Goal: Task Accomplishment & Management: Manage account settings

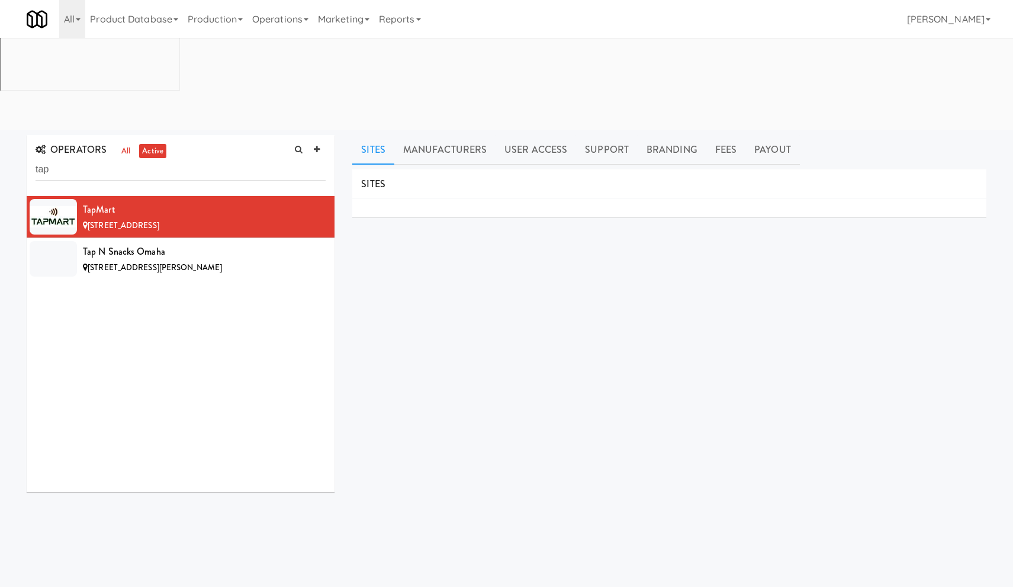
click at [78, 159] on input "tap" at bounding box center [181, 170] width 290 height 22
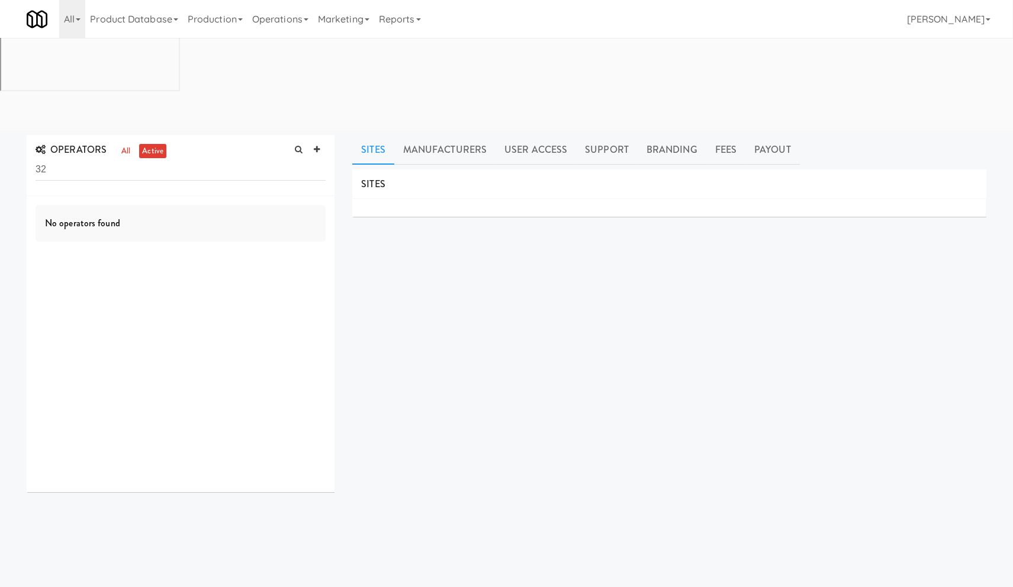
type input "3"
type input "hone"
click at [236, 201] on div "Hone Vending" at bounding box center [204, 210] width 243 height 18
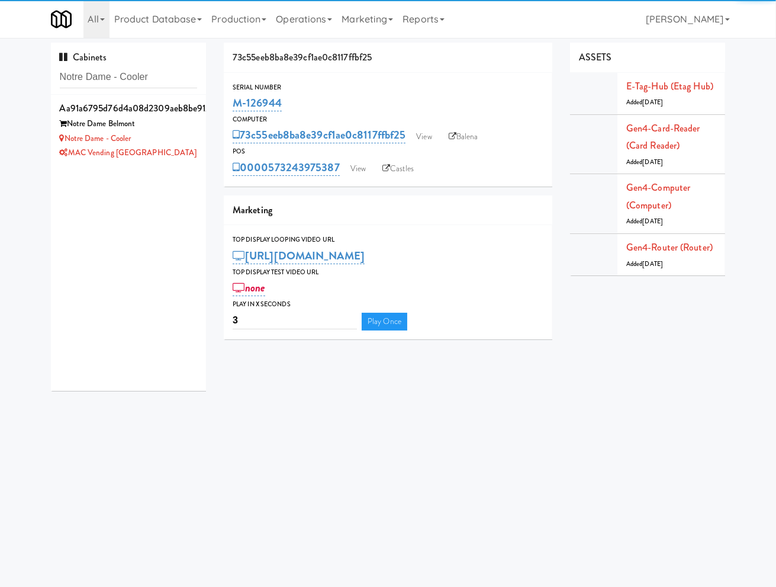
type input "Notre Dame - Cooler"
click at [176, 124] on div "Notre Dame Belmont" at bounding box center [129, 124] width 138 height 15
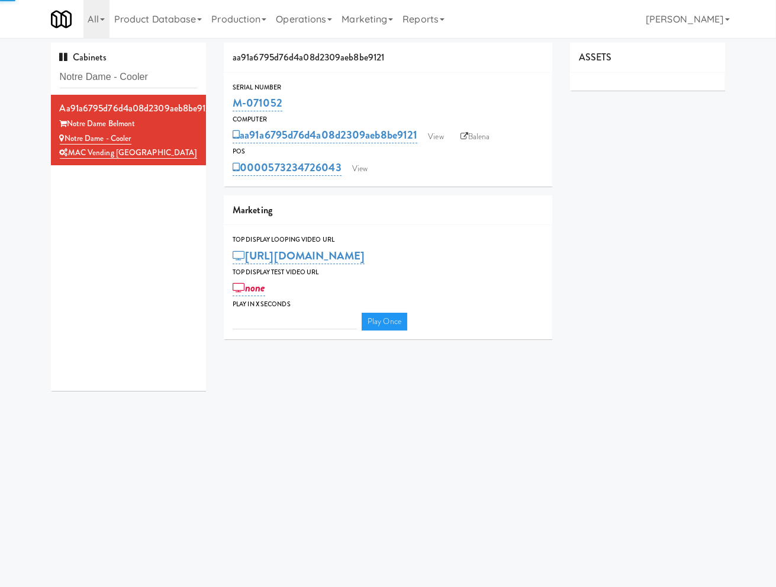
type input "3"
click at [352, 171] on link "View" at bounding box center [359, 169] width 27 height 18
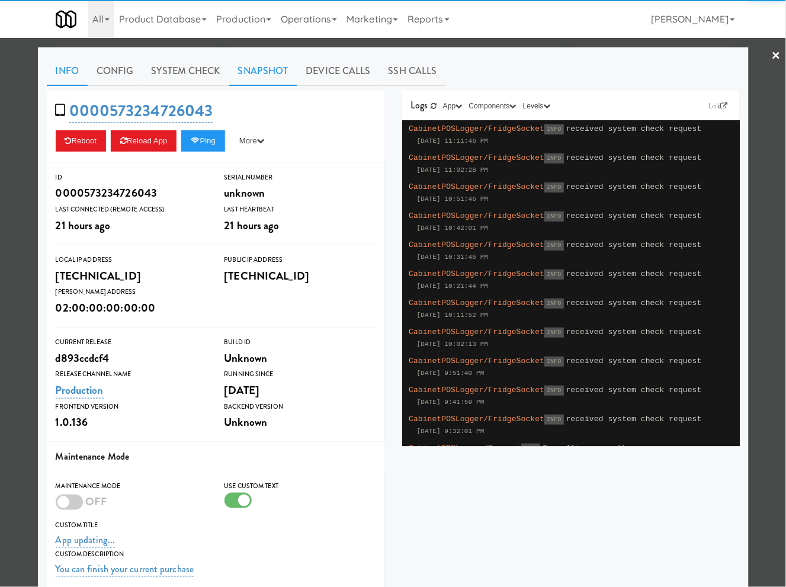
click at [256, 74] on link "Snapshot" at bounding box center [263, 71] width 68 height 30
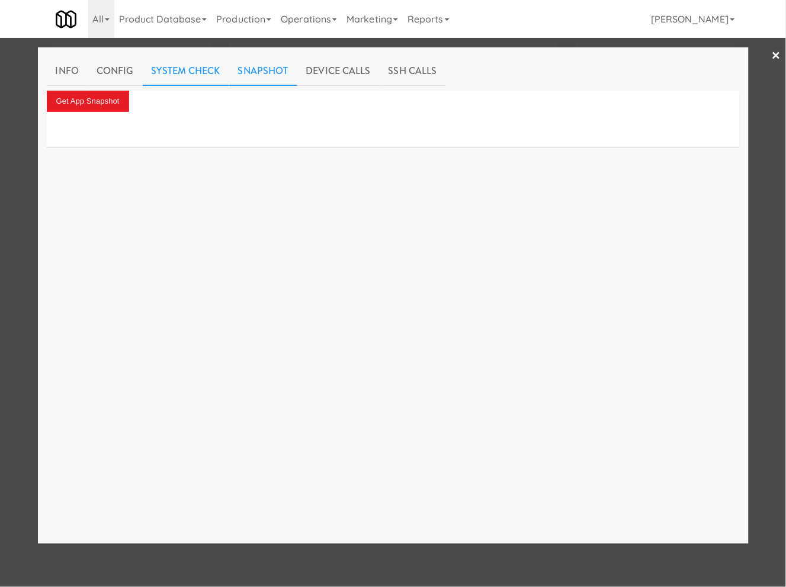
click at [188, 74] on link "System Check" at bounding box center [186, 71] width 86 height 30
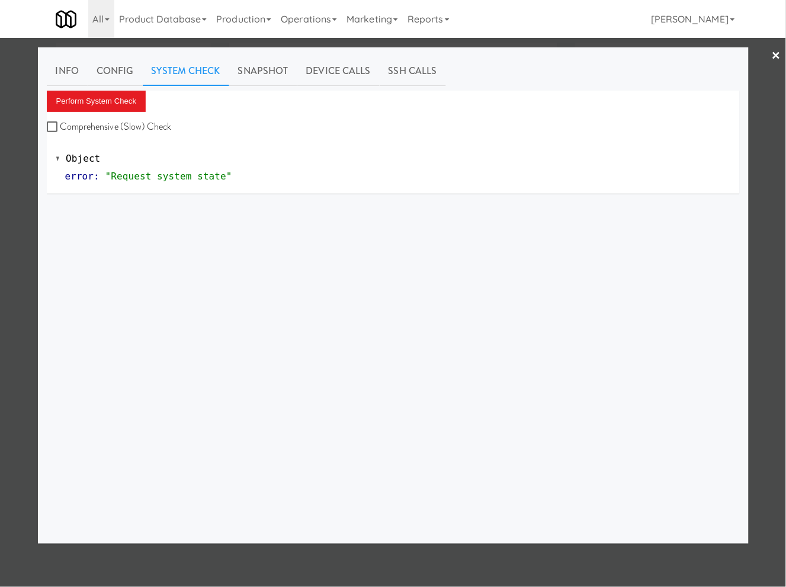
click at [137, 86] on div "Info Config System Check Snapshot Device Calls SSH Calls Perform System Check C…" at bounding box center [393, 295] width 693 height 478
click at [134, 95] on button "Perform System Check" at bounding box center [96, 101] width 99 height 21
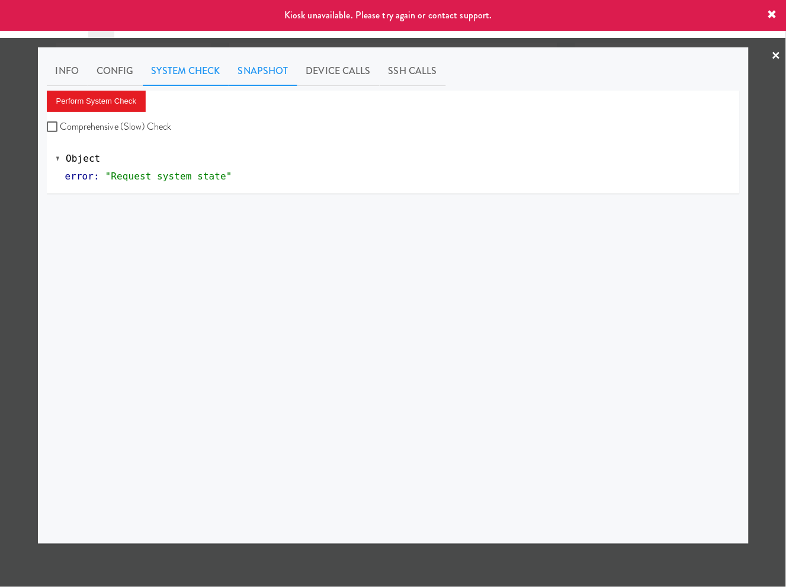
click at [258, 73] on link "Snapshot" at bounding box center [263, 71] width 68 height 30
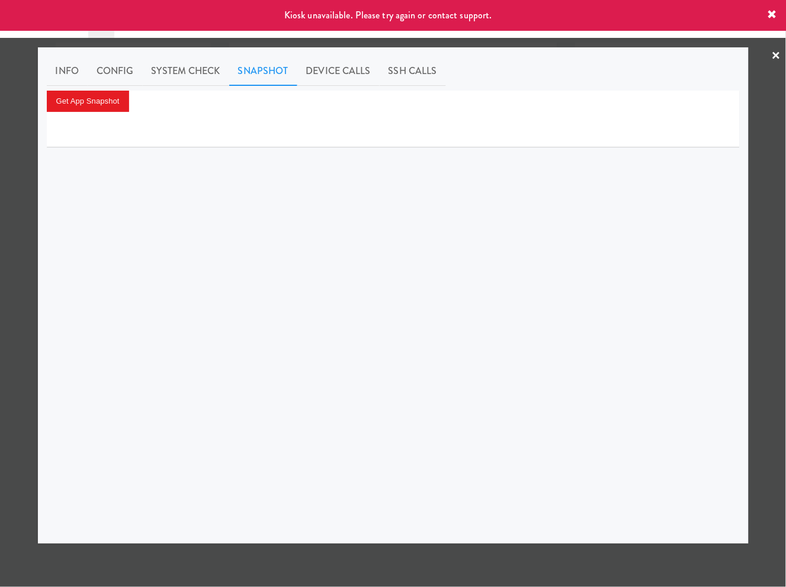
click at [19, 142] on div at bounding box center [393, 293] width 786 height 587
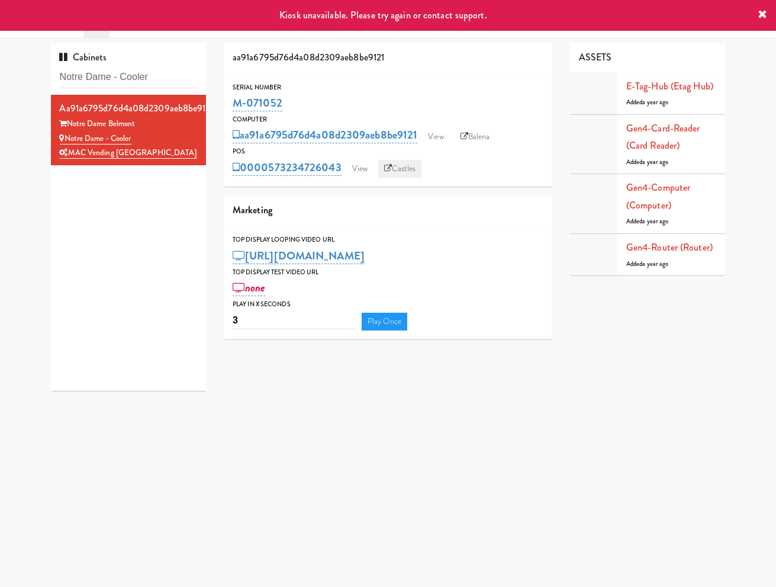
click at [396, 171] on link "Castles" at bounding box center [399, 169] width 43 height 18
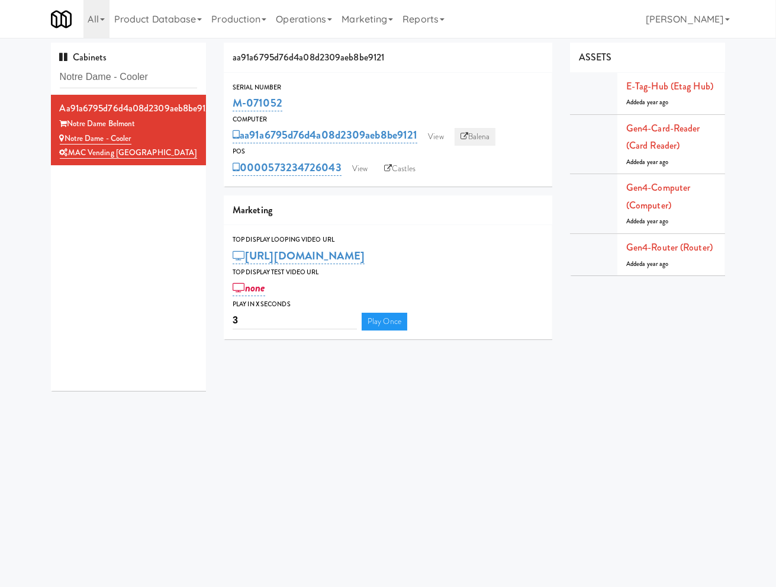
click at [475, 139] on link "Balena" at bounding box center [475, 137] width 41 height 18
drag, startPoint x: 298, startPoint y: 101, endPoint x: 263, endPoint y: 31, distance: 78.1
click at [239, 95] on div "M-071052" at bounding box center [388, 103] width 311 height 20
copy link "-071052"
click at [374, 172] on link "View" at bounding box center [359, 169] width 27 height 18
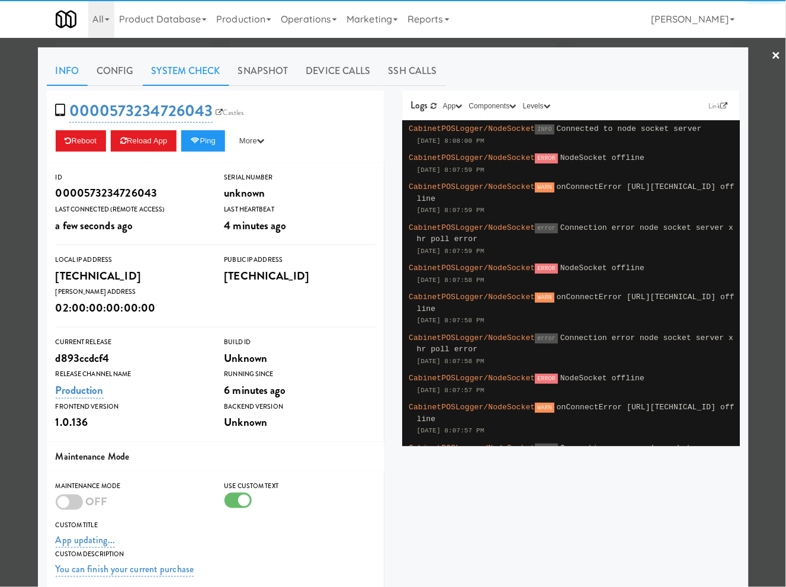
click at [169, 63] on link "System Check" at bounding box center [186, 71] width 86 height 30
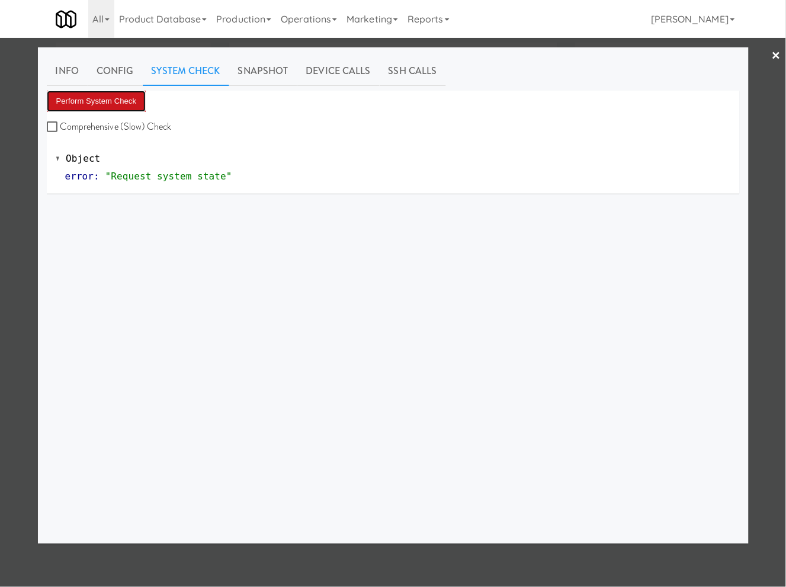
click at [136, 102] on button "Perform System Check" at bounding box center [96, 101] width 99 height 21
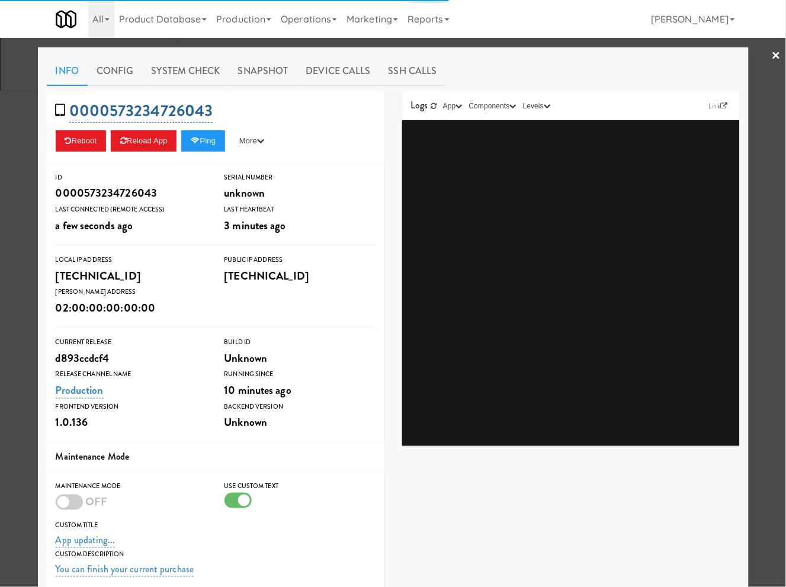
type input "3"
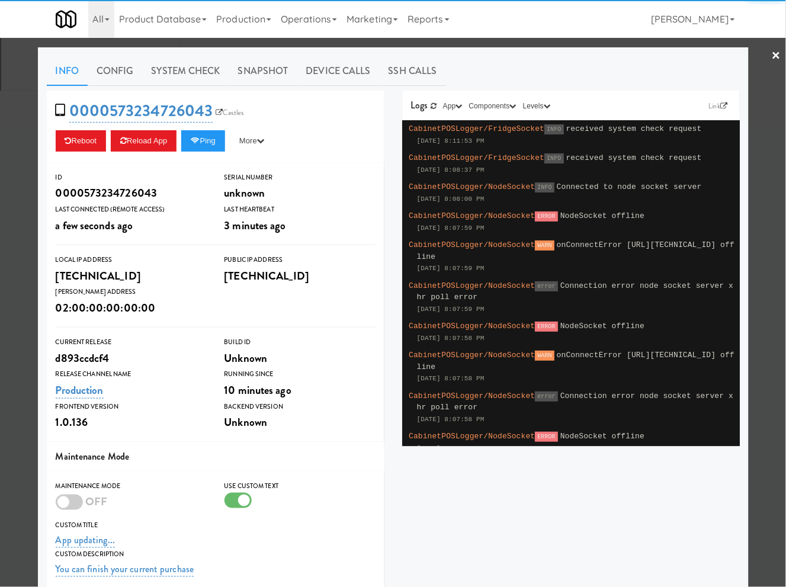
click at [13, 108] on div at bounding box center [393, 293] width 786 height 587
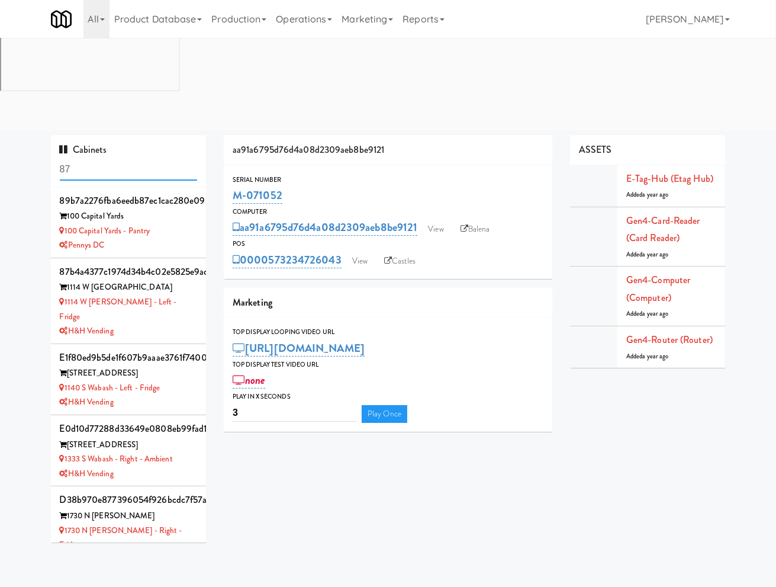
click at [148, 159] on input "87" at bounding box center [129, 170] width 138 height 22
click at [149, 159] on input "87" at bounding box center [129, 170] width 138 height 22
paste input "Capital Plaza - Combo"
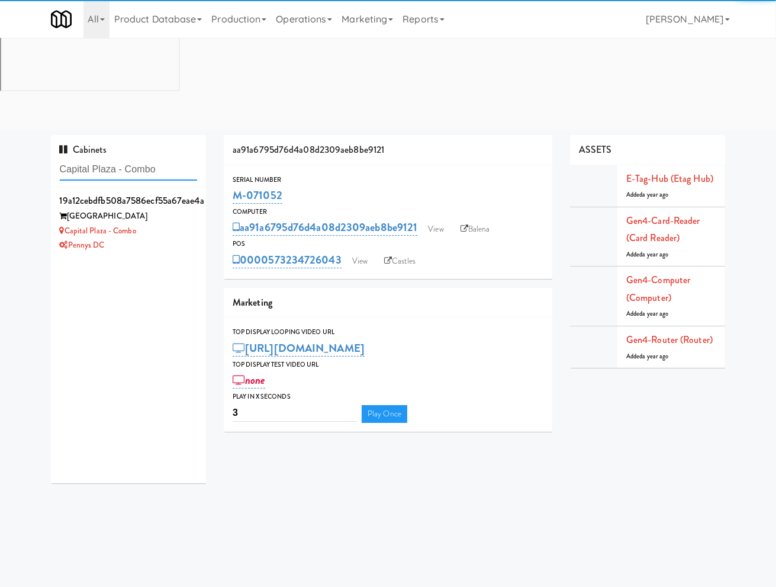
type input "Capital Plaza - Combo"
click at [173, 224] on div "Capital Plaza - Combo" at bounding box center [129, 231] width 138 height 15
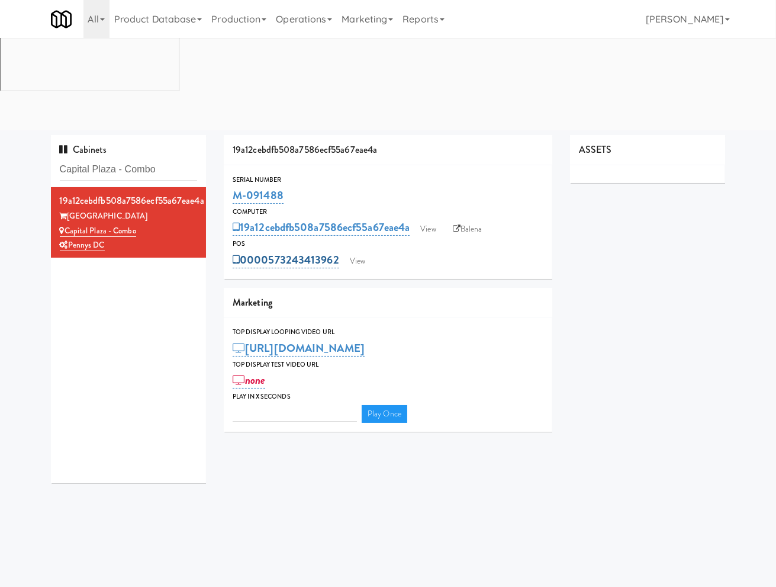
type input "3"
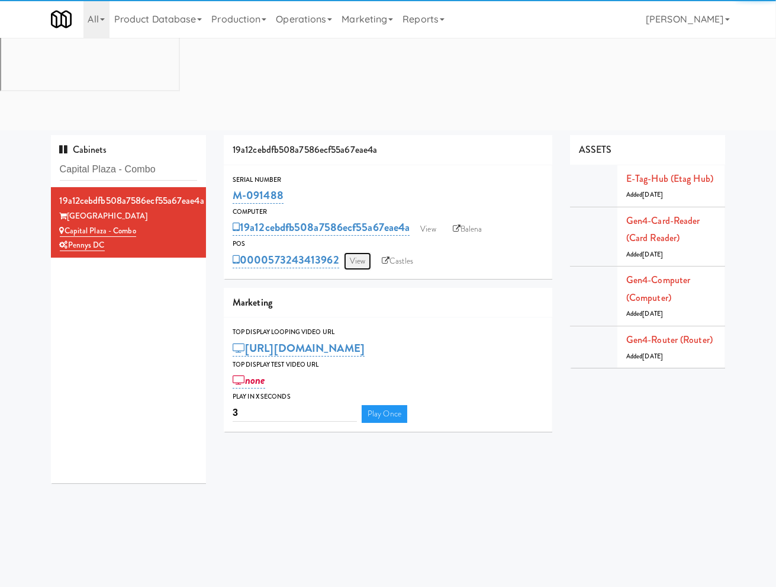
click at [351, 252] on link "View" at bounding box center [357, 261] width 27 height 18
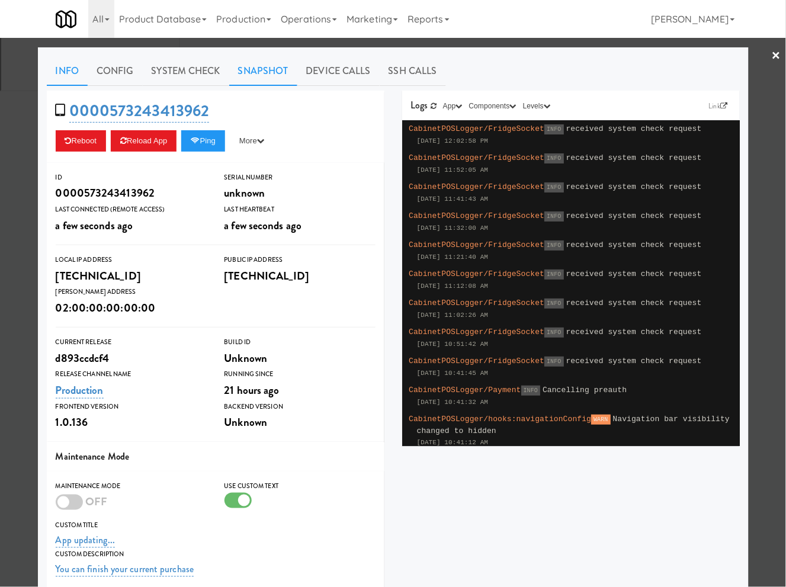
click at [252, 73] on link "Snapshot" at bounding box center [263, 71] width 68 height 30
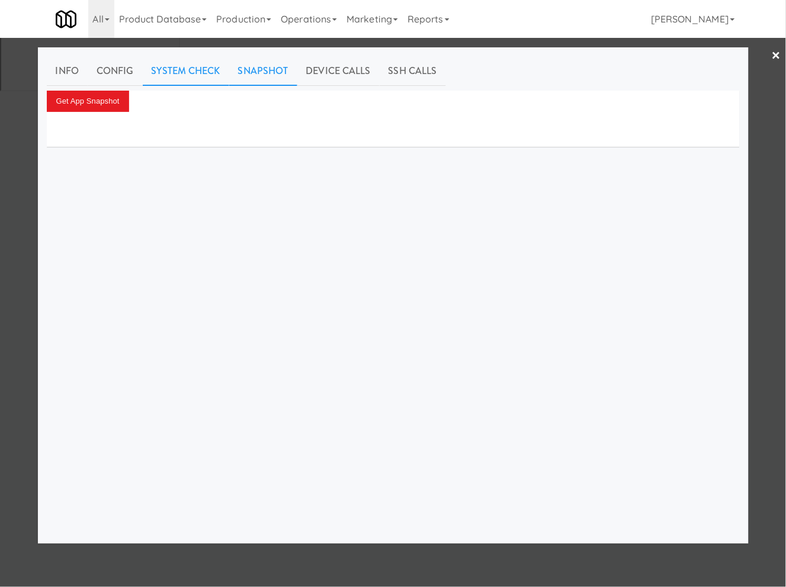
click at [194, 74] on link "System Check" at bounding box center [186, 71] width 86 height 30
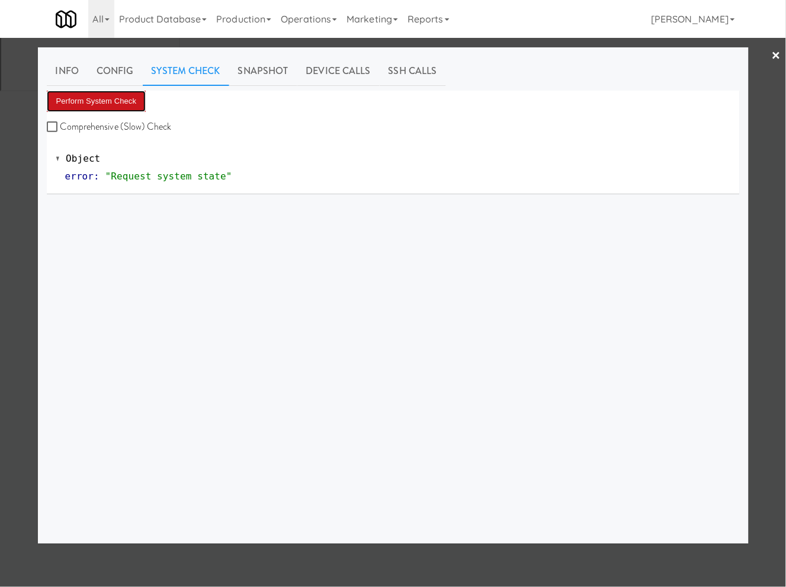
click at [126, 95] on button "Perform System Check" at bounding box center [96, 101] width 99 height 21
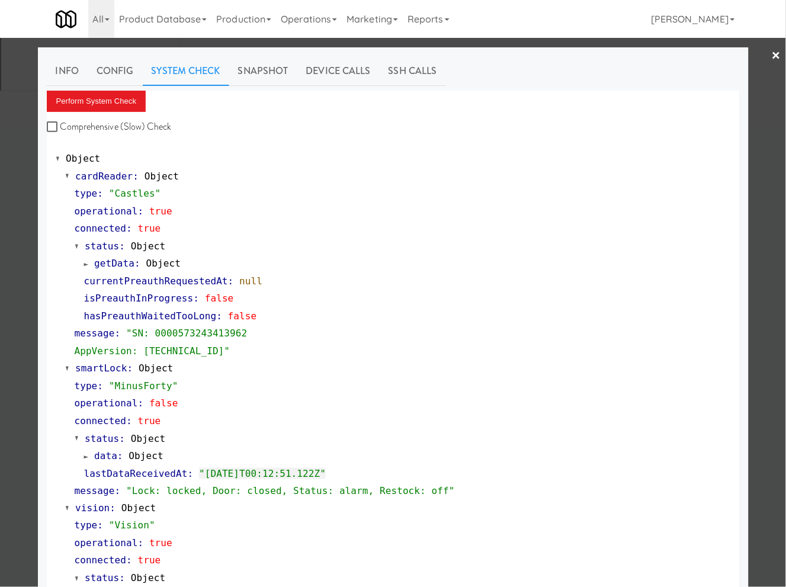
click at [20, 104] on div at bounding box center [393, 293] width 786 height 587
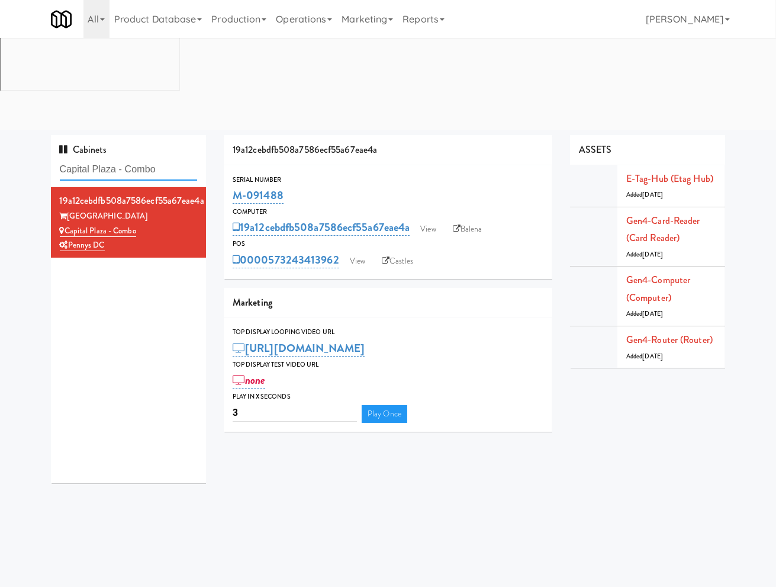
drag, startPoint x: 169, startPoint y: 78, endPoint x: 63, endPoint y: 75, distance: 106.0
click at [63, 159] on input "Capital Plaza - Combo" at bounding box center [129, 170] width 138 height 22
paste input "Willamette - Combo Cooler"
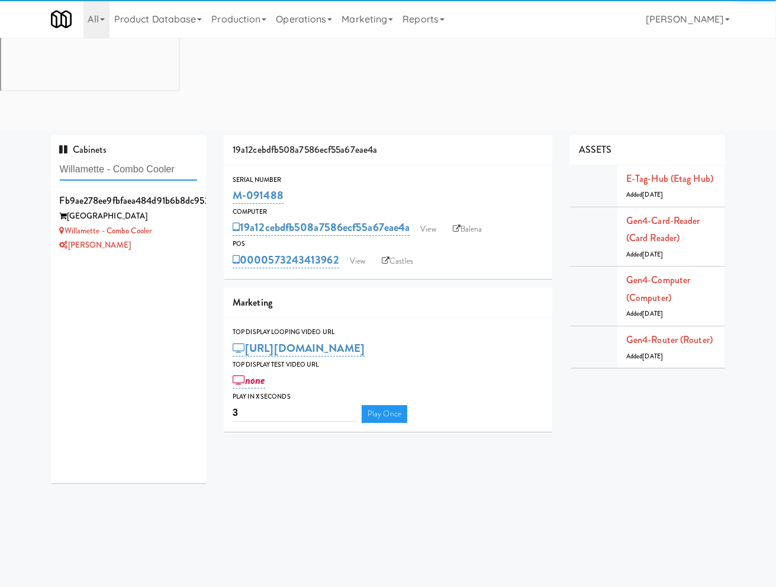
type input "Willamette - Combo Cooler"
click at [176, 238] on div "[PERSON_NAME]" at bounding box center [129, 245] width 138 height 15
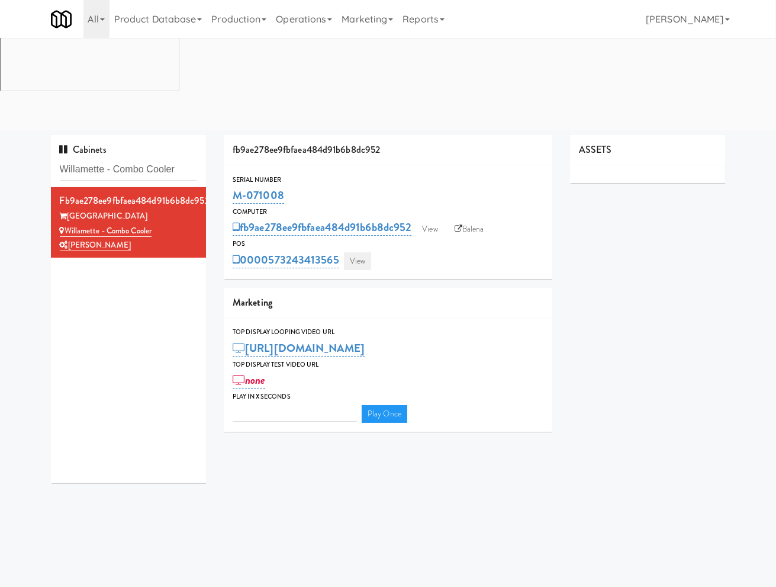
type input "3"
click at [369, 252] on link "View" at bounding box center [357, 261] width 27 height 18
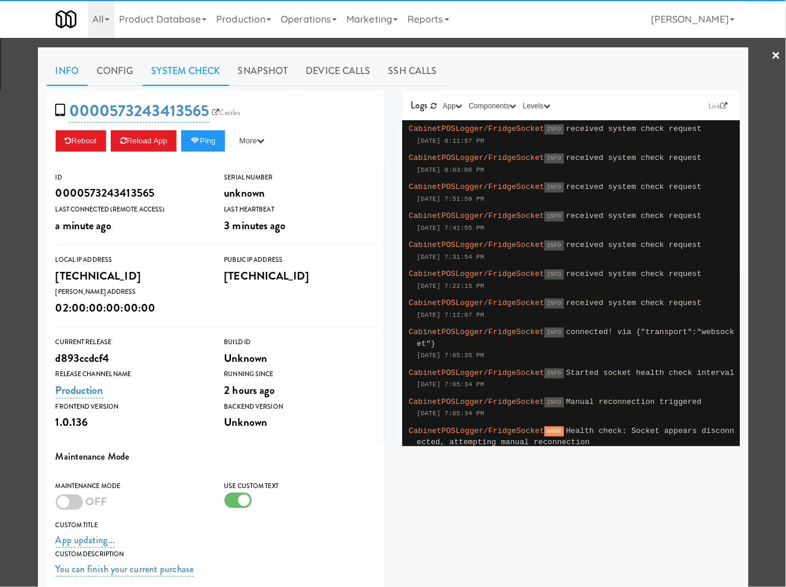
click at [204, 73] on link "System Check" at bounding box center [186, 71] width 86 height 30
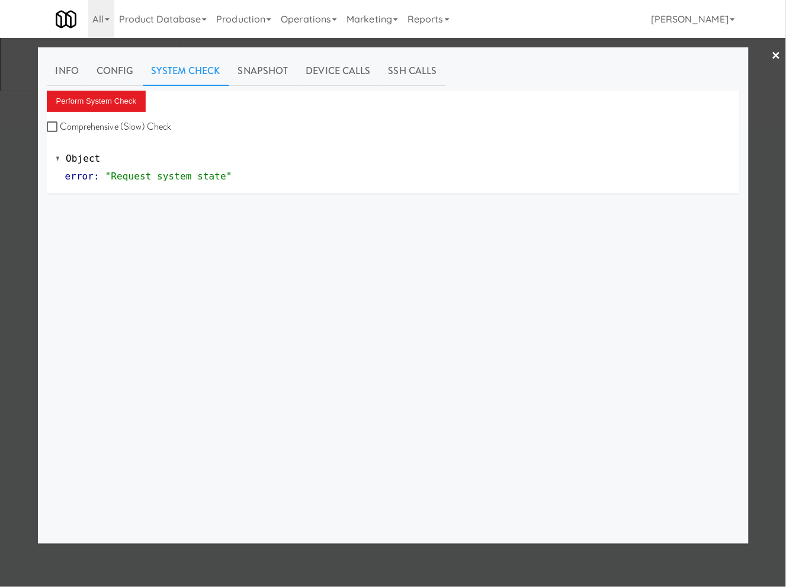
drag, startPoint x: 149, startPoint y: 99, endPoint x: 156, endPoint y: 102, distance: 7.7
click at [150, 101] on div "Perform System Check Comprehensive (Slow) Check" at bounding box center [393, 113] width 693 height 45
click at [137, 102] on button "Perform System Check" at bounding box center [96, 101] width 99 height 21
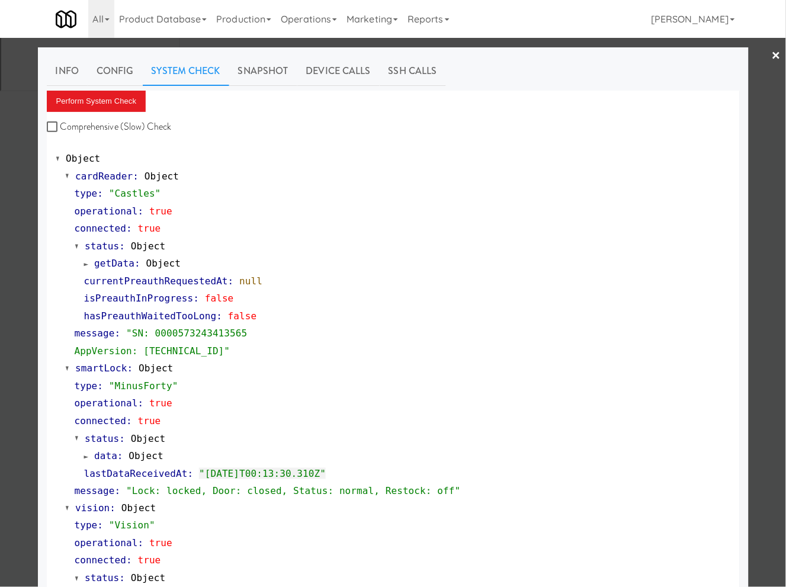
click at [11, 79] on div at bounding box center [393, 293] width 786 height 587
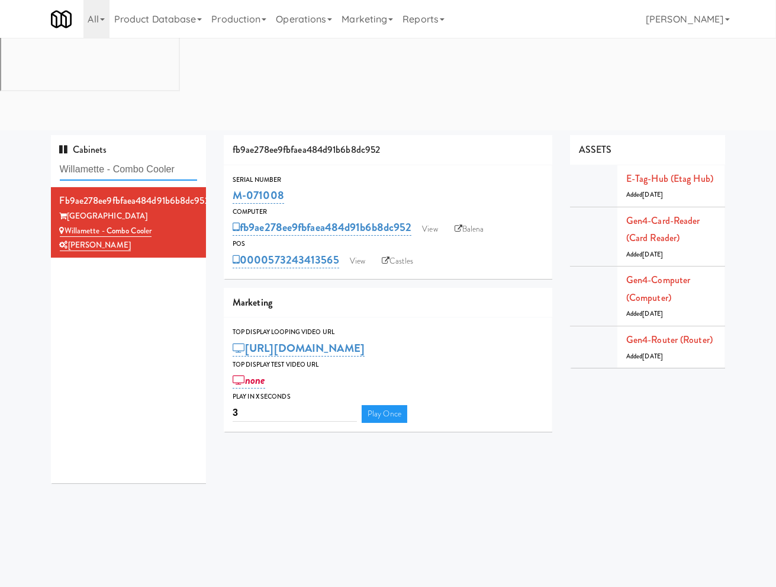
click at [94, 159] on input "Willamette - Combo Cooler" at bounding box center [129, 170] width 138 height 22
paste input "Velaris Co-Working Fridge - 4th Floo"
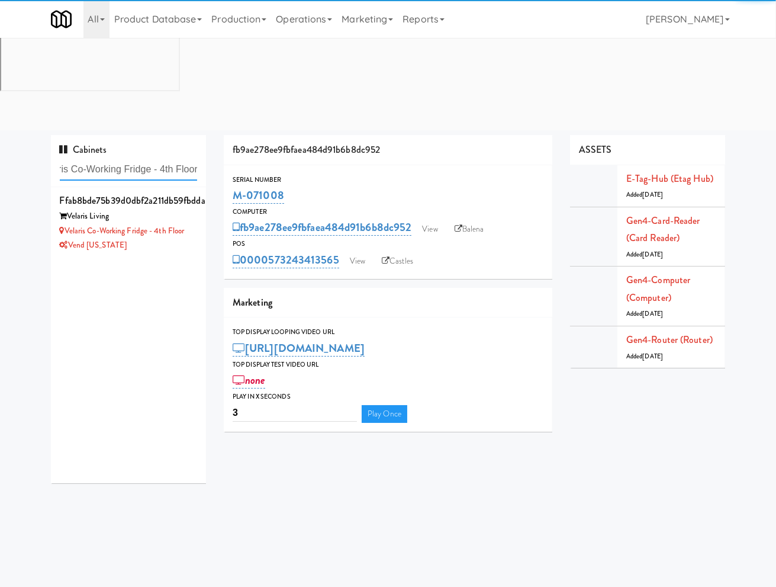
type input "Velaris Co-Working Fridge - 4th Floor"
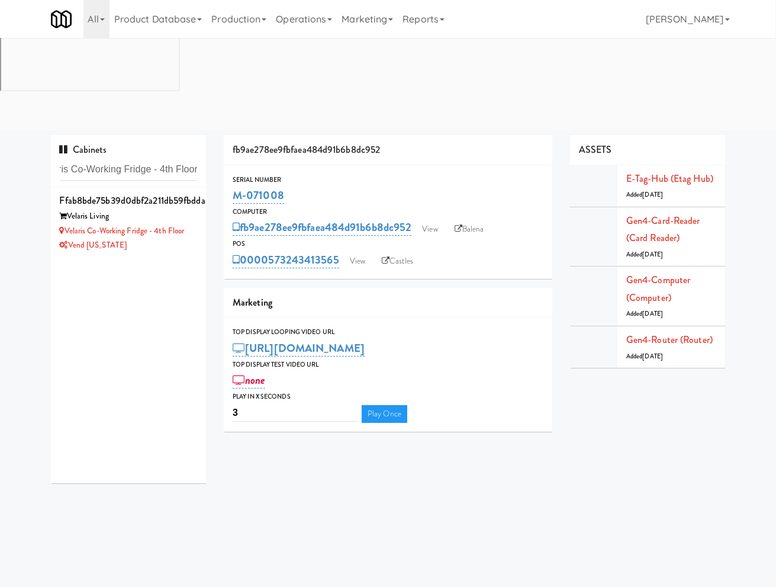
click at [165, 187] on div "ffab8bde75b39d0dbf2a211db59fbdda Velaris Living Velaris Co-Working Fridge - 4th…" at bounding box center [129, 335] width 156 height 296
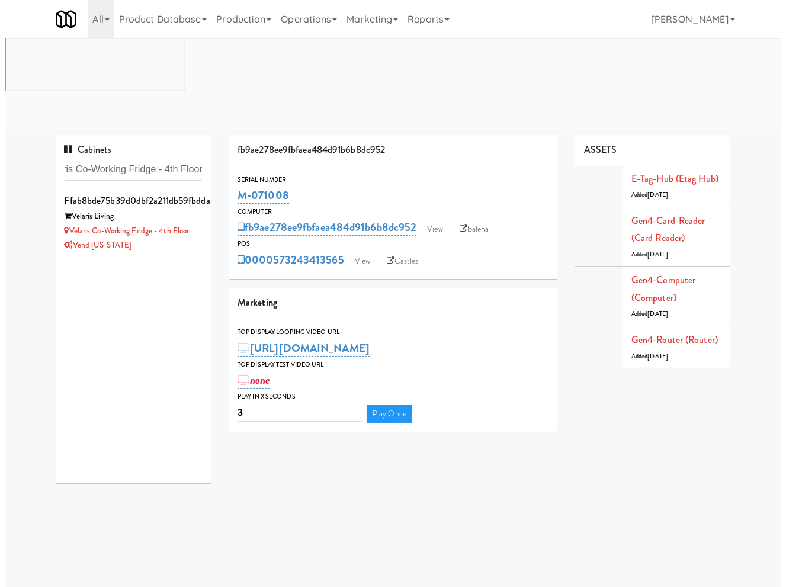
scroll to position [0, 0]
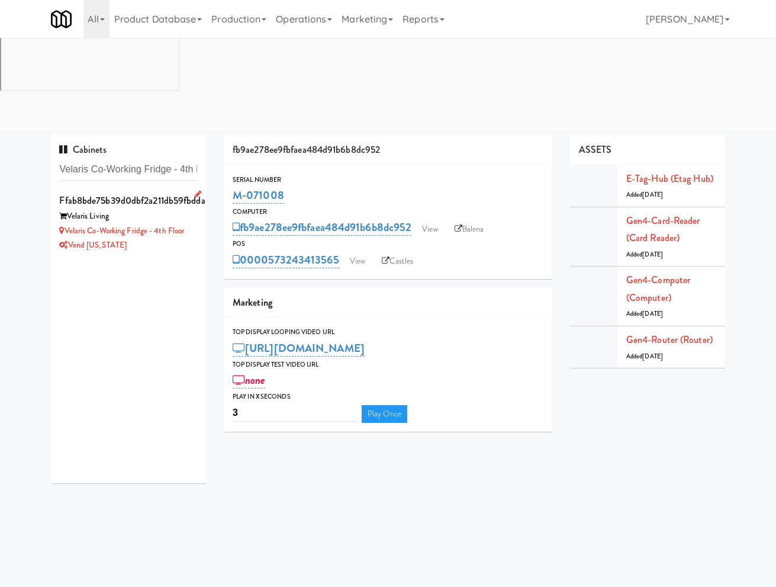
click at [163, 238] on div "Vend [US_STATE]" at bounding box center [129, 245] width 138 height 15
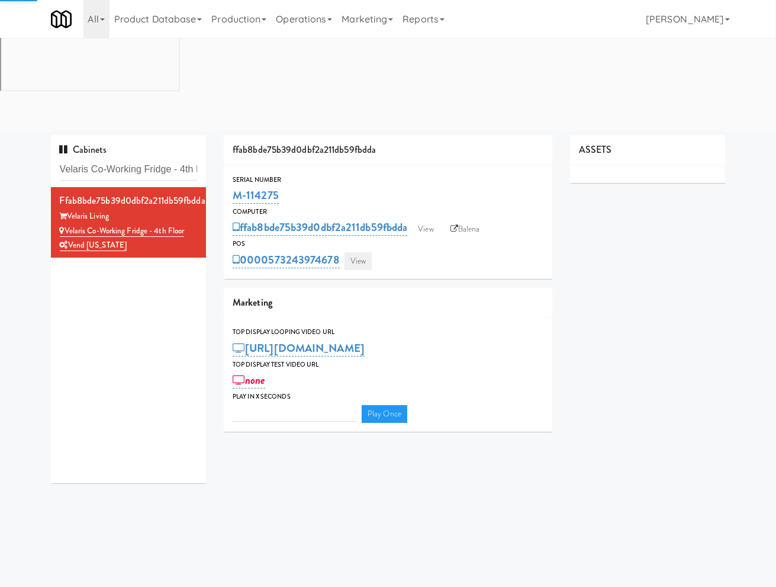
type input "3"
click at [352, 252] on link "View" at bounding box center [358, 261] width 27 height 18
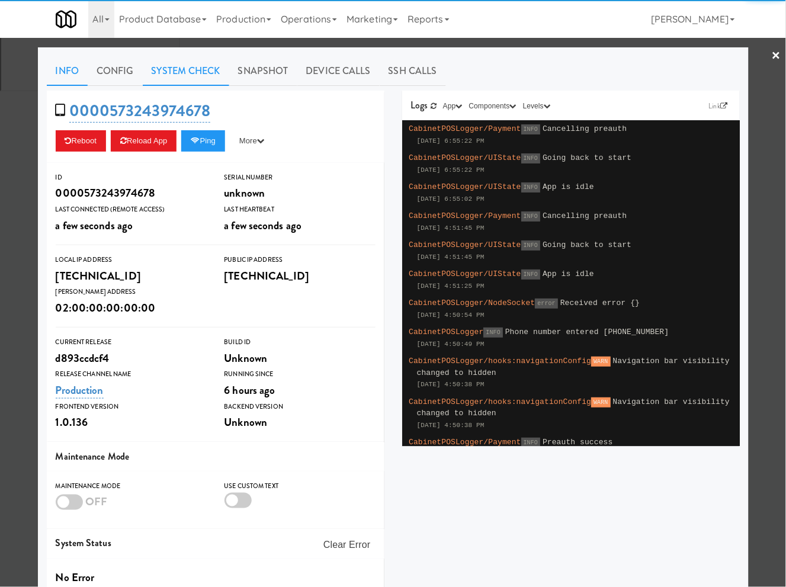
click at [184, 67] on link "System Check" at bounding box center [186, 71] width 86 height 30
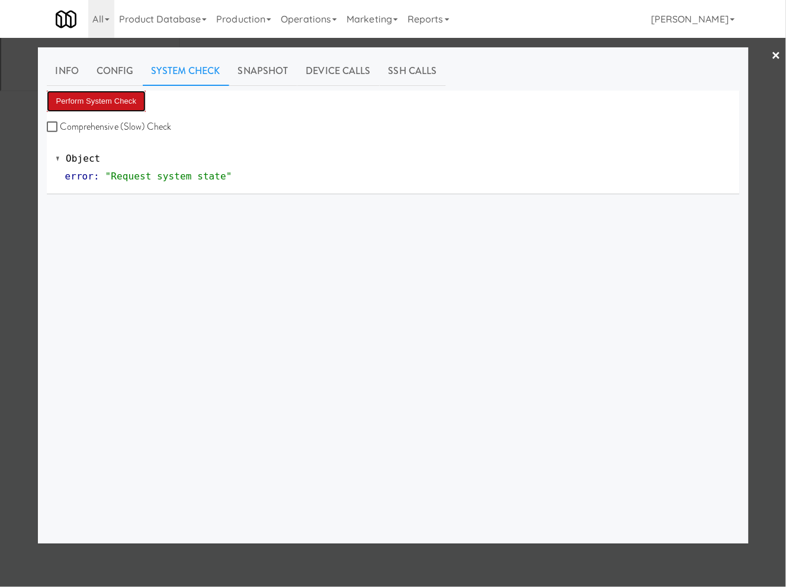
click at [131, 104] on button "Perform System Check" at bounding box center [96, 101] width 99 height 21
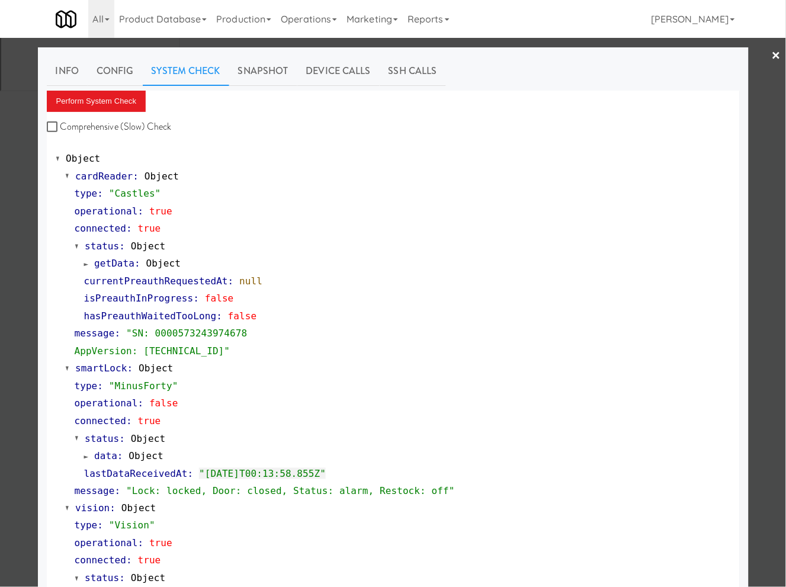
click at [21, 102] on div at bounding box center [393, 293] width 786 height 587
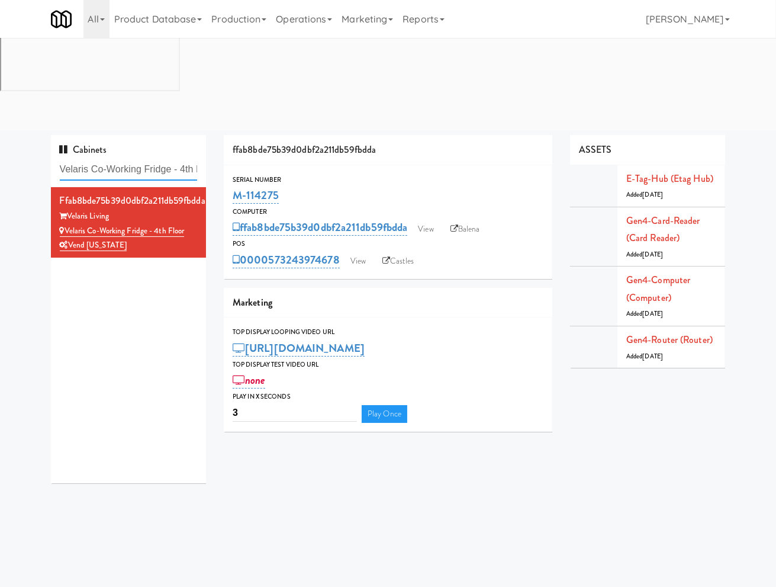
click at [104, 159] on input "Velaris Co-Working Fridge - 4th Floor" at bounding box center [129, 170] width 138 height 22
paste input "605 Cooler 1"
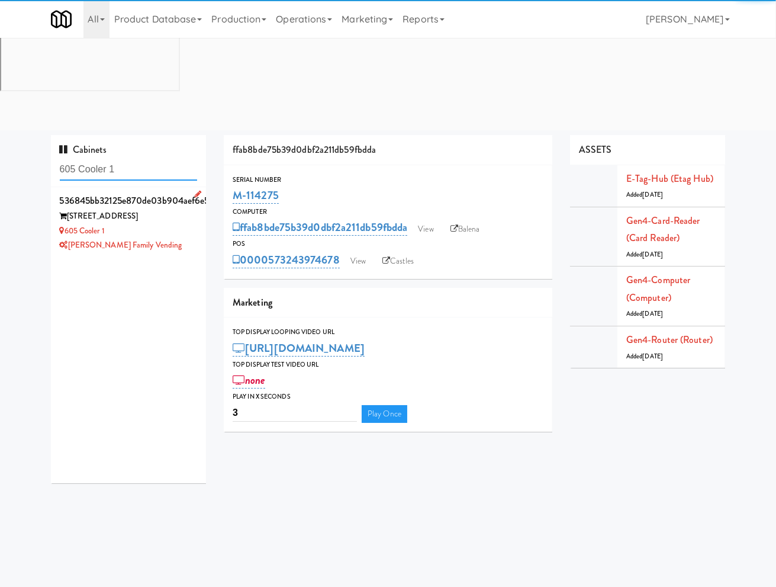
type input "605 Cooler 1"
click at [161, 238] on div "[PERSON_NAME] Family Vending" at bounding box center [129, 245] width 138 height 15
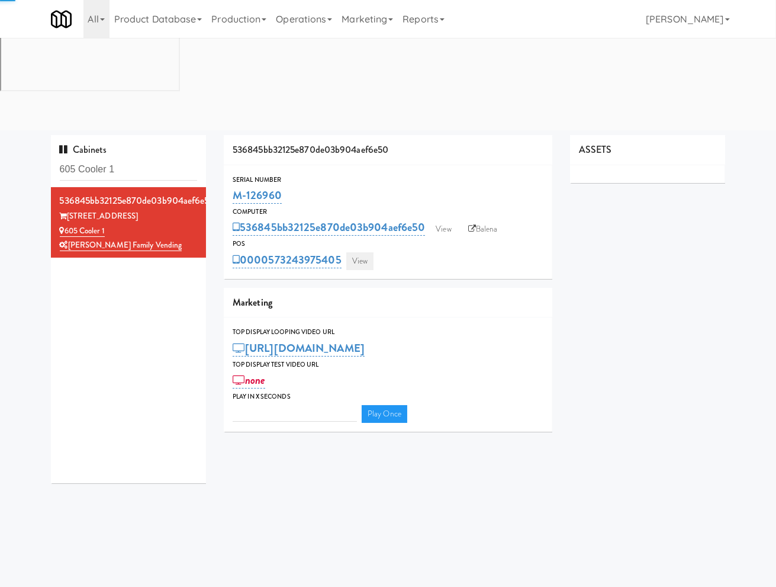
type input "3"
click at [356, 252] on link "View" at bounding box center [359, 261] width 27 height 18
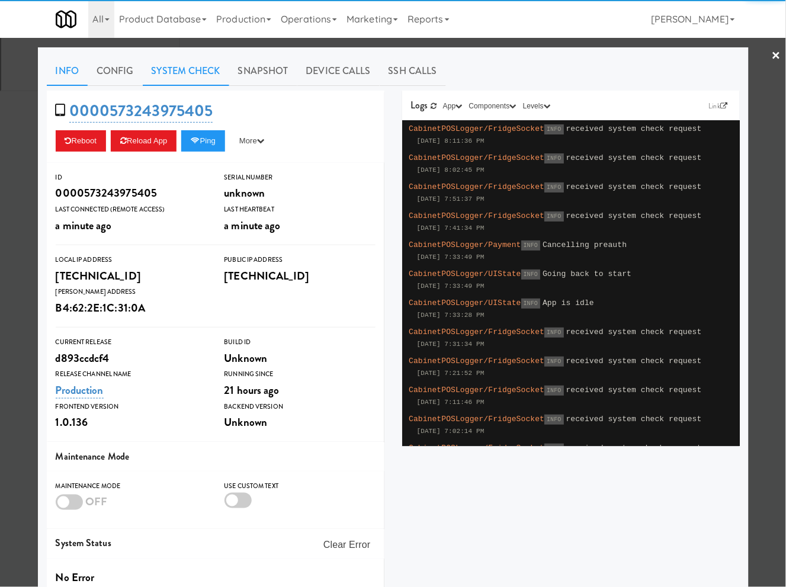
click at [197, 71] on link "System Check" at bounding box center [186, 71] width 86 height 30
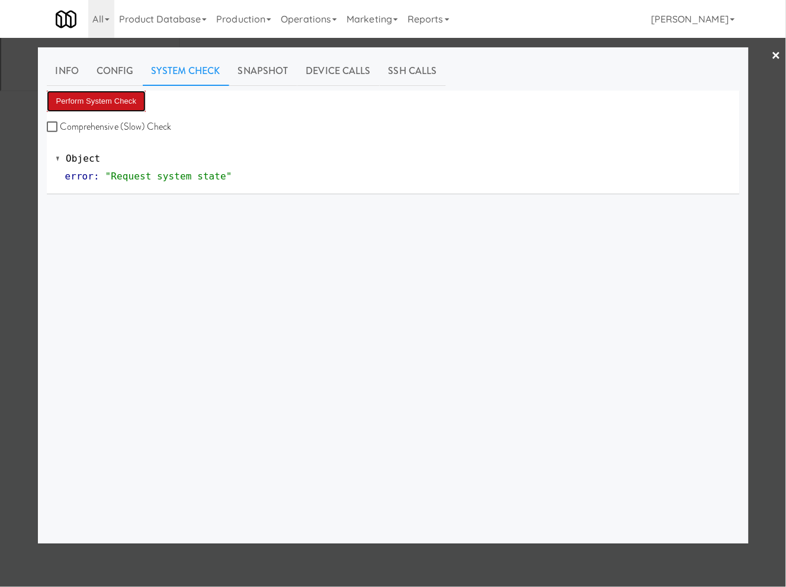
click at [126, 108] on button "Perform System Check" at bounding box center [96, 101] width 99 height 21
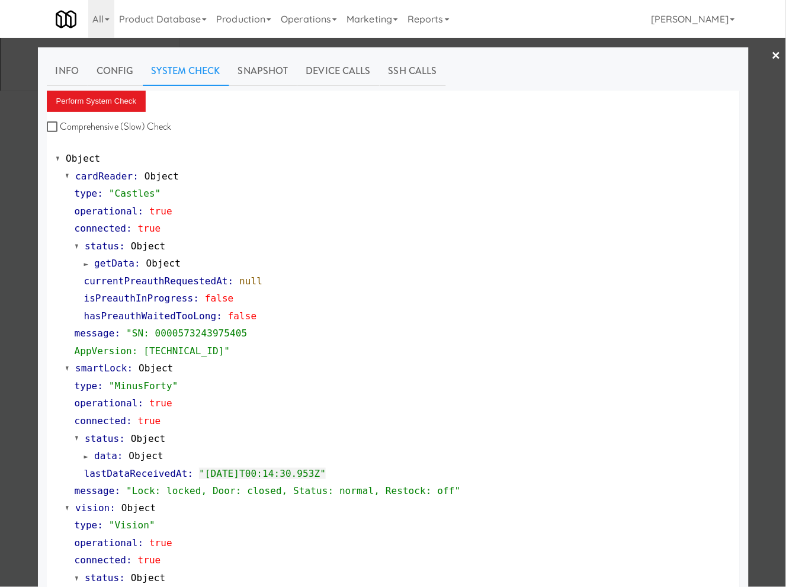
click at [21, 137] on div at bounding box center [393, 293] width 786 height 587
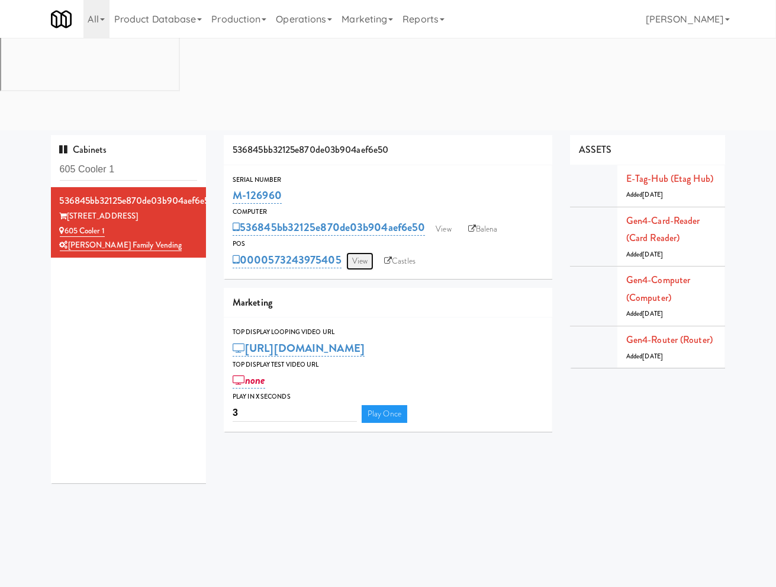
click at [356, 252] on link "View" at bounding box center [359, 261] width 27 height 18
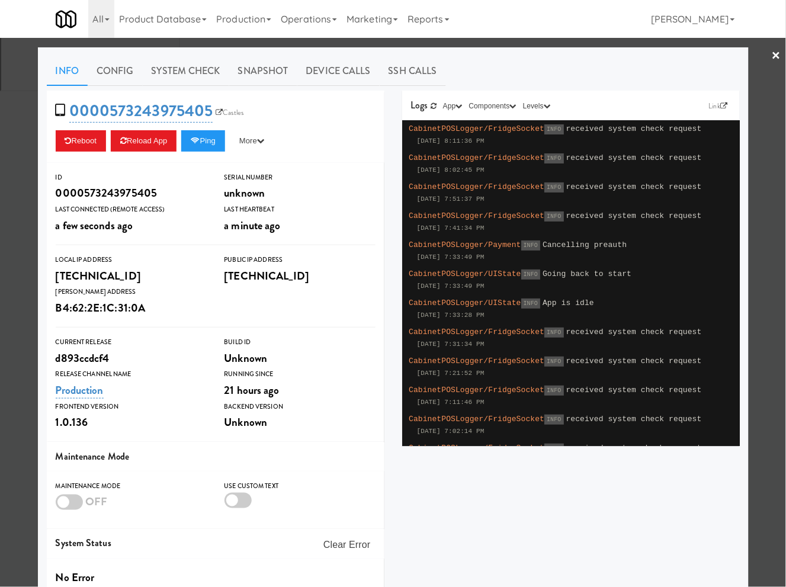
drag, startPoint x: 16, startPoint y: 101, endPoint x: 37, endPoint y: 91, distance: 23.8
click at [21, 99] on div at bounding box center [393, 293] width 786 height 587
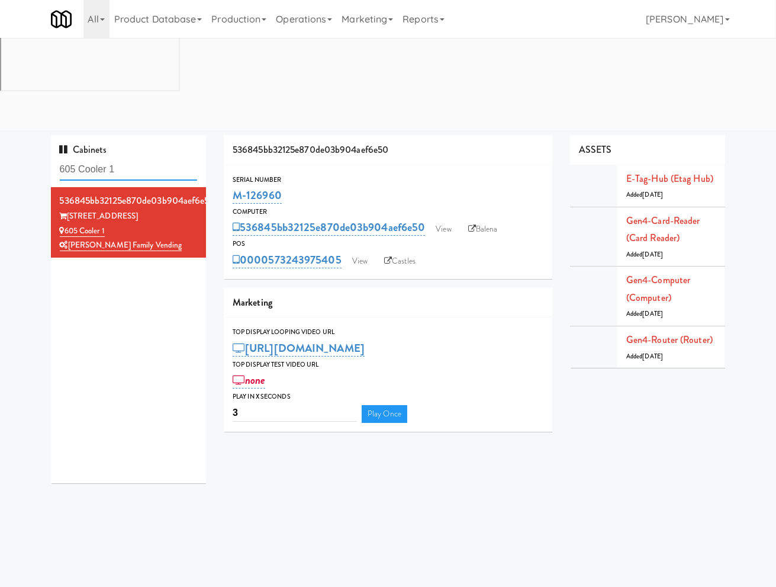
click at [87, 159] on input "605 Cooler 1" at bounding box center [129, 170] width 138 height 22
paste input "Cornish Brewery- Cooler"
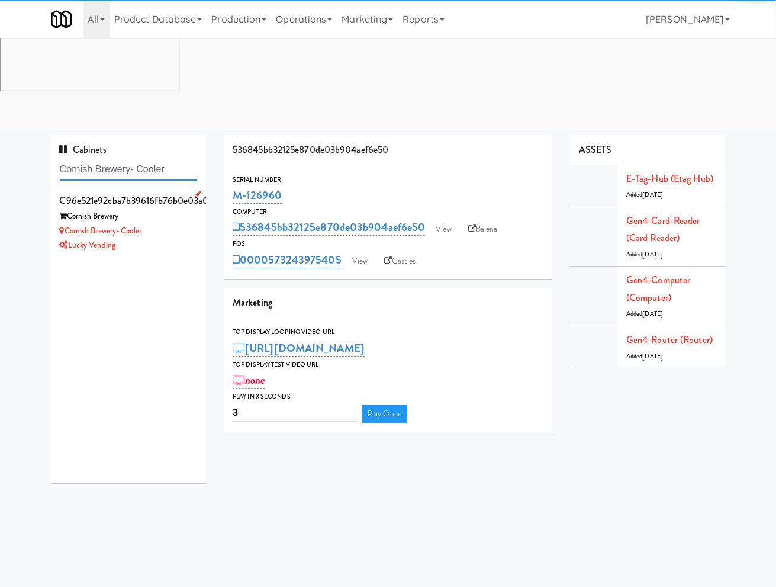
type input "Cornish Brewery- Cooler"
click at [182, 238] on div "Lucky Vending" at bounding box center [129, 245] width 138 height 15
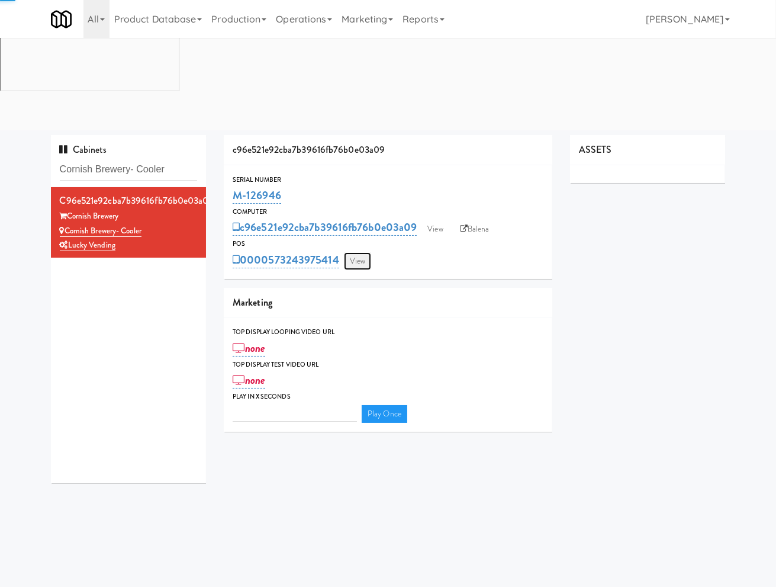
type input "3"
click at [358, 252] on link "View" at bounding box center [357, 261] width 27 height 18
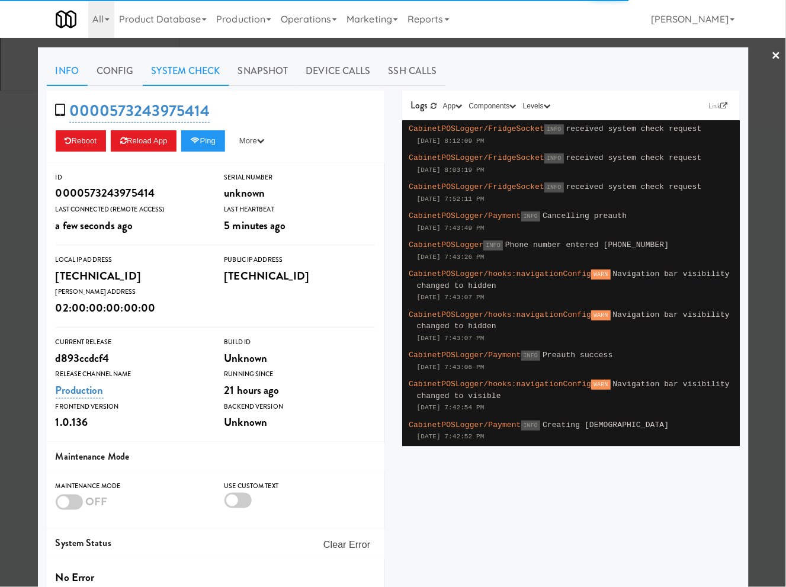
drag, startPoint x: 180, startPoint y: 69, endPoint x: 174, endPoint y: 81, distance: 13.2
click at [180, 69] on link "System Check" at bounding box center [186, 71] width 86 height 30
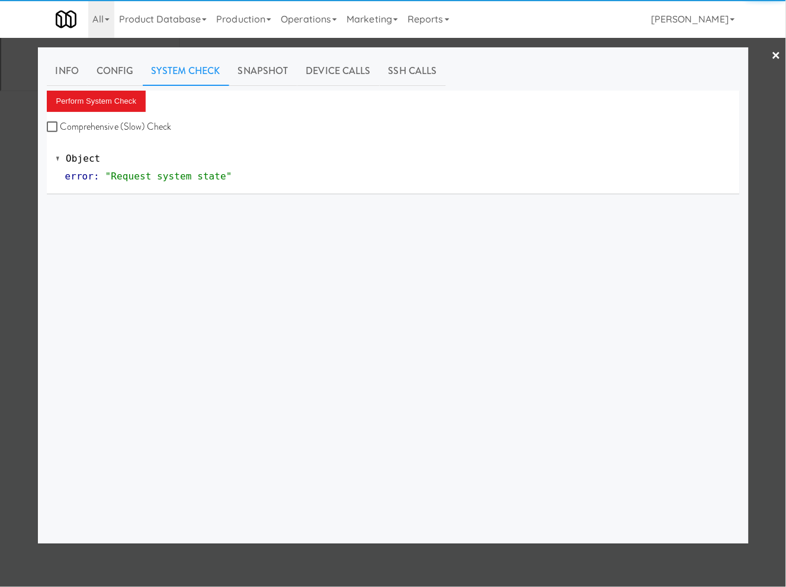
click at [107, 115] on div "Perform System Check Comprehensive (Slow) Check" at bounding box center [393, 113] width 693 height 45
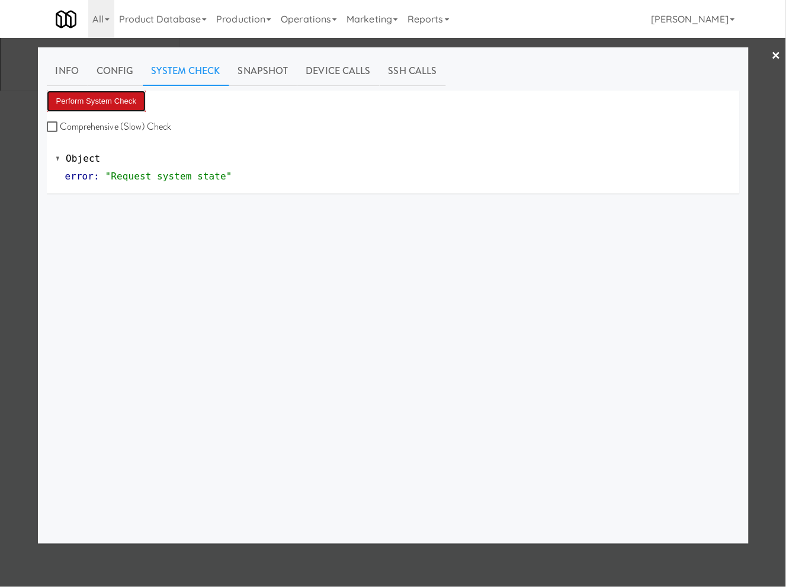
click at [109, 102] on button "Perform System Check" at bounding box center [96, 101] width 99 height 21
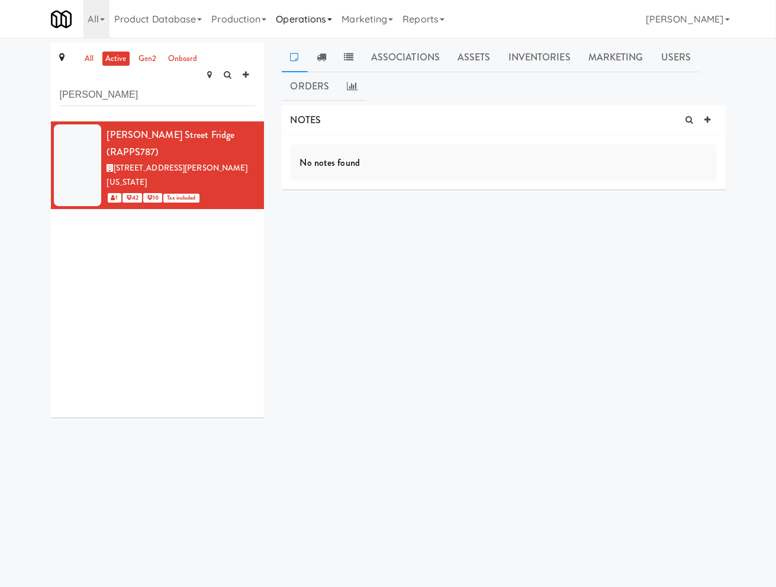
click at [306, 18] on link "Operations" at bounding box center [304, 19] width 66 height 38
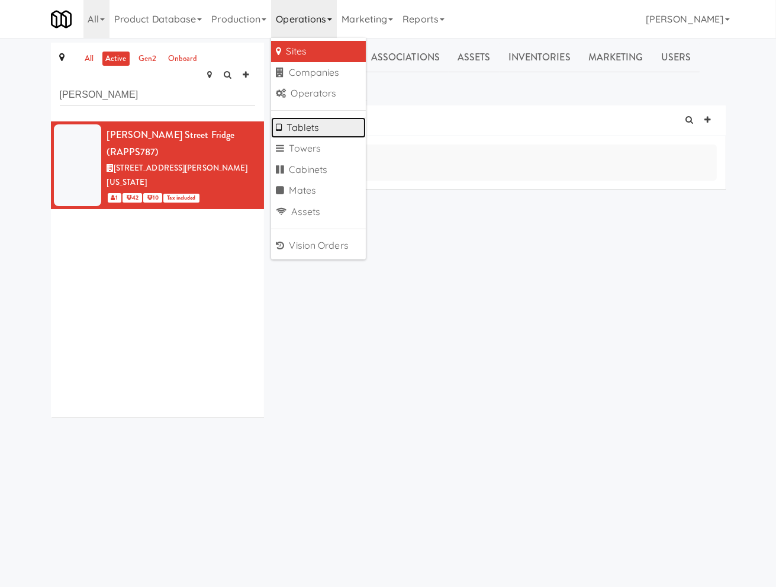
click at [298, 128] on link "Tablets" at bounding box center [318, 127] width 95 height 21
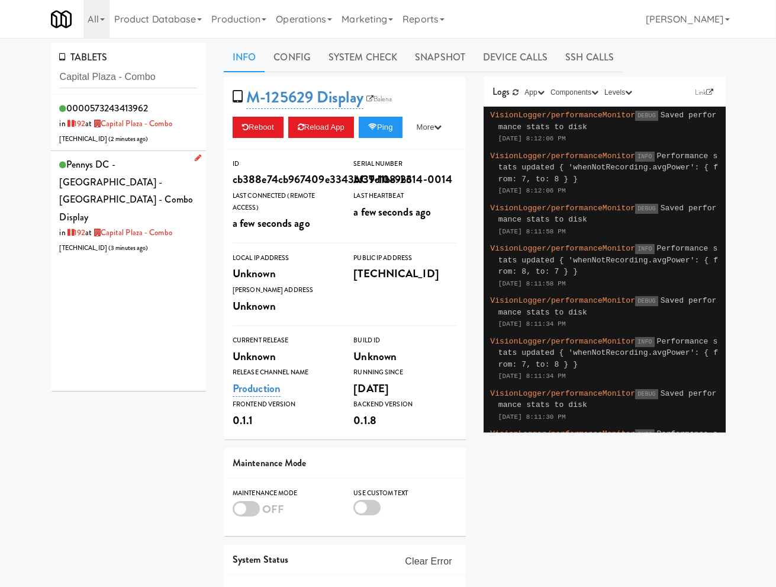
type input "Capital Plaza - Combo"
drag, startPoint x: 179, startPoint y: 172, endPoint x: 190, endPoint y: 171, distance: 10.7
click at [185, 172] on div "Pennys DC - Capital Plaza - Capital Plaza - Combo Display in 192 at Capital Pla…" at bounding box center [129, 205] width 138 height 99
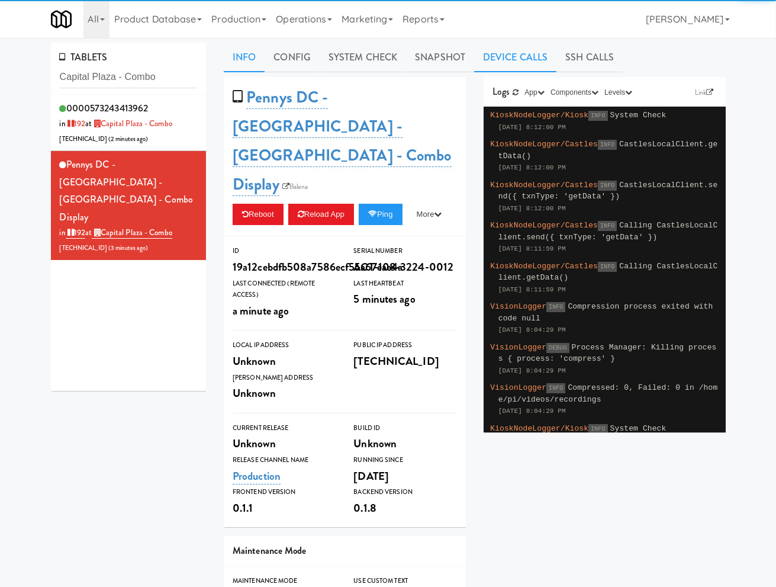
click at [526, 64] on link "Device Calls" at bounding box center [515, 58] width 82 height 30
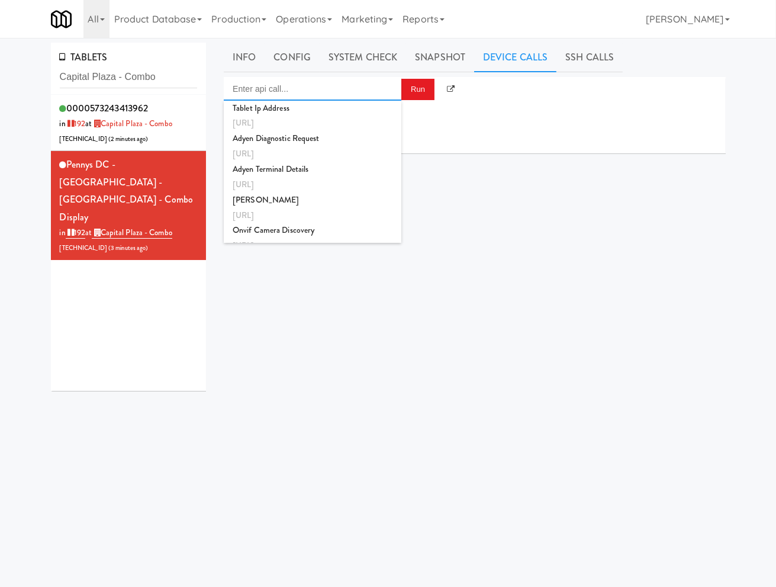
click at [362, 93] on input "Enter api call..." at bounding box center [313, 89] width 178 height 24
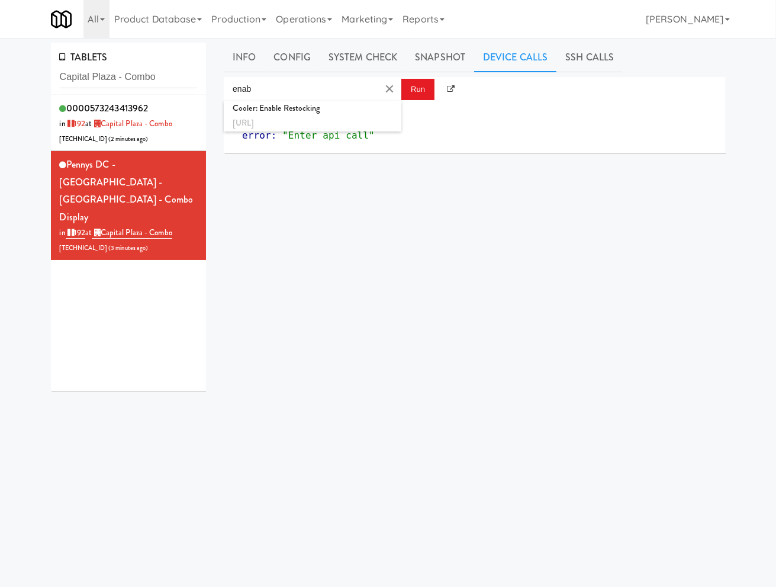
drag, startPoint x: 369, startPoint y: 111, endPoint x: 401, endPoint y: 105, distance: 32.0
click at [375, 111] on div "Cooler: Enable Restocking" at bounding box center [313, 108] width 160 height 15
type input "Cooler: Enable Restocking"
click at [422, 92] on button "Run" at bounding box center [417, 89] width 33 height 21
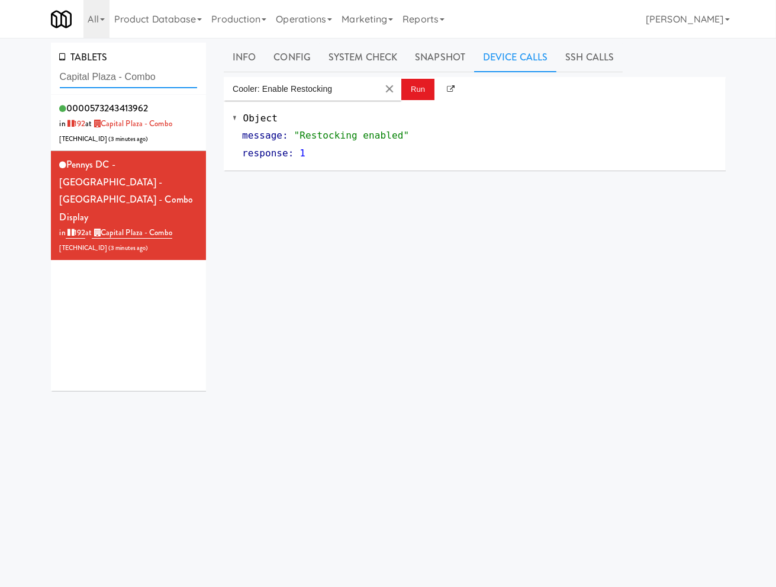
click at [102, 79] on input "Capital Plaza - Combo" at bounding box center [129, 77] width 138 height 22
paste input "Velaris Co-Working Fridge - 4th Floor"
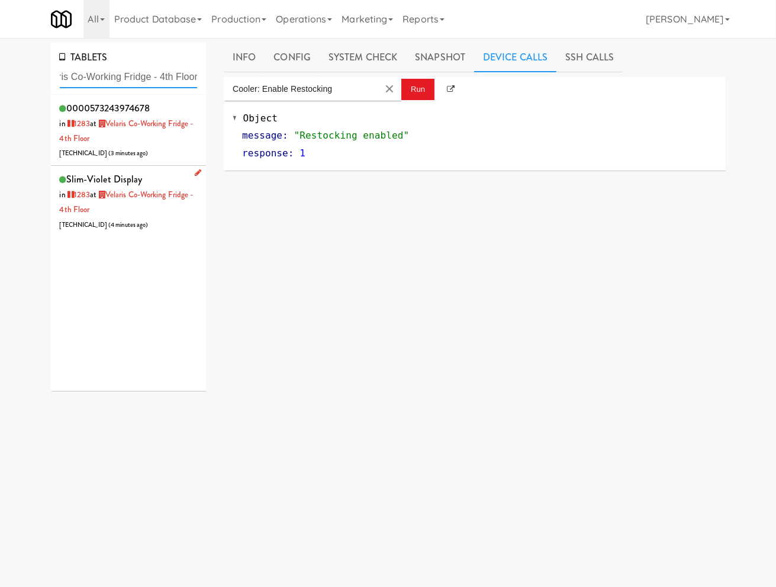
type input "Velaris Co-Working Fridge - 4th Floor"
click at [144, 211] on div "slim-violet Display in 1283 at Velaris Co-Working Fridge - 4th Floor 206.0.69.1…" at bounding box center [129, 201] width 138 height 61
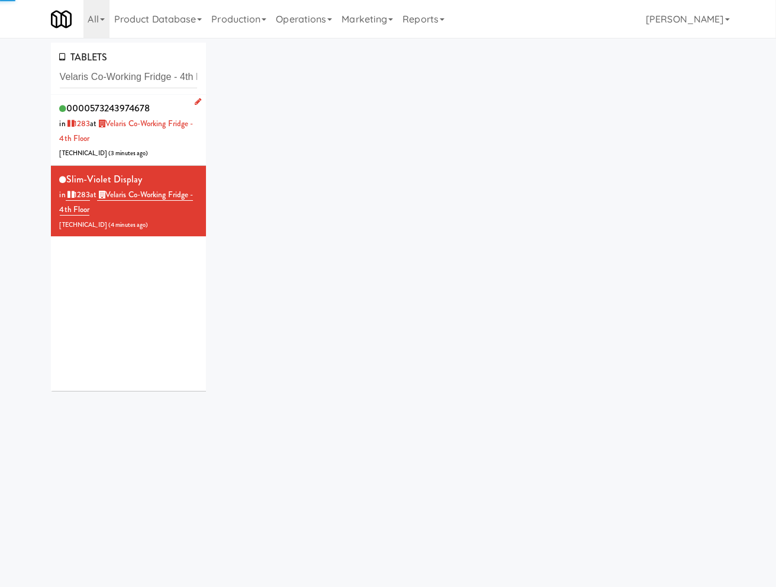
click at [148, 144] on div "0000573243974678 in 1283 at Velaris Co-Working Fridge - 4th Floor 206.0.69.123 …" at bounding box center [129, 129] width 138 height 61
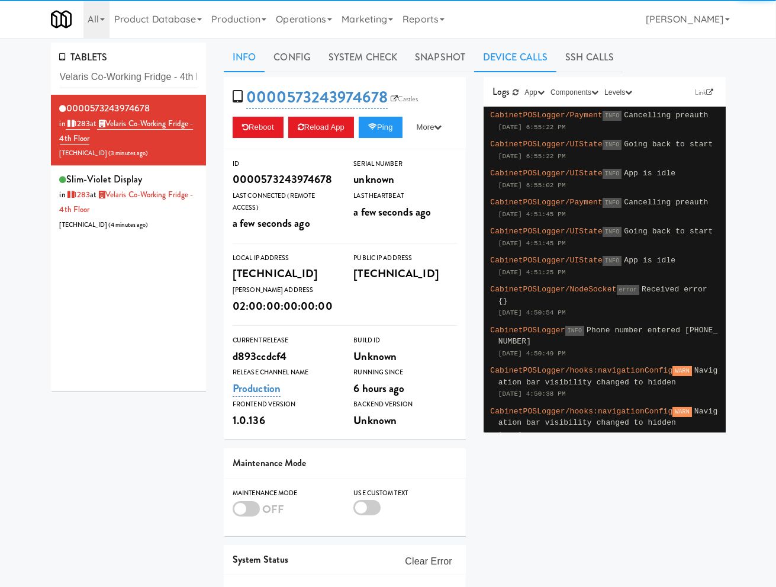
click at [501, 63] on link "Device Calls" at bounding box center [515, 58] width 82 height 30
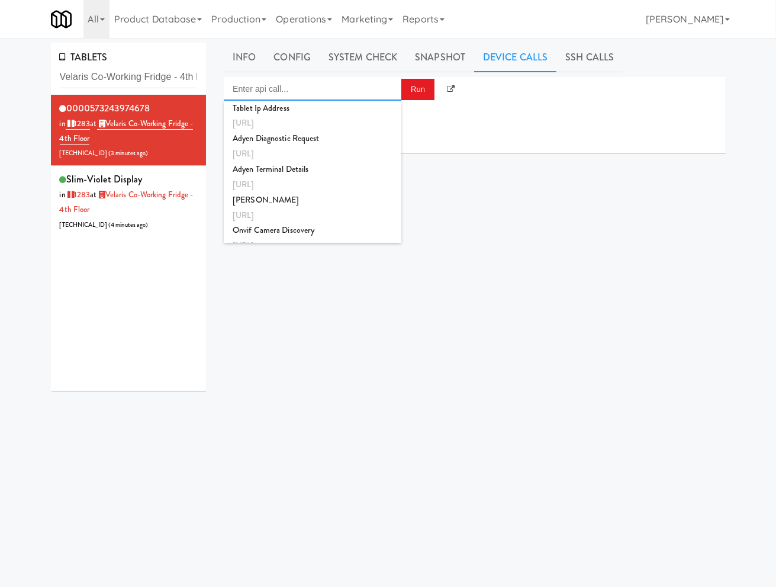
click at [360, 98] on input "Enter api call..." at bounding box center [313, 89] width 178 height 24
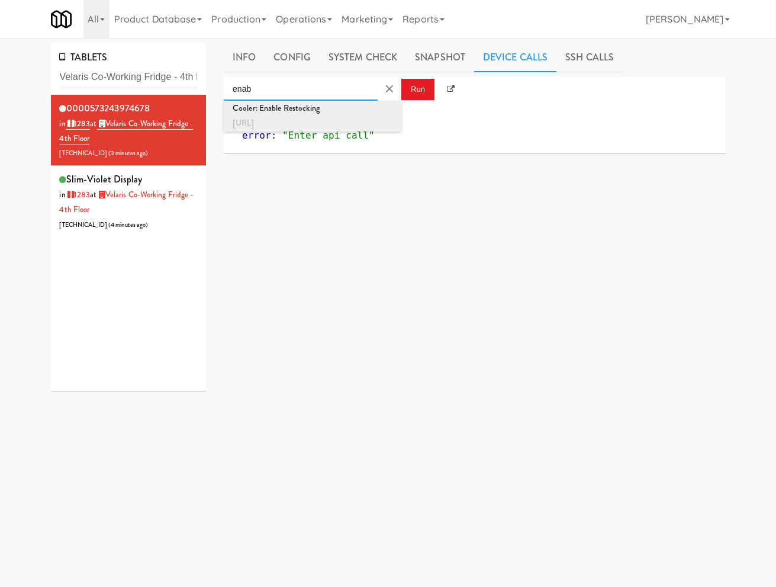
click at [358, 117] on div "http://localhost:3000/cooler/restocking-mode/enable" at bounding box center [313, 122] width 160 height 15
type input "Cooler: Enable Restocking"
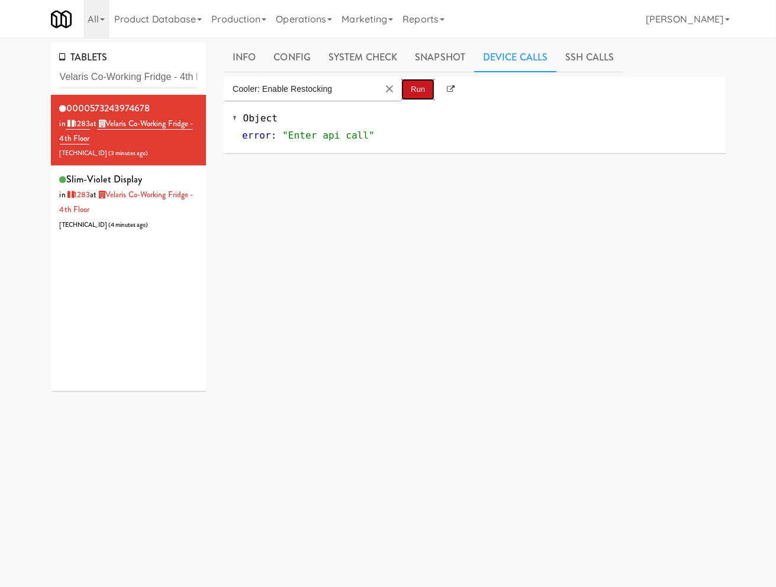
click at [412, 90] on button "Run" at bounding box center [417, 89] width 33 height 21
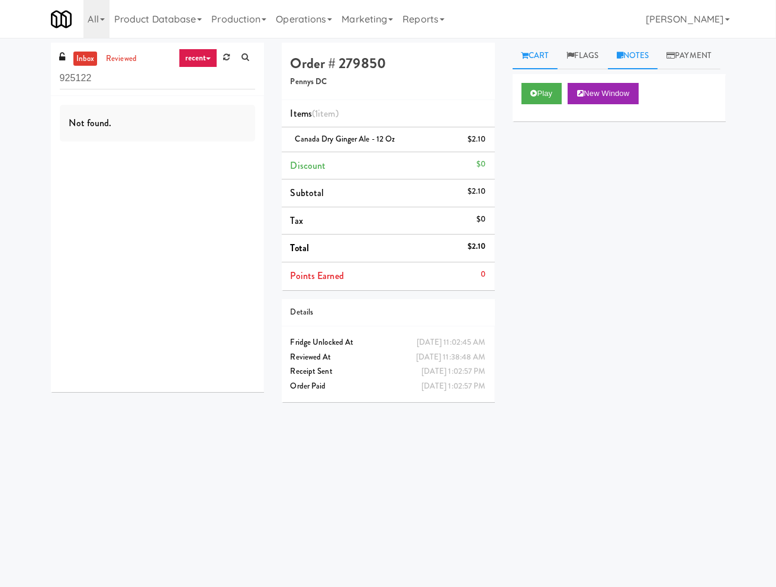
click at [639, 63] on link "Notes" at bounding box center [633, 56] width 50 height 27
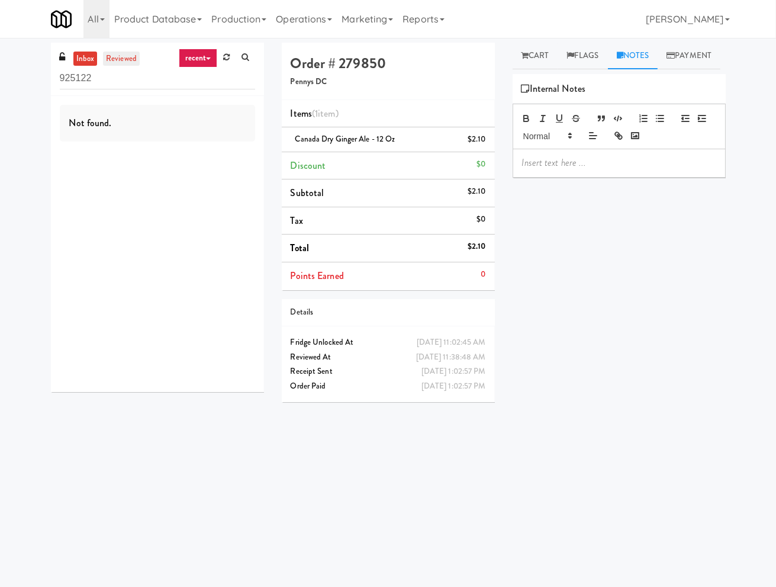
click at [127, 56] on link "reviewed" at bounding box center [121, 59] width 37 height 15
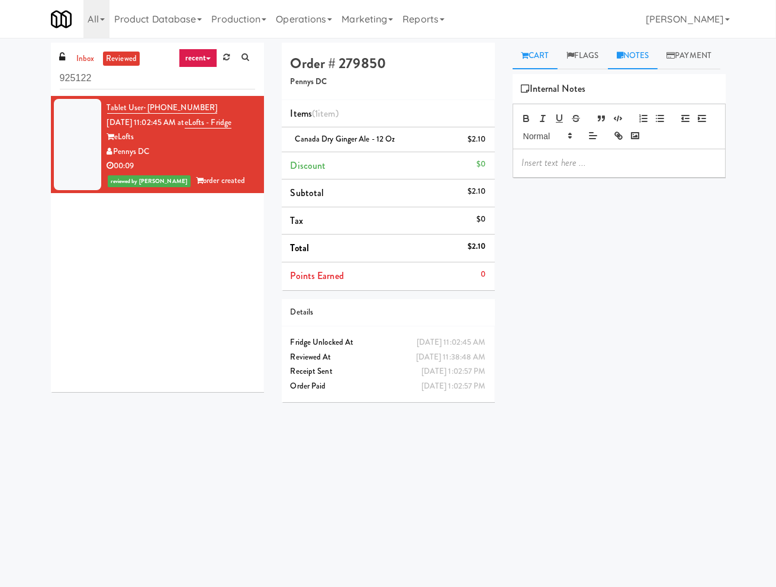
click at [535, 51] on link "Cart" at bounding box center [536, 56] width 46 height 27
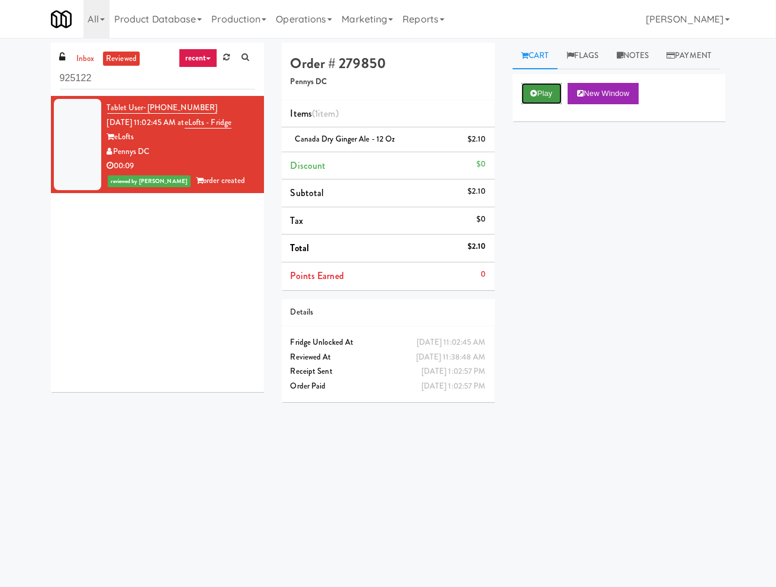
click at [531, 97] on icon at bounding box center [534, 93] width 7 height 8
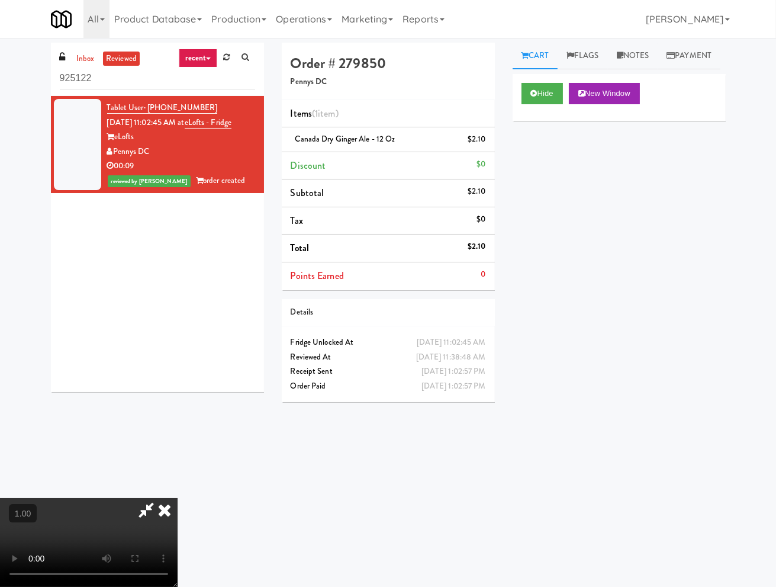
click at [178, 498] on video at bounding box center [89, 542] width 178 height 89
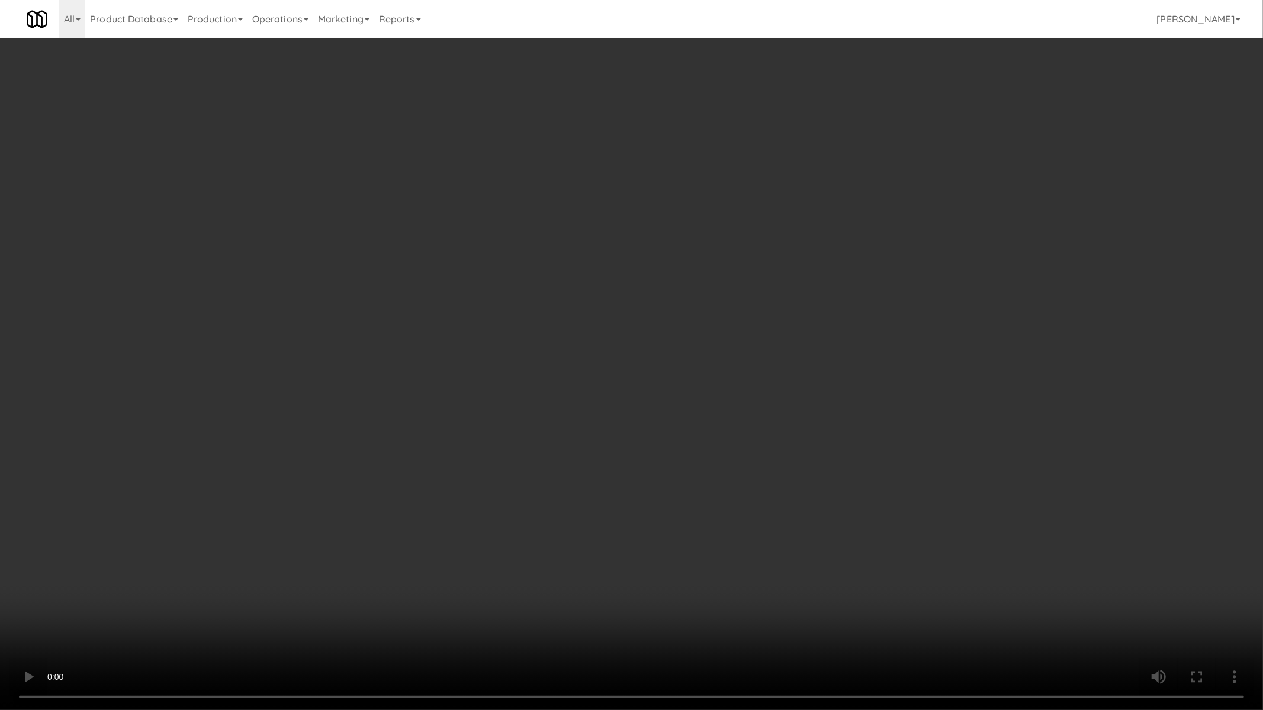
click at [247, 531] on video at bounding box center [631, 355] width 1263 height 710
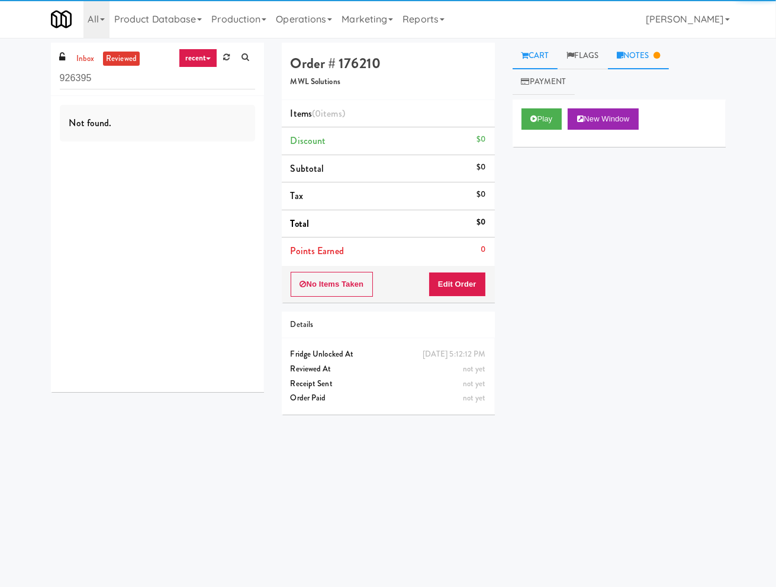
click at [635, 57] on link "Notes" at bounding box center [639, 56] width 62 height 27
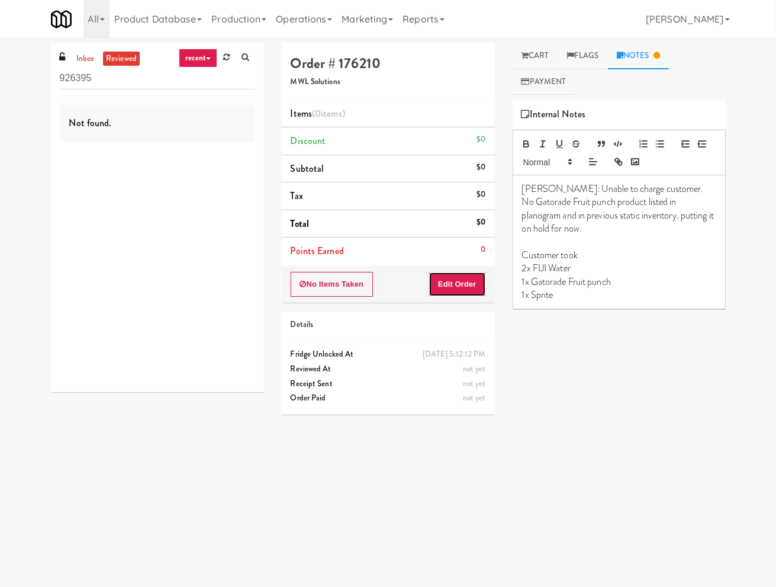
click at [456, 291] on button "Edit Order" at bounding box center [457, 284] width 57 height 25
click at [547, 57] on link "Cart" at bounding box center [536, 56] width 46 height 27
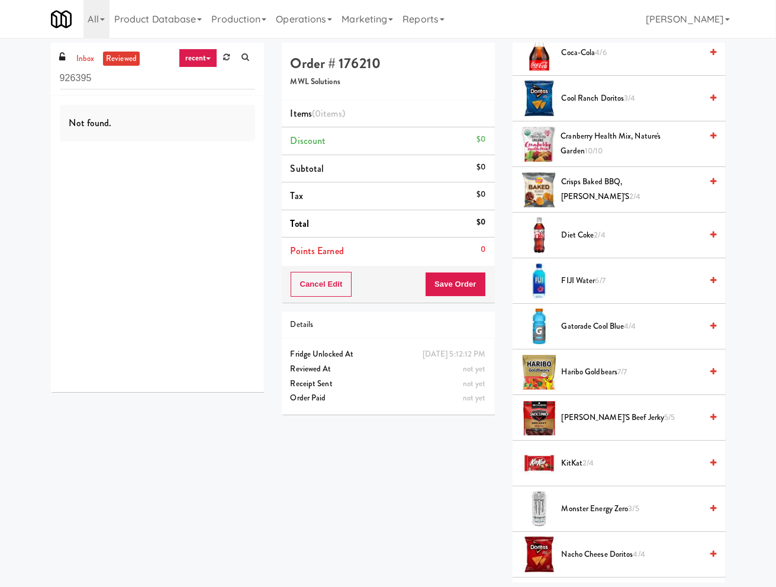
scroll to position [1244, 0]
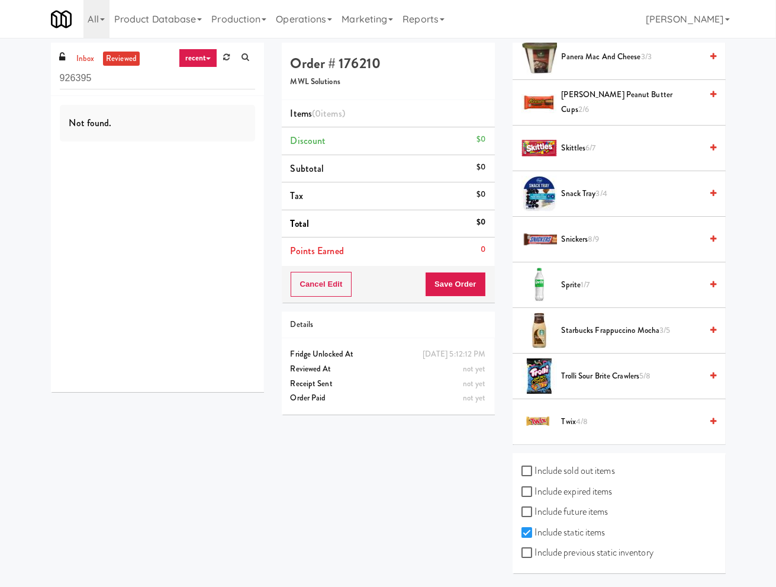
click at [603, 553] on label "Include previous static inventory" at bounding box center [588, 553] width 132 height 18
click at [535, 553] on input "Include previous static inventory" at bounding box center [529, 552] width 14 height 9
checkbox input "true"
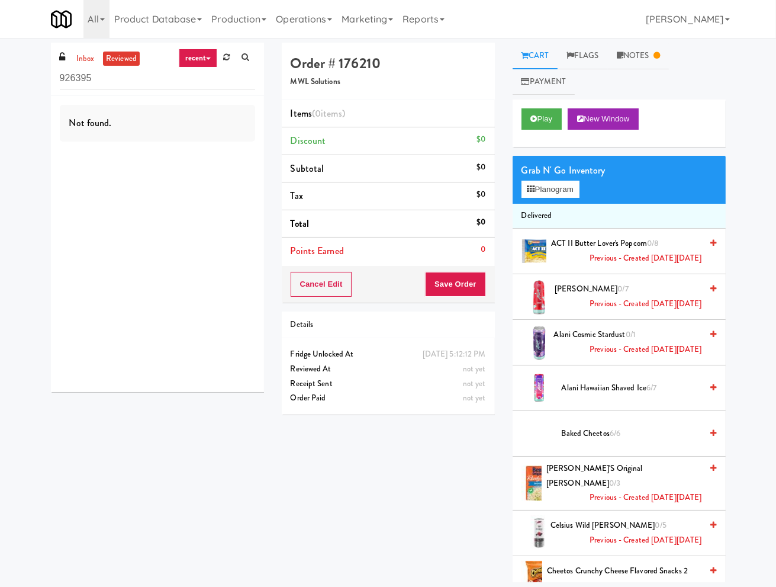
scroll to position [1050, 0]
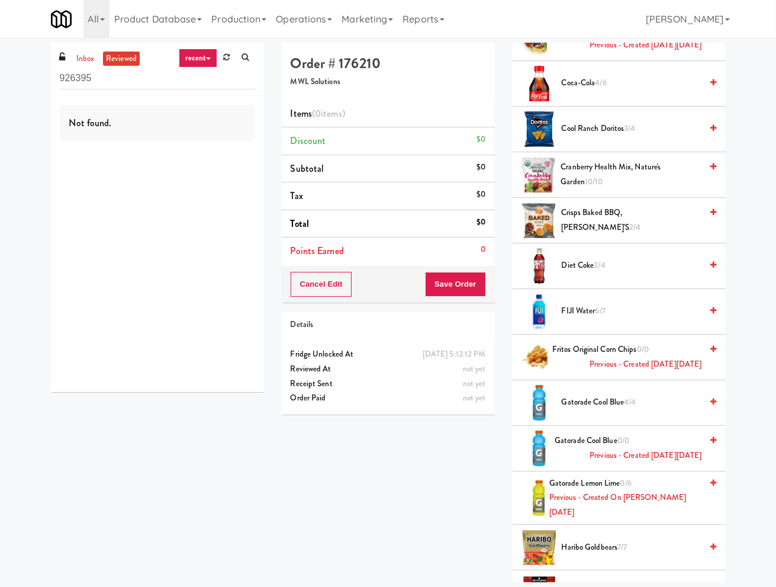
drag, startPoint x: 608, startPoint y: 313, endPoint x: 620, endPoint y: 314, distance: 12.5
click at [608, 314] on span "FIJI Water 6/7" at bounding box center [632, 311] width 140 height 15
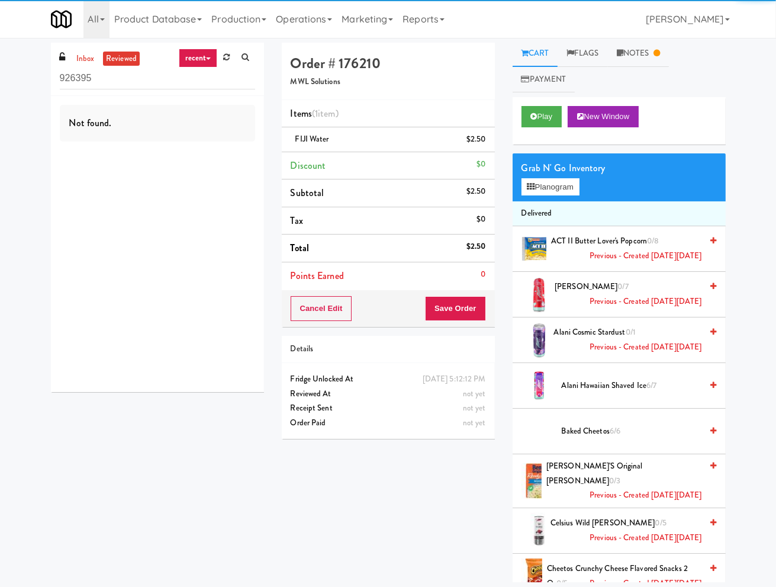
scroll to position [0, 0]
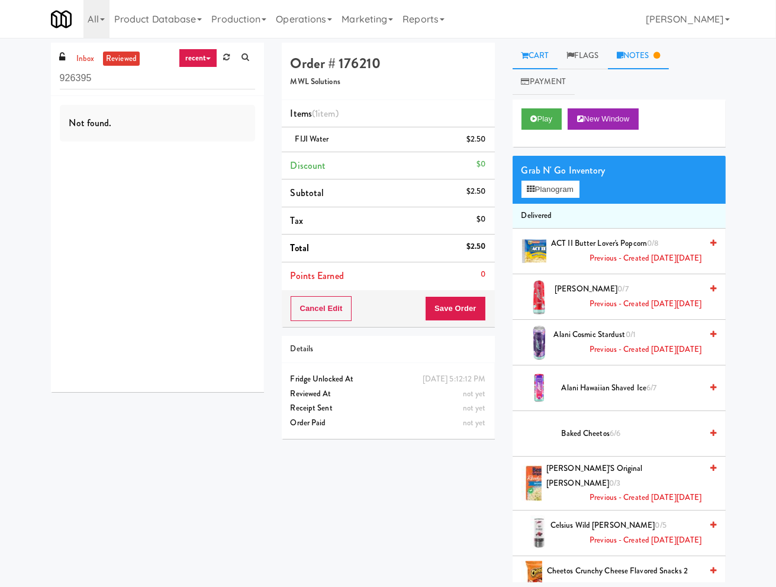
click at [632, 57] on link "Notes" at bounding box center [639, 56] width 62 height 27
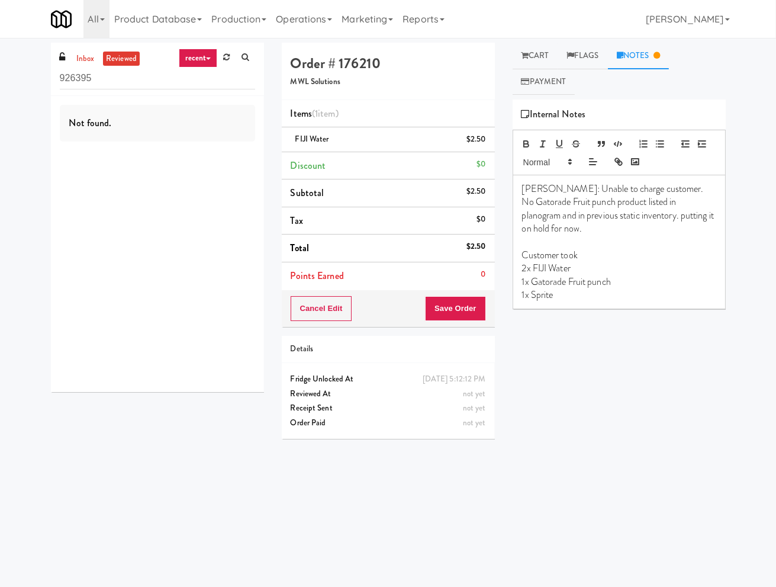
drag, startPoint x: 536, startPoint y: 59, endPoint x: 533, endPoint y: 98, distance: 38.6
click at [536, 60] on link "Cart" at bounding box center [536, 56] width 46 height 27
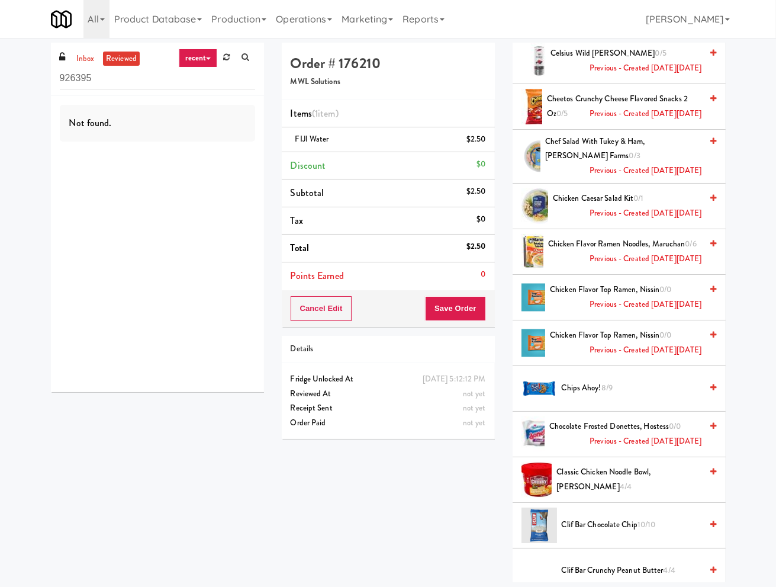
scroll to position [1050, 0]
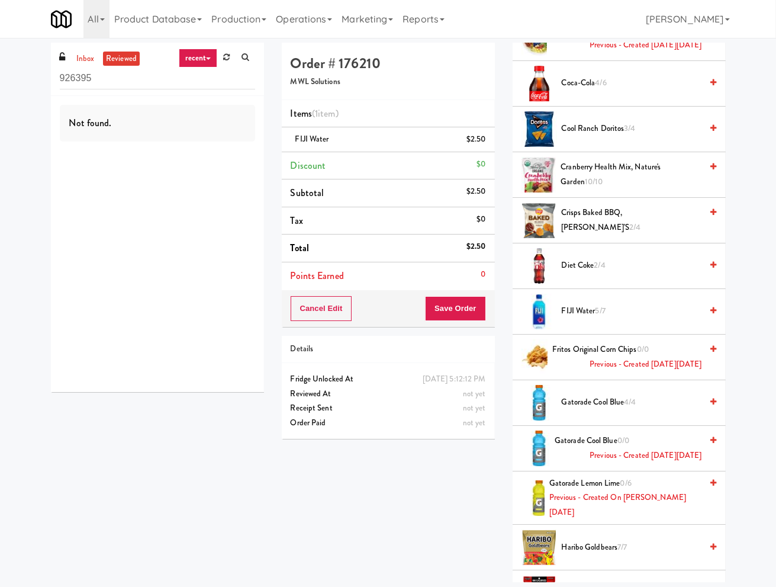
click at [591, 313] on span "FIJI Water 5/7" at bounding box center [632, 311] width 140 height 15
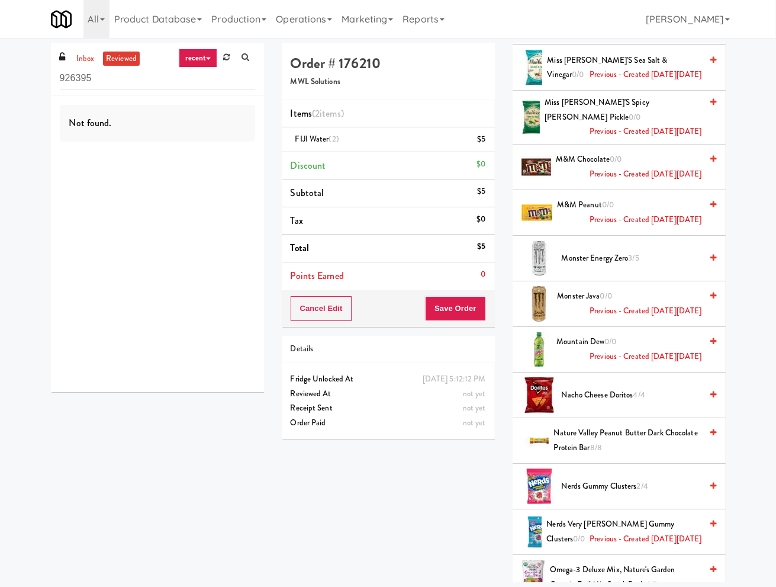
scroll to position [3411, 0]
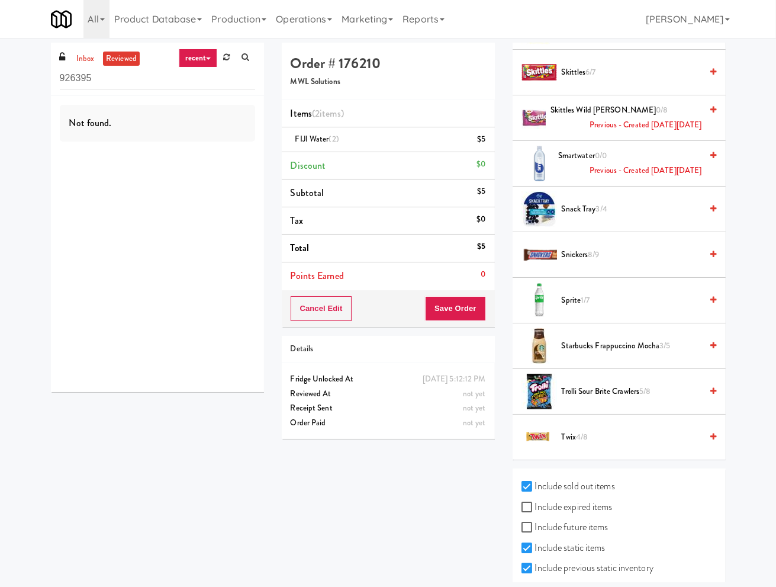
click at [570, 308] on span "Sprite 1/7" at bounding box center [632, 300] width 140 height 15
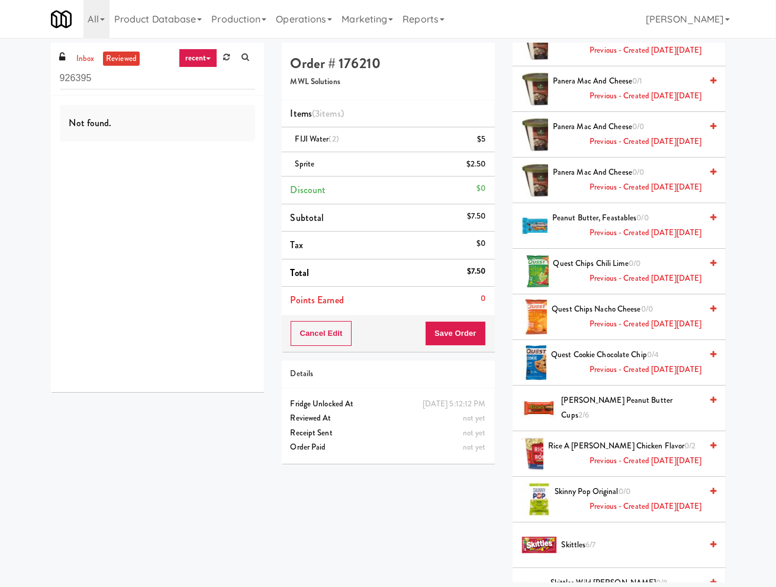
scroll to position [1142, 0]
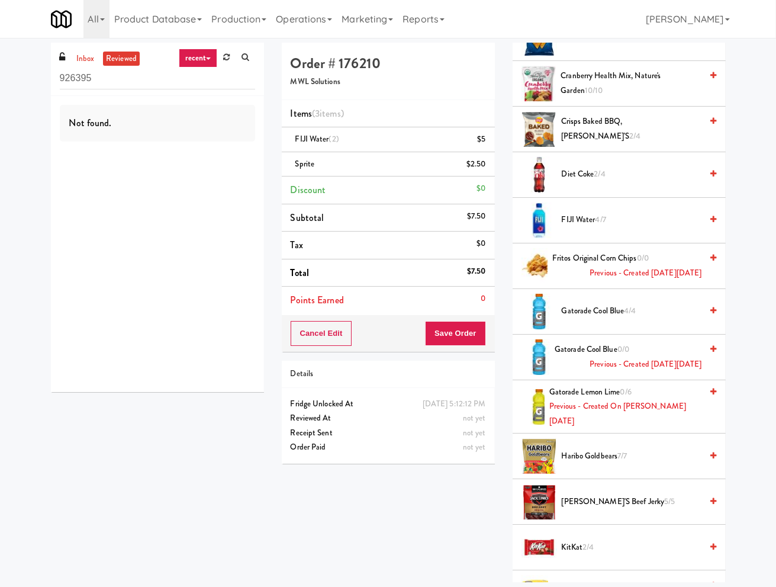
click at [616, 316] on span "Gatorade Cool Blue 4/4" at bounding box center [632, 311] width 140 height 15
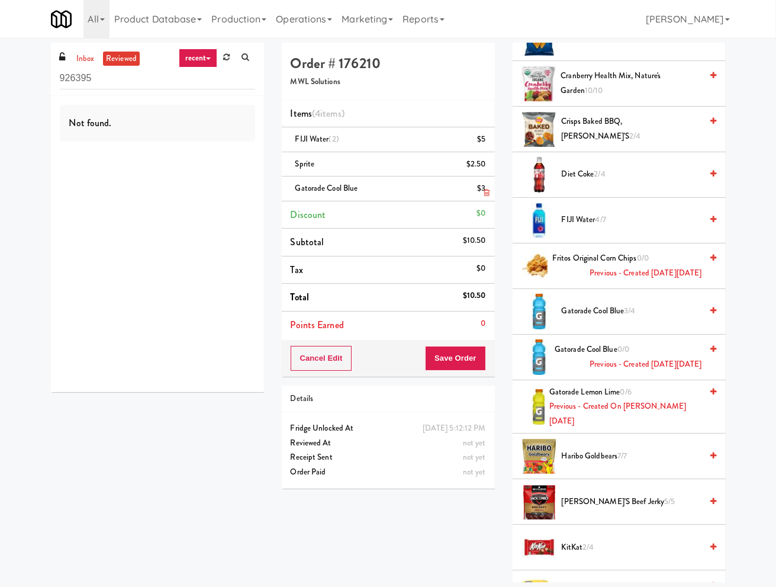
click at [484, 189] on icon at bounding box center [487, 193] width 6 height 8
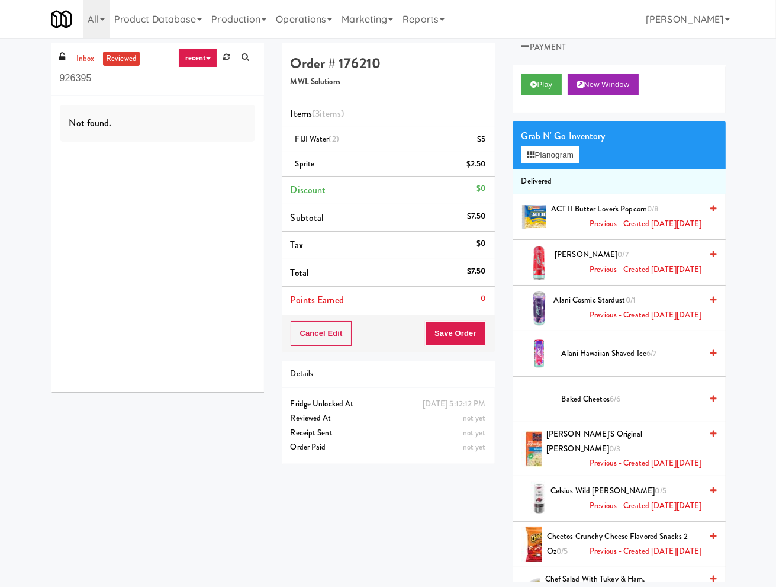
scroll to position [0, 0]
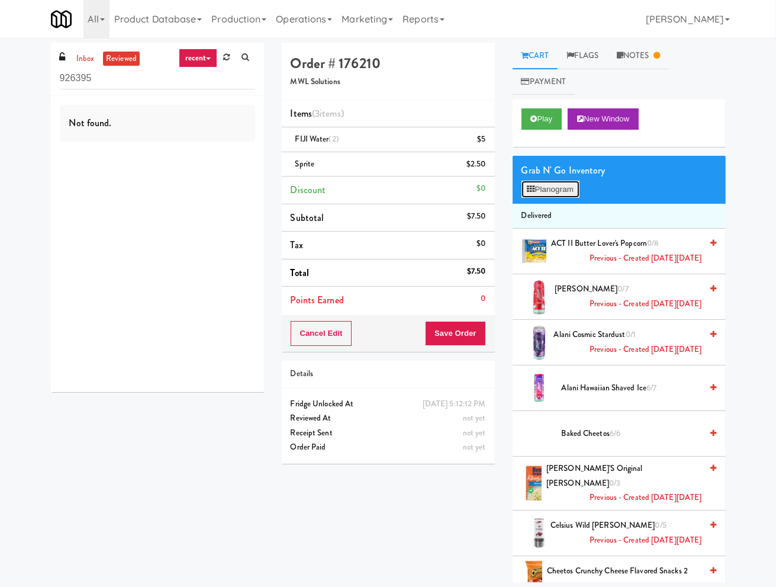
click at [564, 196] on button "Planogram" at bounding box center [551, 190] width 58 height 18
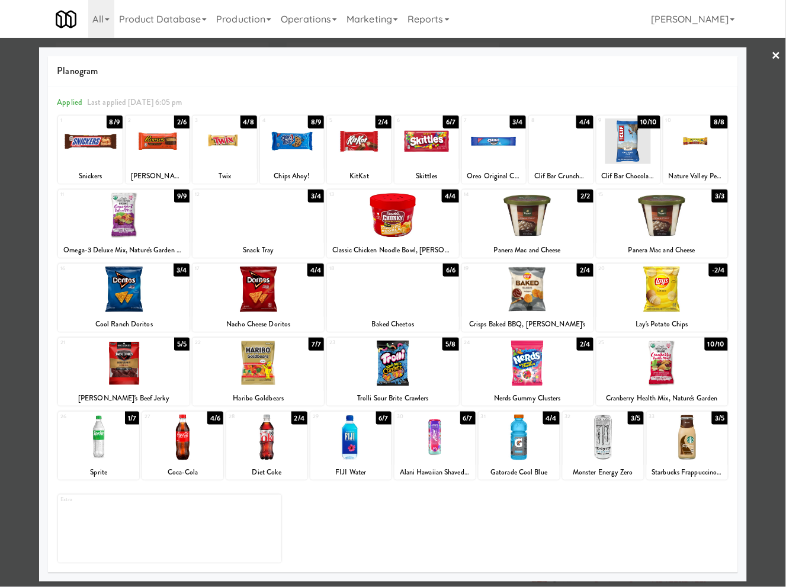
click at [394, 40] on div at bounding box center [393, 293] width 786 height 587
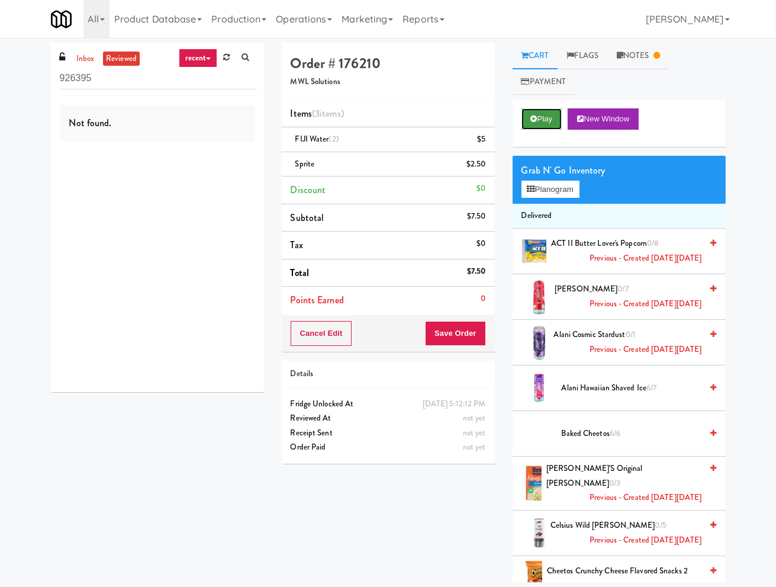
click at [548, 125] on button "Play" at bounding box center [542, 118] width 41 height 21
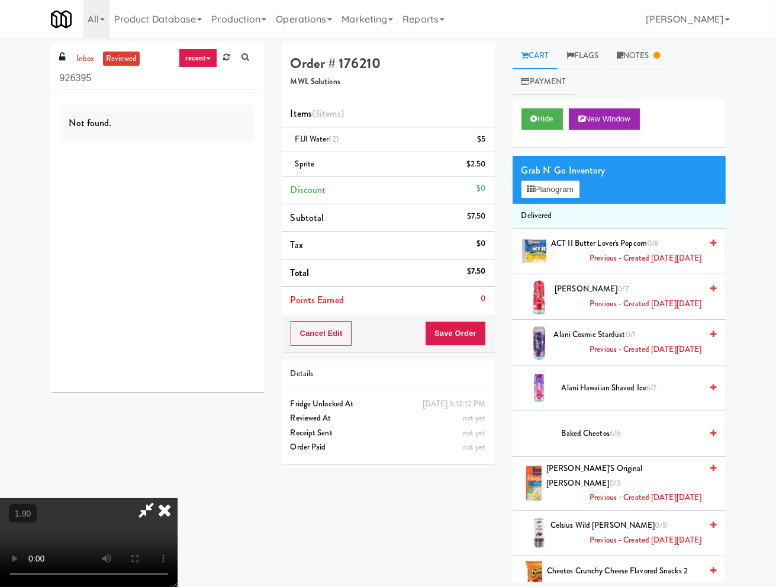
click at [178, 498] on video at bounding box center [89, 542] width 178 height 89
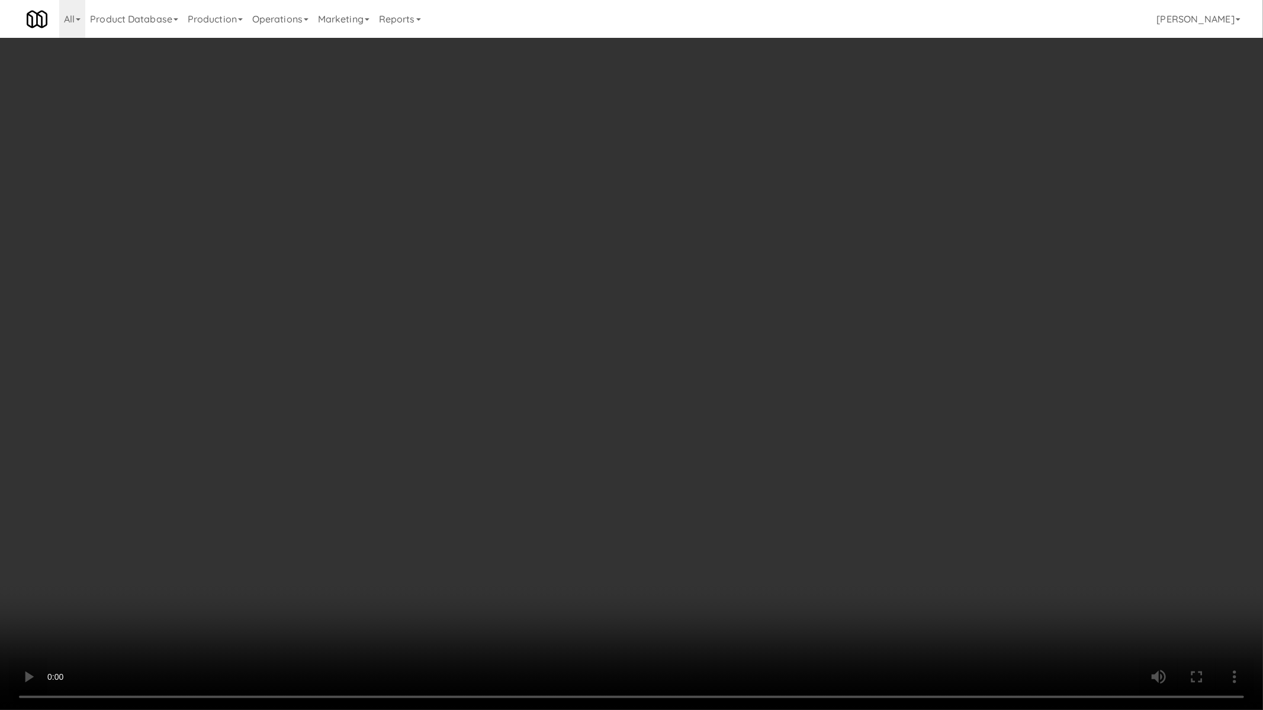
click at [311, 416] on video at bounding box center [631, 355] width 1263 height 710
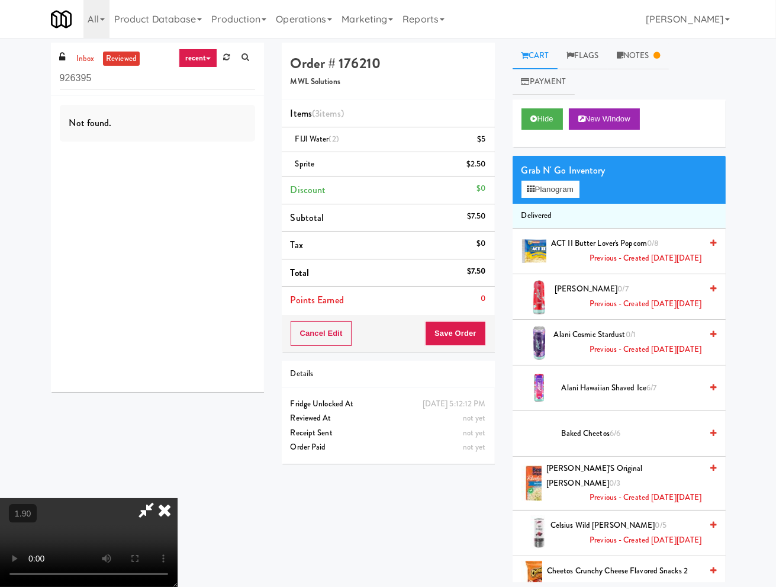
click at [739, 393] on div "inbox reviewed recent all unclear take inventory issue suspicious failed recent…" at bounding box center [388, 312] width 776 height 539
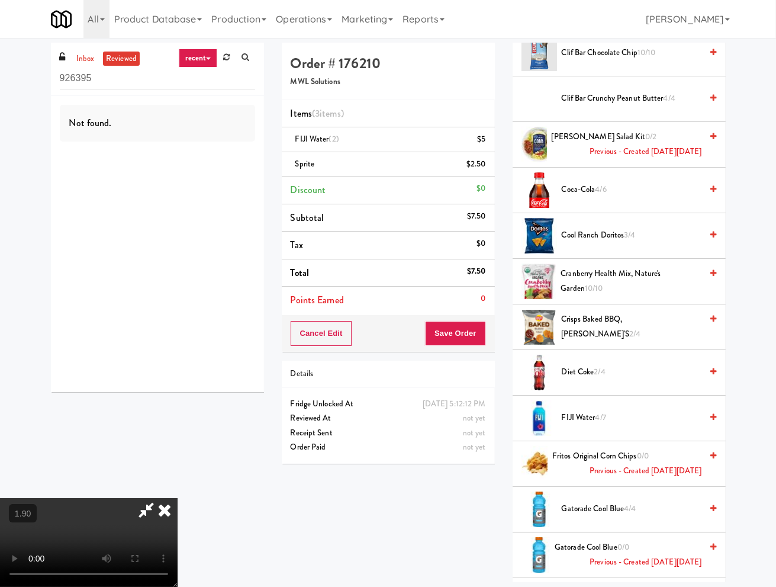
click at [606, 544] on span "Gatorade Cool Blue 0/0 Previous - Created [DATE][DATE]" at bounding box center [628, 554] width 147 height 29
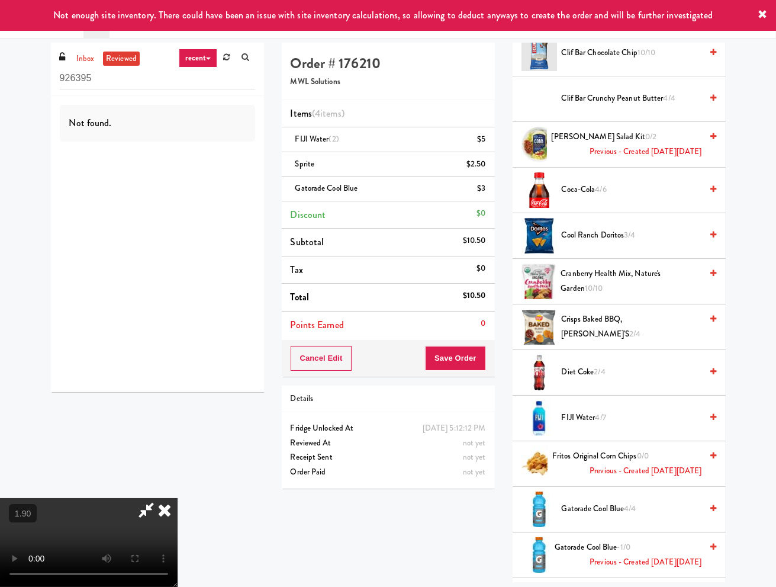
click at [178, 498] on icon at bounding box center [165, 510] width 26 height 24
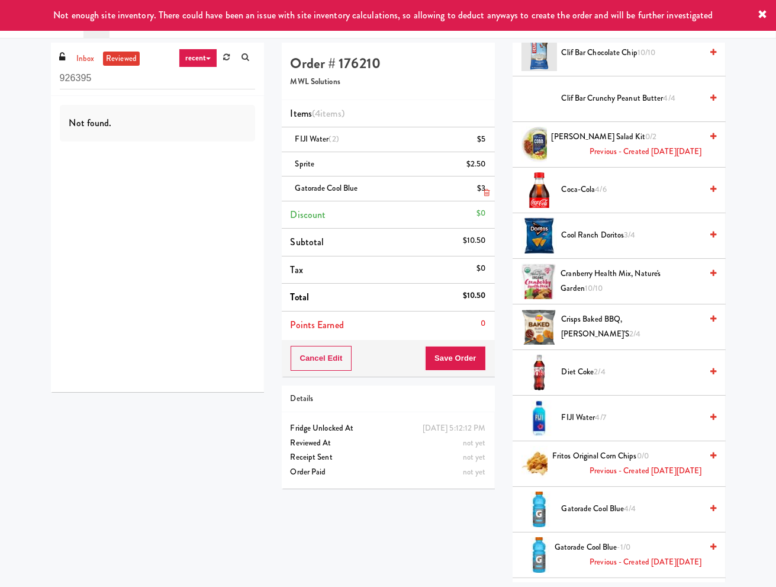
click at [348, 185] on span "Gatorade Cool Blue" at bounding box center [326, 187] width 63 height 11
copy span "Gatorade Cool Blue"
click at [448, 363] on button "Save Order" at bounding box center [455, 358] width 60 height 25
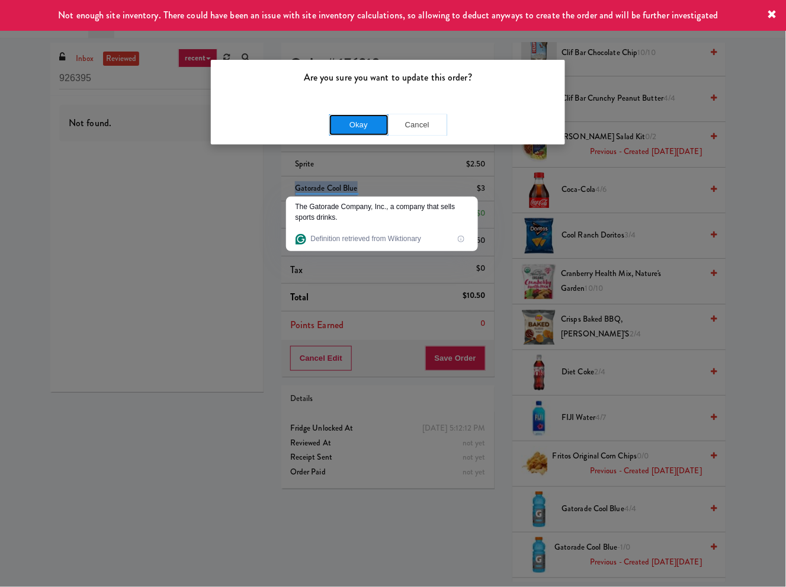
click at [353, 122] on button "Okay" at bounding box center [358, 124] width 59 height 21
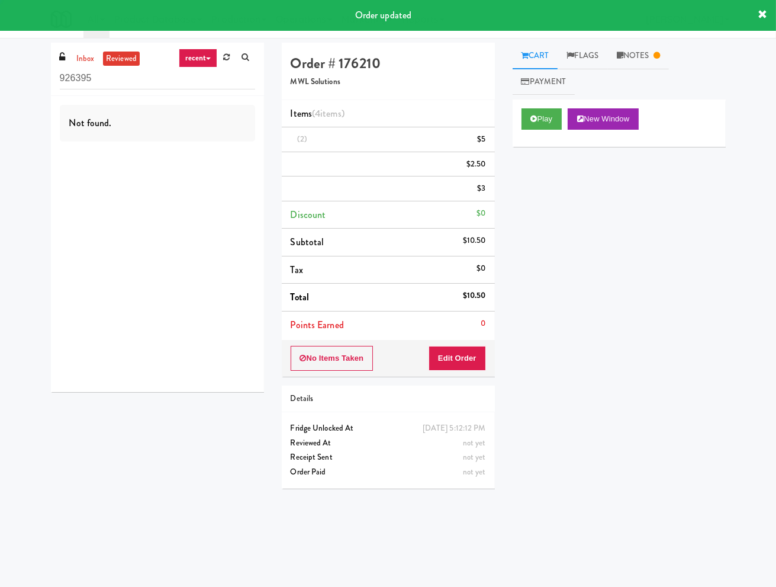
scroll to position [0, 0]
click at [549, 122] on button "Play" at bounding box center [542, 118] width 41 height 21
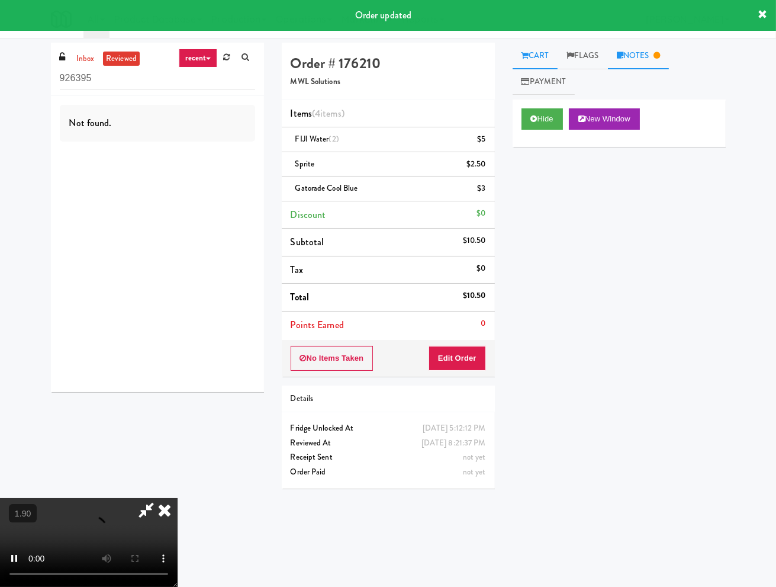
click at [640, 49] on link "Notes" at bounding box center [639, 56] width 62 height 27
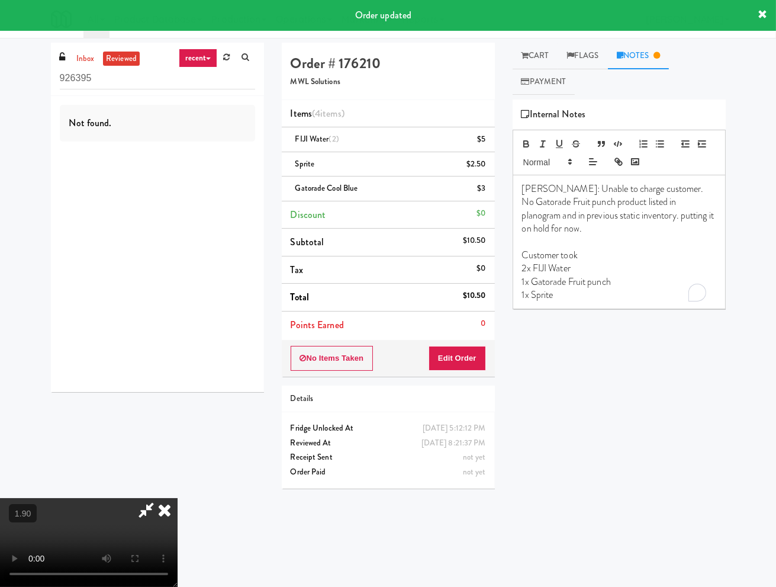
click at [618, 296] on p "1x Sprite" at bounding box center [619, 294] width 194 height 13
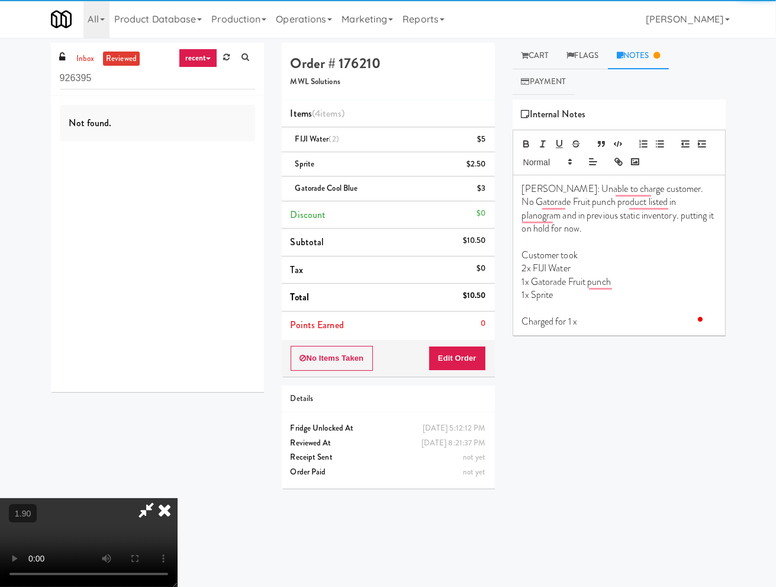
paste div
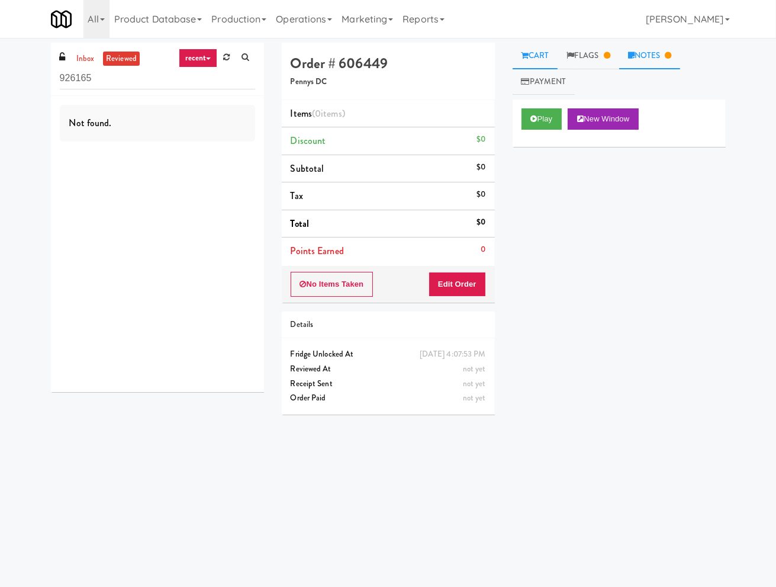
click at [634, 59] on icon at bounding box center [631, 56] width 7 height 8
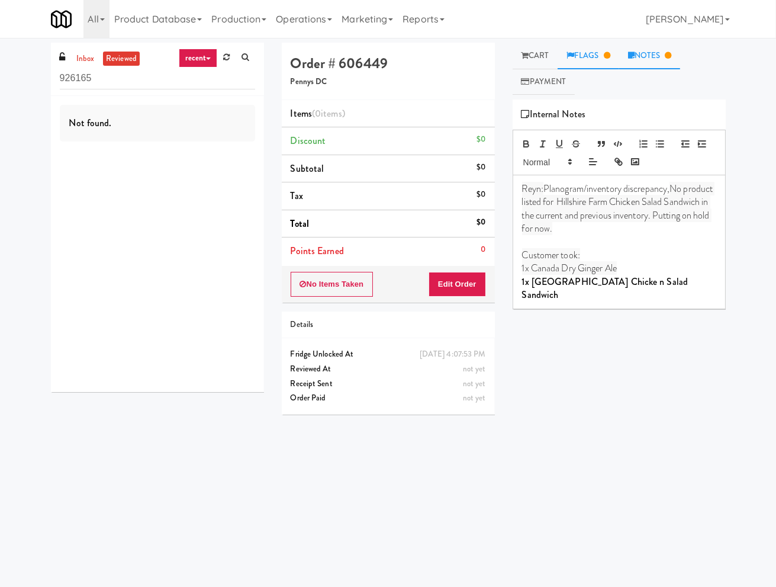
click at [593, 57] on link "Flags" at bounding box center [589, 56] width 62 height 27
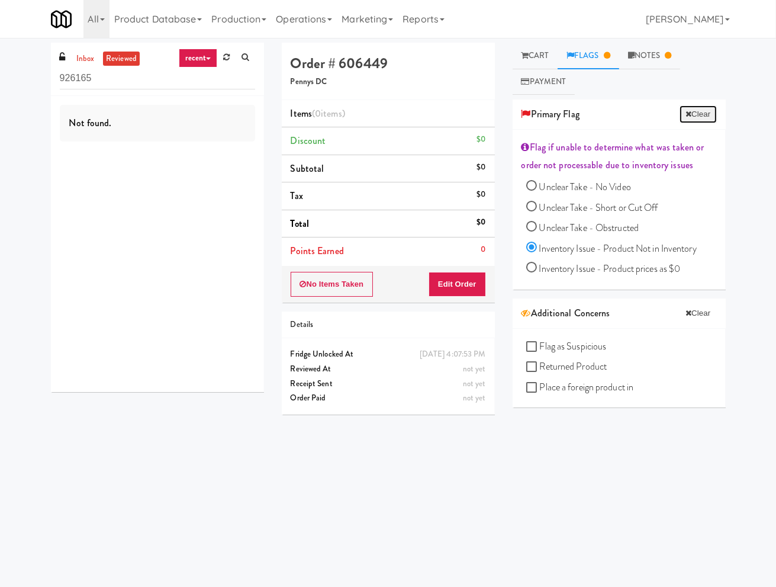
click at [685, 119] on button "Clear" at bounding box center [698, 114] width 37 height 18
radio input "false"
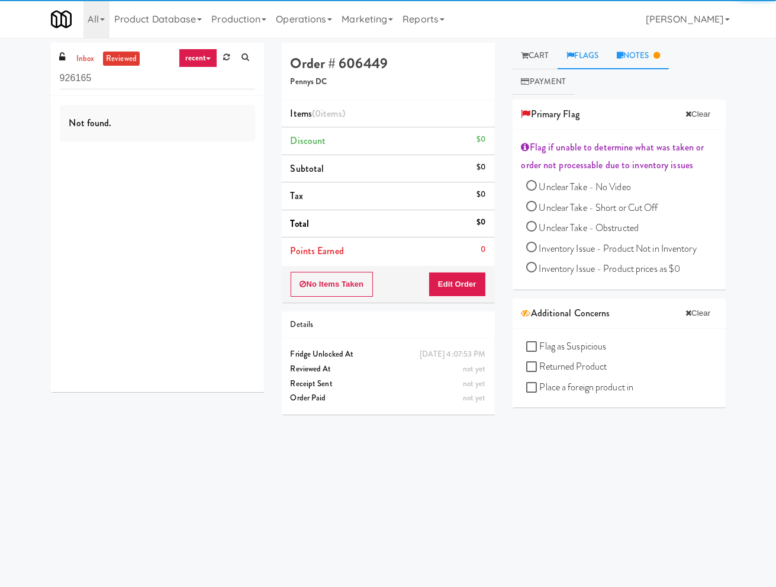
click at [640, 56] on link "Notes" at bounding box center [639, 56] width 62 height 27
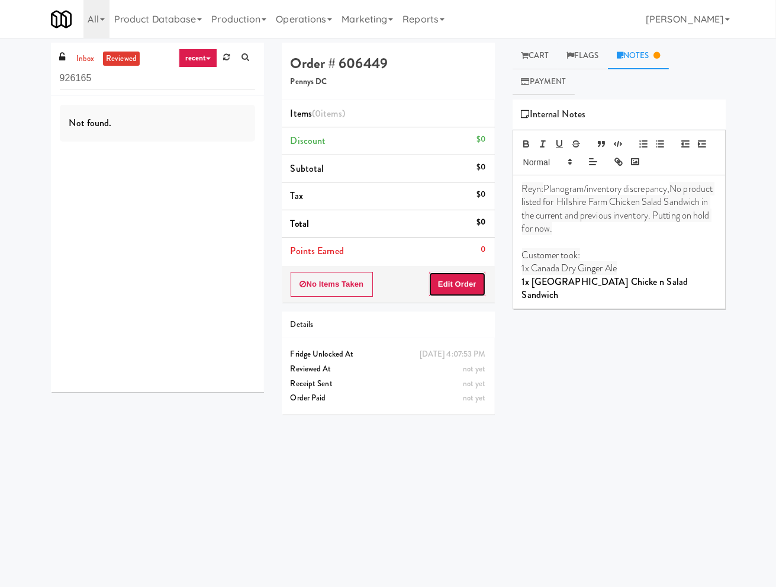
click at [471, 276] on button "Edit Order" at bounding box center [457, 284] width 57 height 25
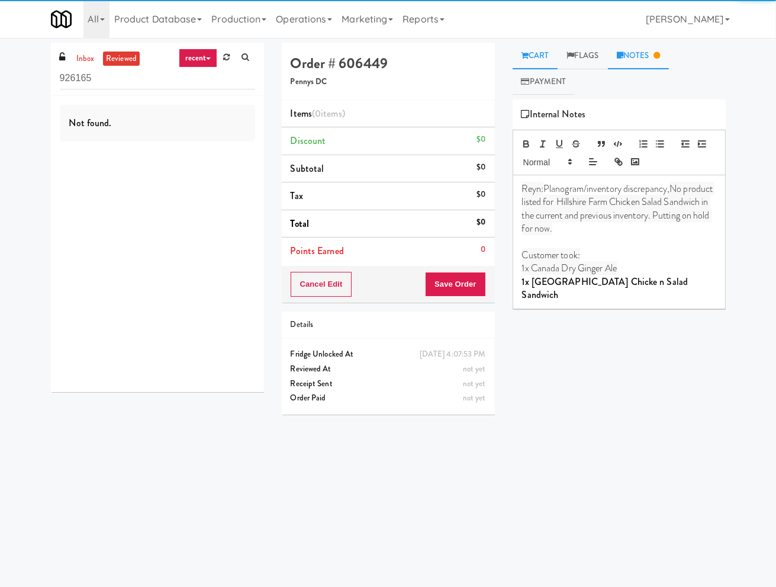
click at [544, 55] on link "Cart" at bounding box center [536, 56] width 46 height 27
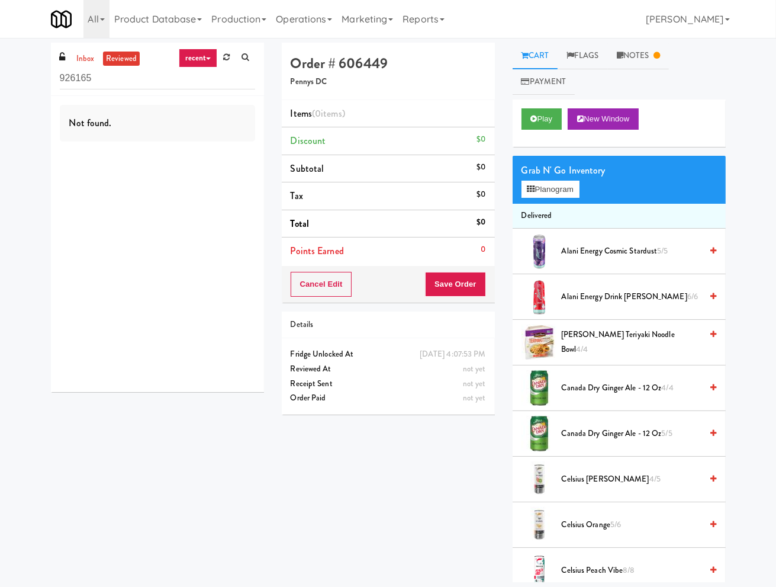
drag, startPoint x: 650, startPoint y: 55, endPoint x: 553, endPoint y: 60, distance: 96.7
click at [644, 56] on link "Notes" at bounding box center [639, 56] width 62 height 27
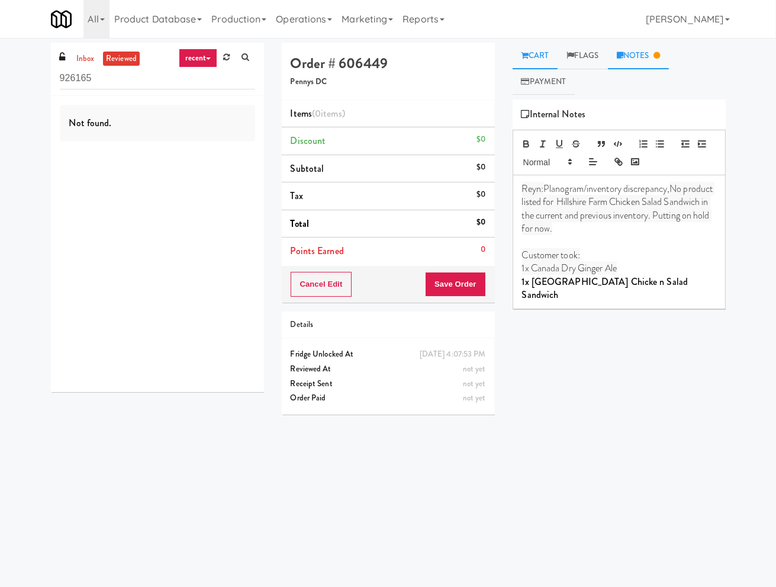
click at [548, 58] on link "Cart" at bounding box center [536, 56] width 46 height 27
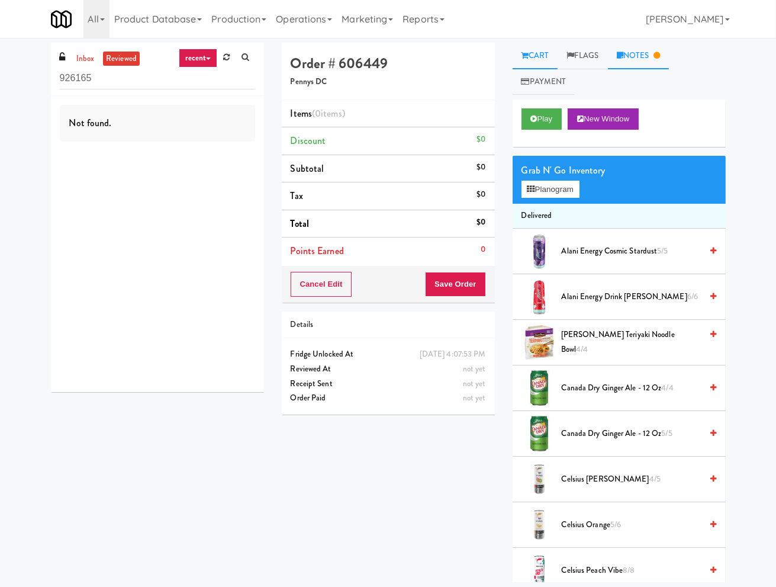
click at [616, 52] on link "Notes" at bounding box center [639, 56] width 62 height 27
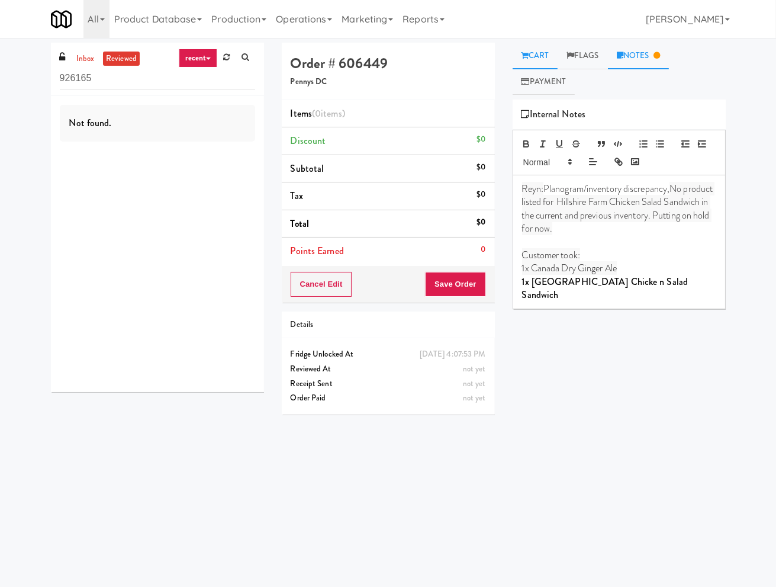
click at [542, 56] on link "Cart" at bounding box center [536, 56] width 46 height 27
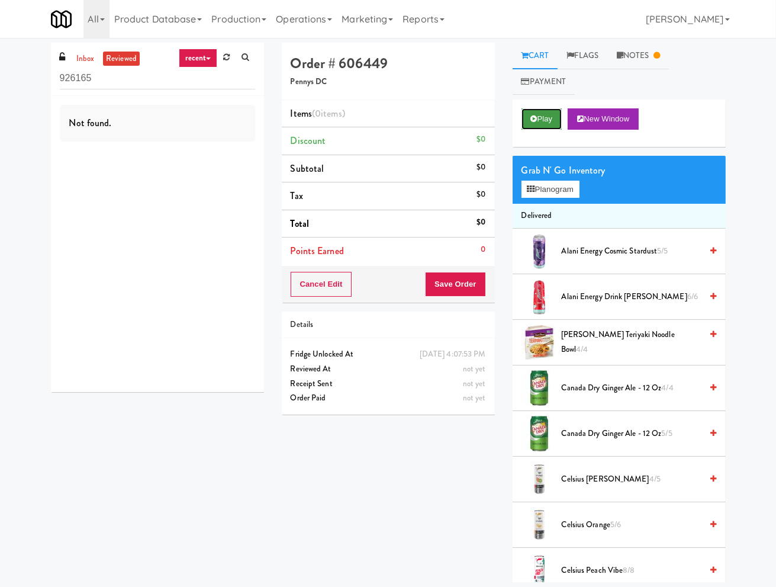
click at [557, 120] on button "Play" at bounding box center [542, 118] width 41 height 21
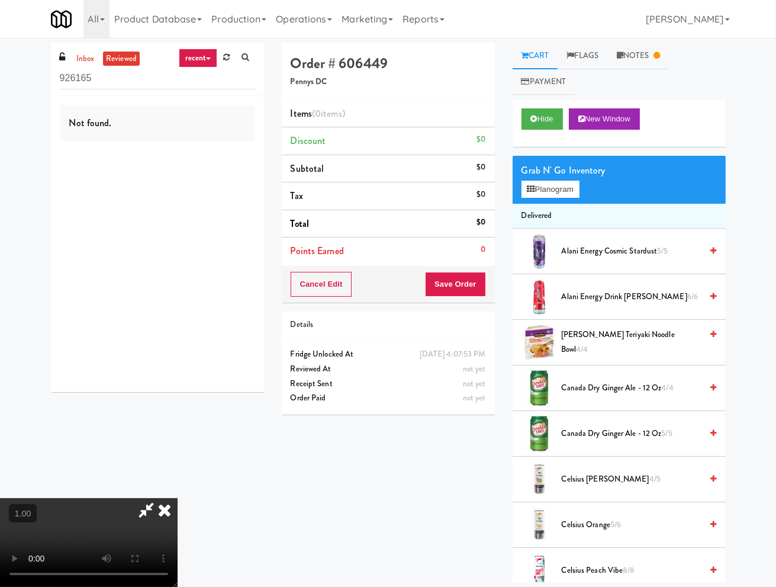
click at [178, 498] on video at bounding box center [89, 542] width 178 height 89
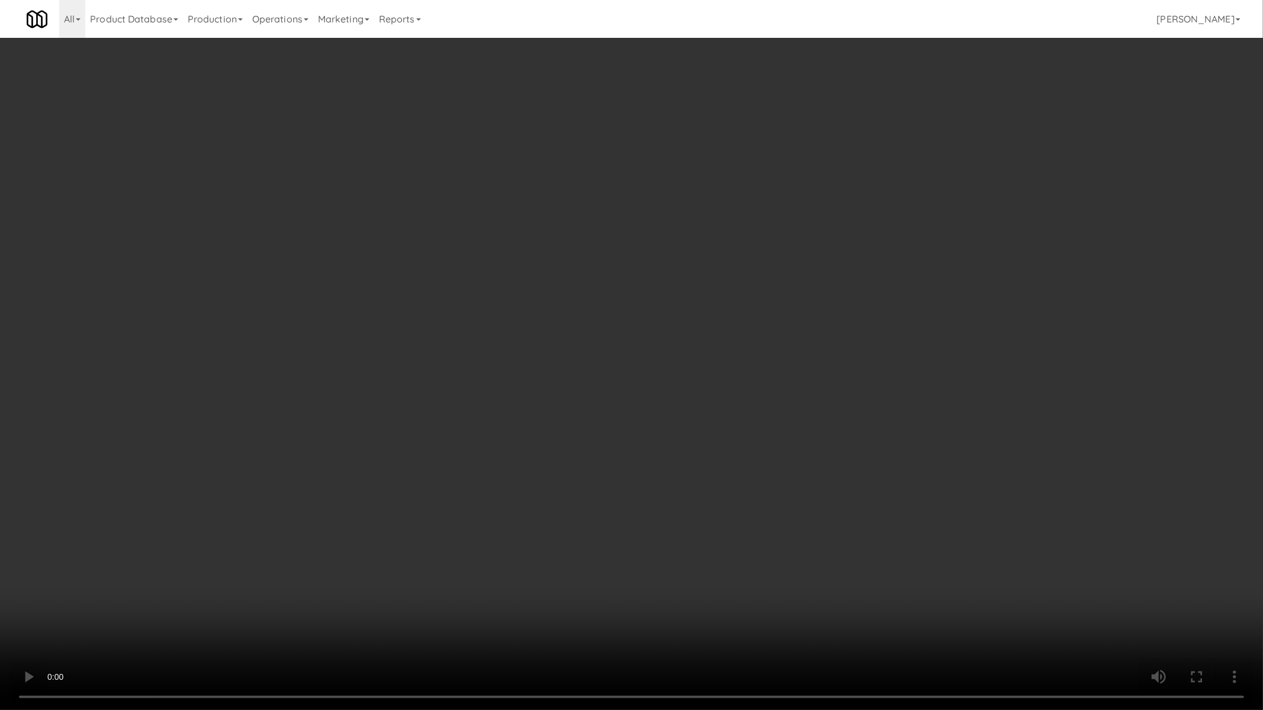
click at [370, 495] on video at bounding box center [631, 355] width 1263 height 710
click at [370, 496] on video at bounding box center [631, 355] width 1263 height 710
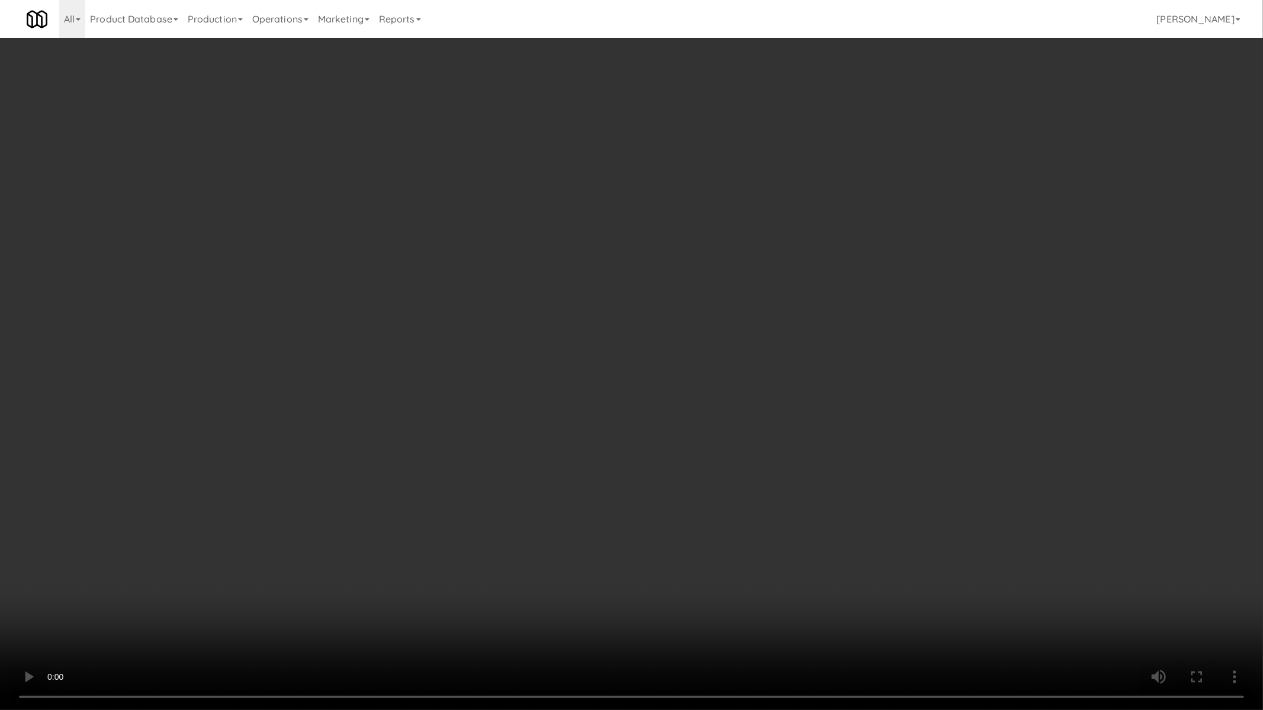
click at [370, 496] on video at bounding box center [631, 355] width 1263 height 710
click at [369, 496] on video at bounding box center [631, 355] width 1263 height 710
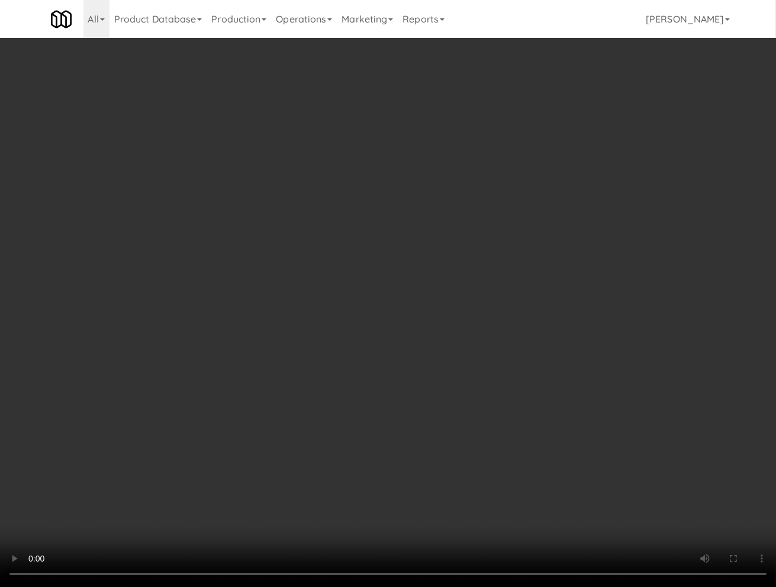
click at [569, 203] on div "Grab N' Go Inventory Planogram" at bounding box center [619, 180] width 213 height 48
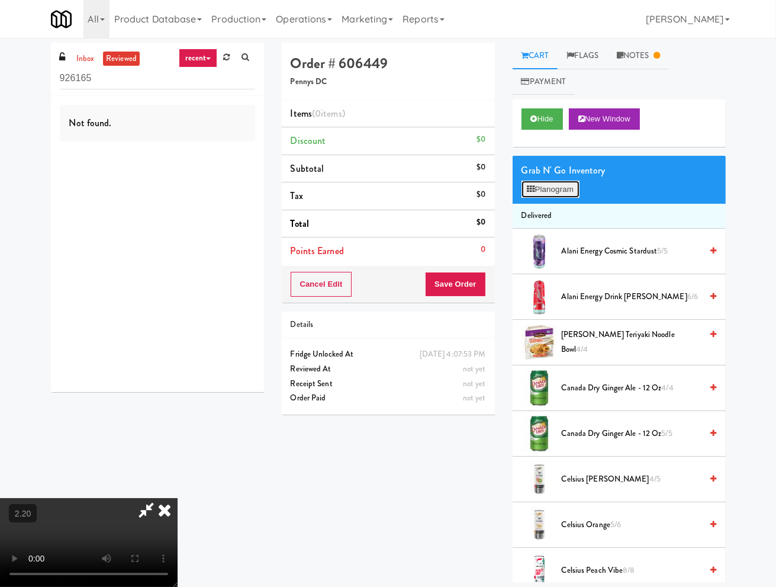
click at [566, 188] on button "Planogram" at bounding box center [551, 190] width 58 height 18
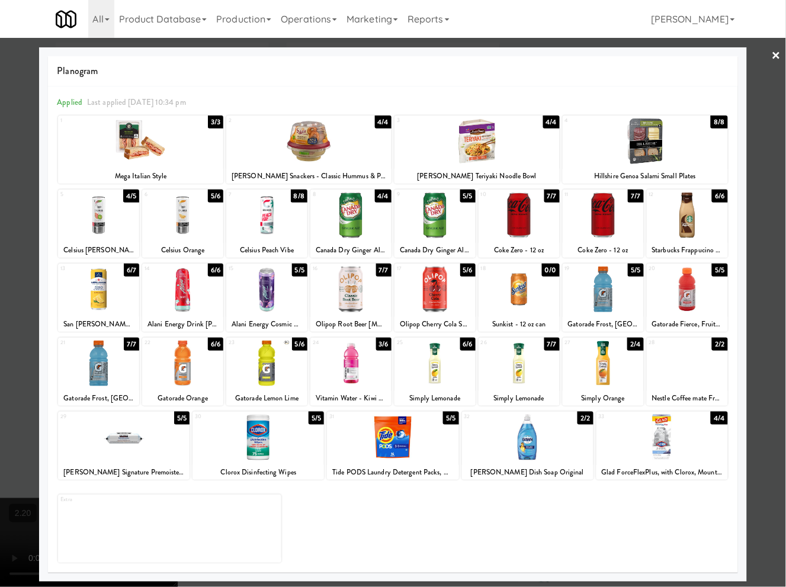
click at [514, 36] on div "All 901 Smrt Mrkt [URL][DOMAIN_NAME] 9518002 [GEOGRAPHIC_DATA] [URL][DOMAIN_NAM…" at bounding box center [393, 19] width 675 height 38
click at [774, 57] on link "×" at bounding box center [775, 56] width 9 height 37
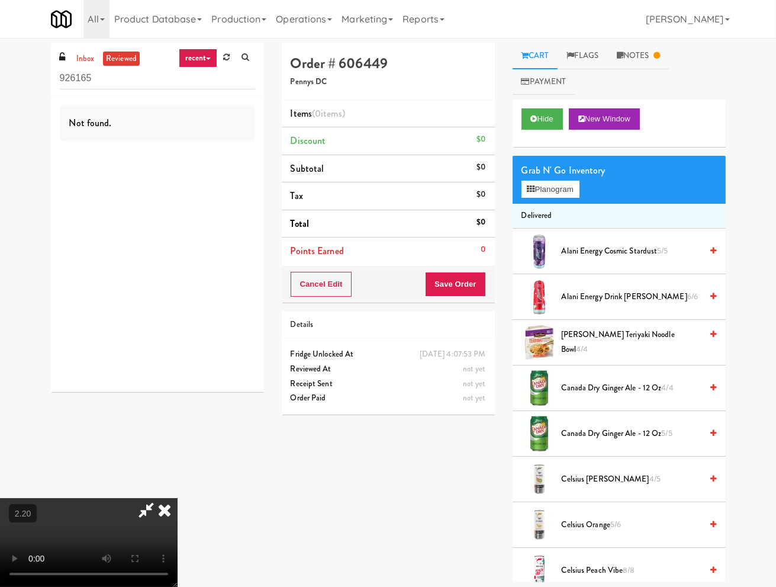
click at [178, 498] on video at bounding box center [89, 542] width 178 height 89
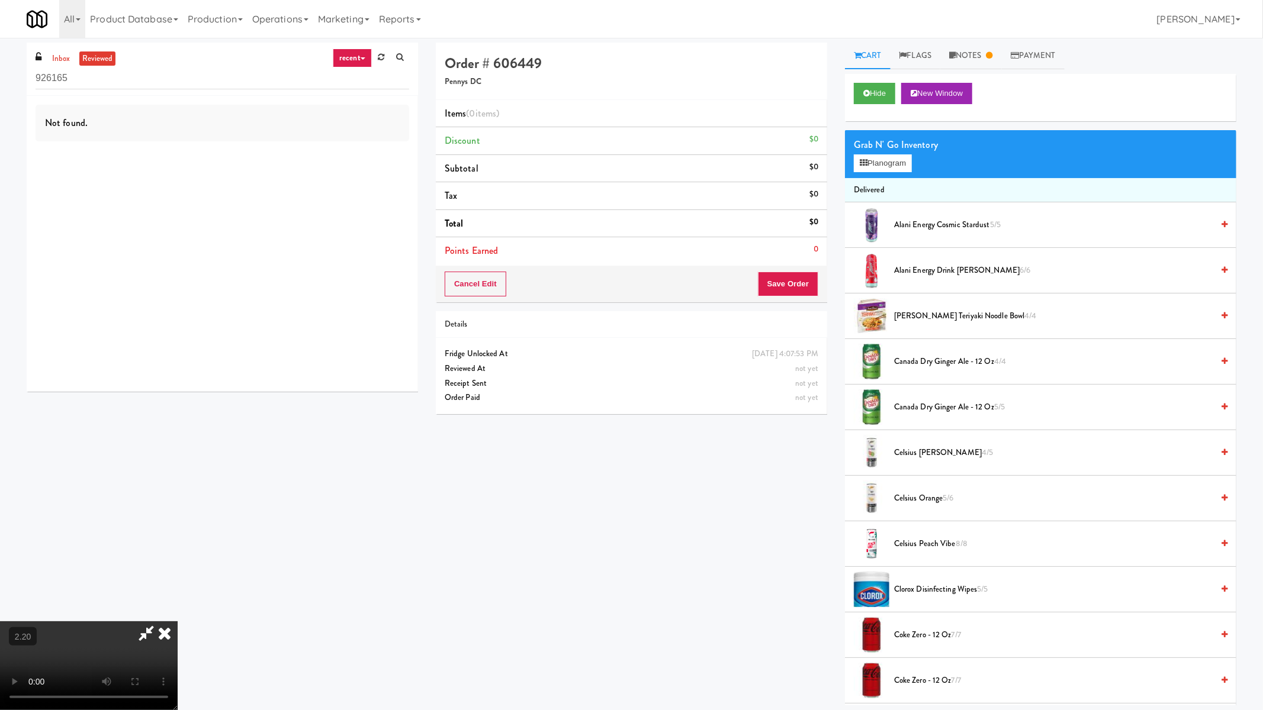
click at [178, 586] on video at bounding box center [89, 666] width 178 height 89
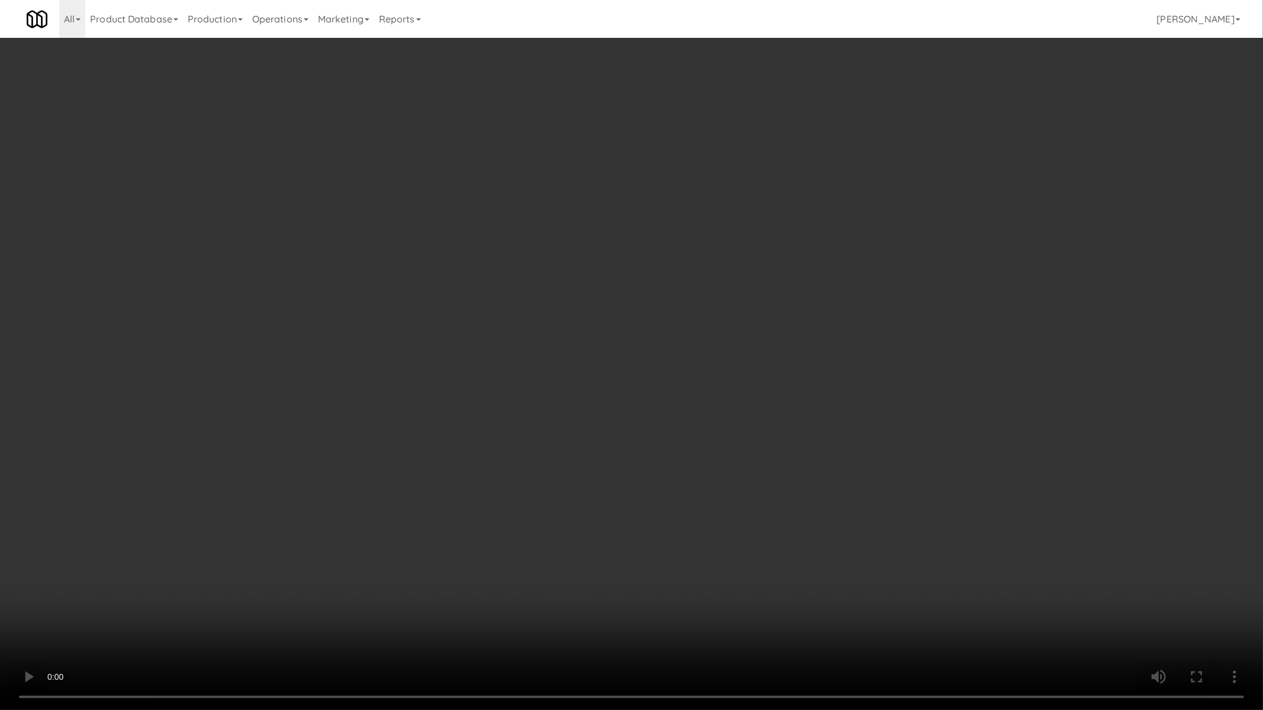
click at [379, 454] on video at bounding box center [631, 355] width 1263 height 710
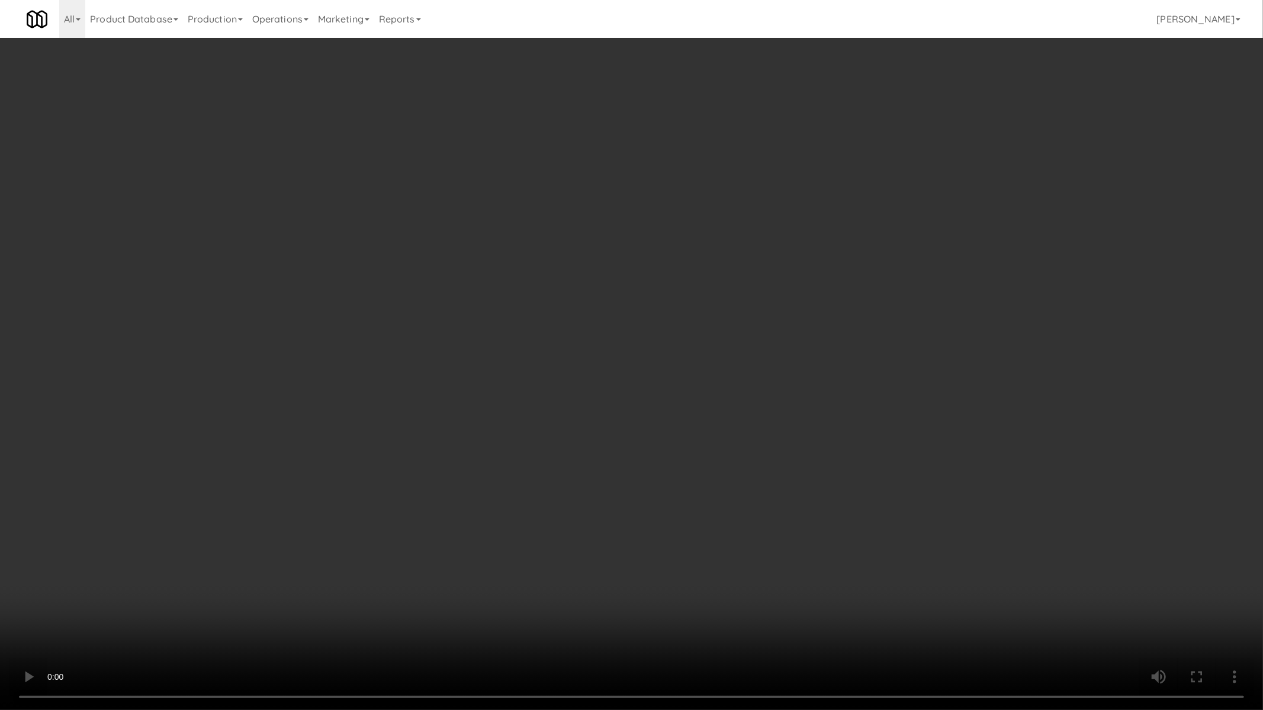
click at [378, 454] on video at bounding box center [631, 355] width 1263 height 710
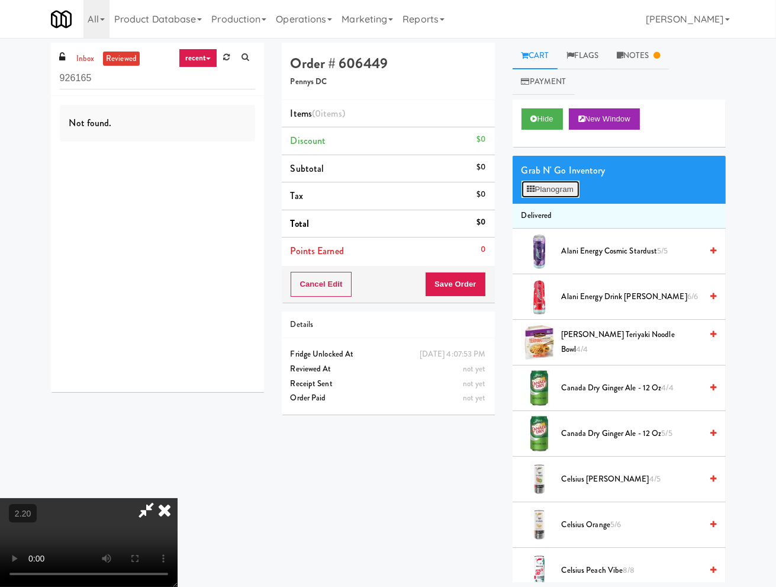
click at [546, 198] on button "Planogram" at bounding box center [551, 190] width 58 height 18
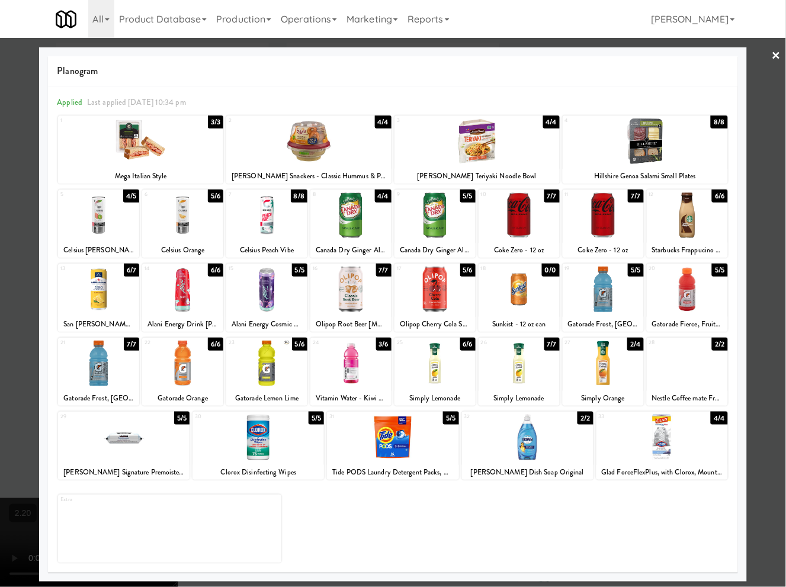
drag, startPoint x: 774, startPoint y: 55, endPoint x: 684, endPoint y: 73, distance: 92.3
click at [774, 56] on link "×" at bounding box center [775, 56] width 9 height 37
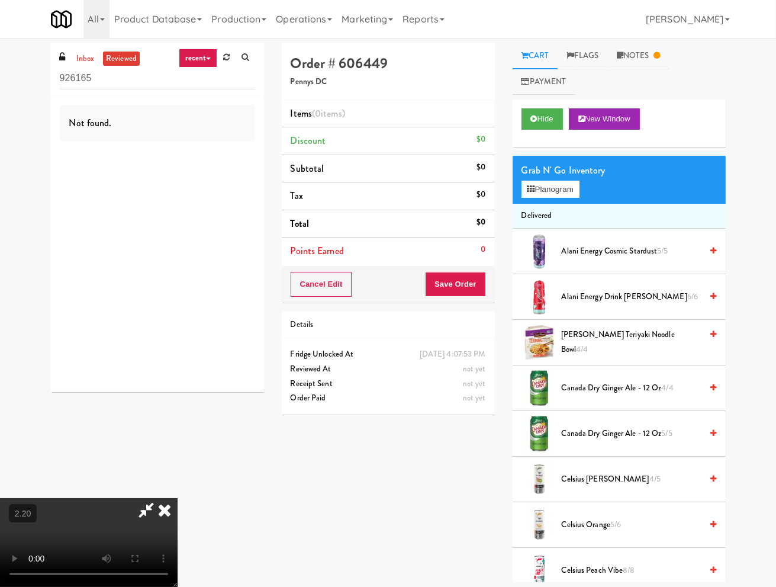
click at [178, 498] on video at bounding box center [89, 542] width 178 height 89
drag, startPoint x: 229, startPoint y: 448, endPoint x: 237, endPoint y: 444, distance: 9.3
click at [178, 498] on video at bounding box center [89, 542] width 178 height 89
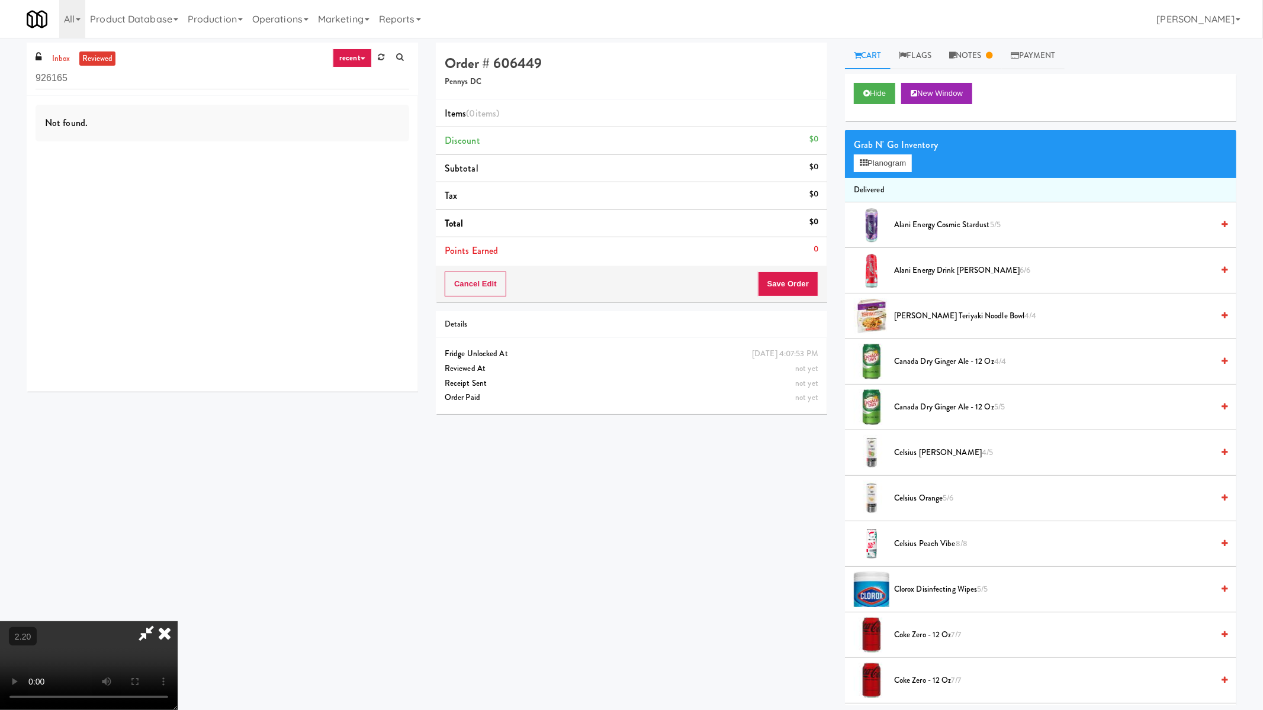
click at [178, 586] on video at bounding box center [89, 666] width 178 height 89
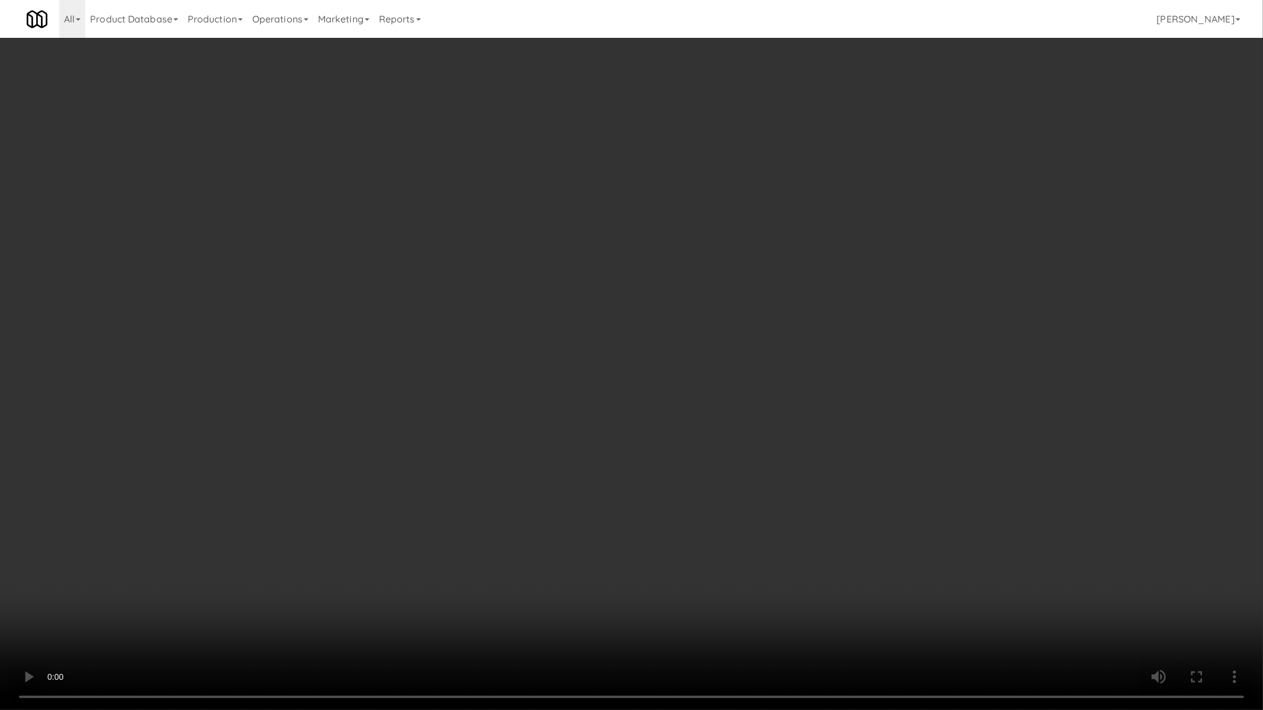
click at [316, 482] on video at bounding box center [631, 355] width 1263 height 710
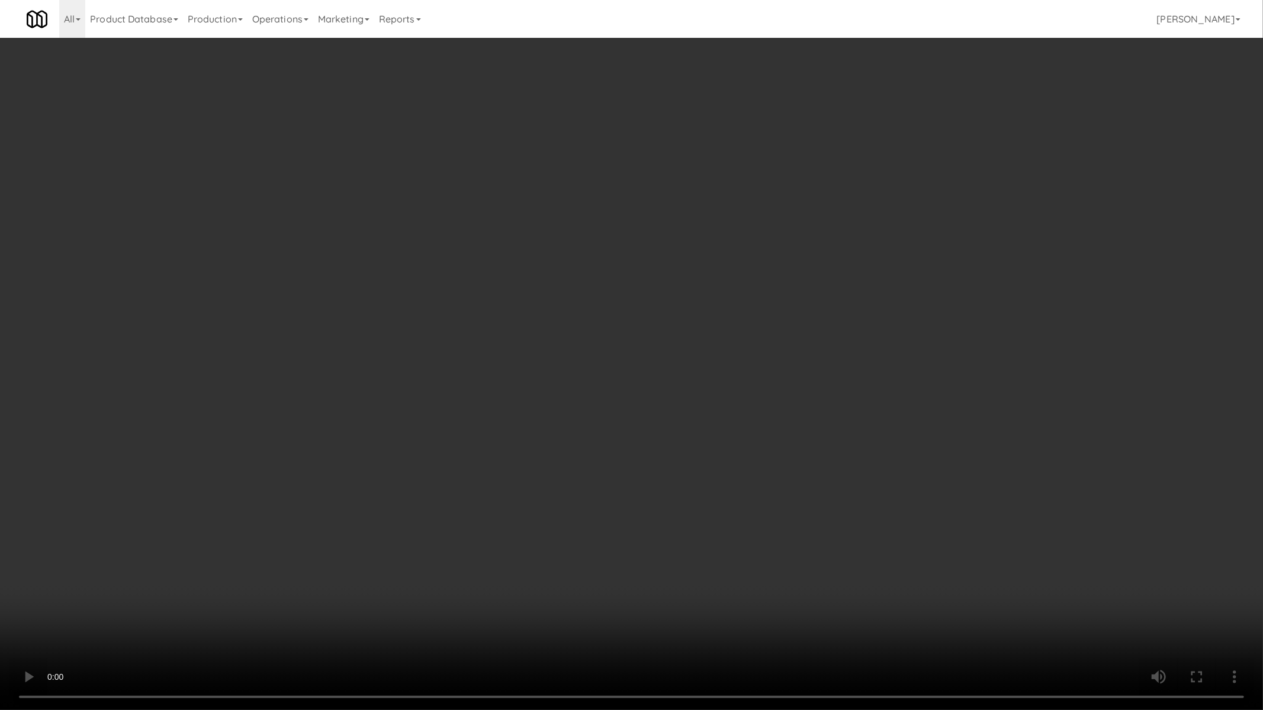
click at [316, 482] on video at bounding box center [631, 355] width 1263 height 710
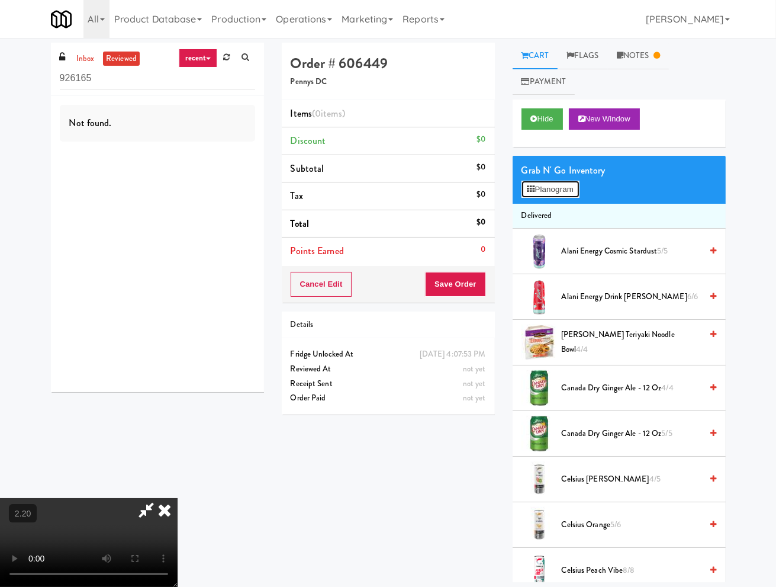
click at [552, 194] on button "Planogram" at bounding box center [551, 190] width 58 height 18
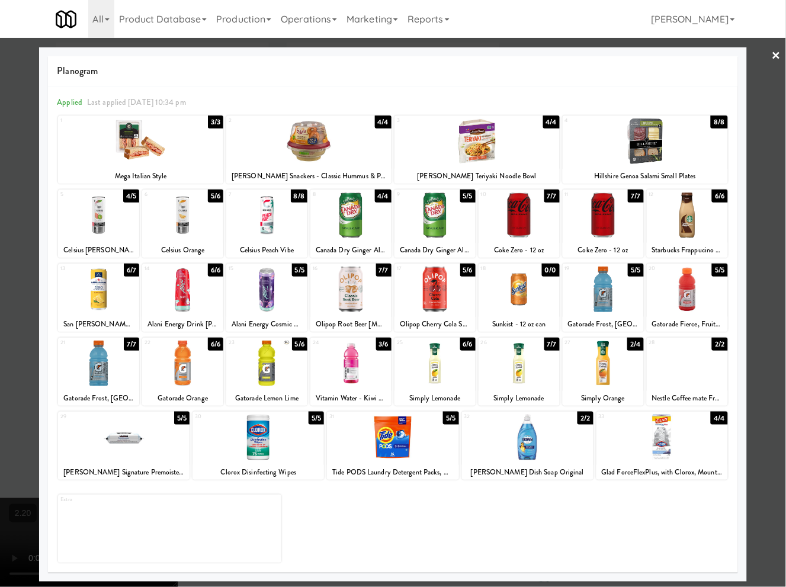
click at [350, 234] on div at bounding box center [350, 215] width 81 height 46
click at [774, 51] on link "×" at bounding box center [775, 56] width 9 height 37
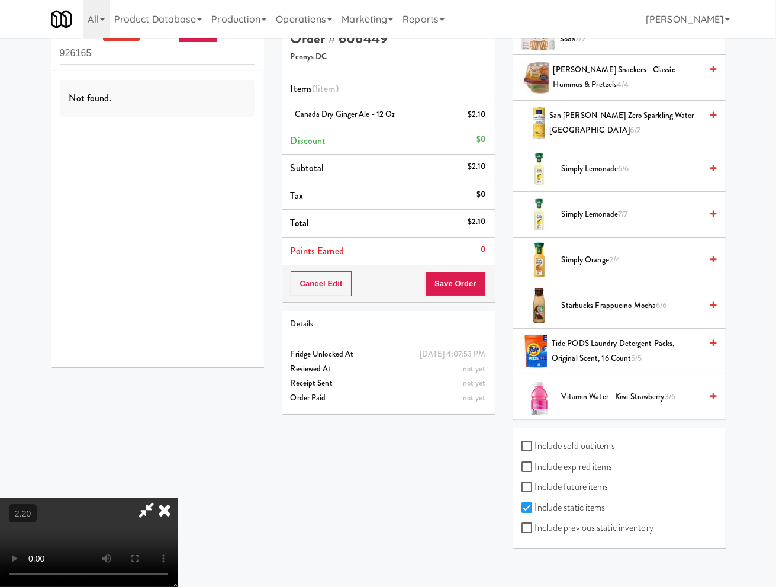
scroll to position [38, 0]
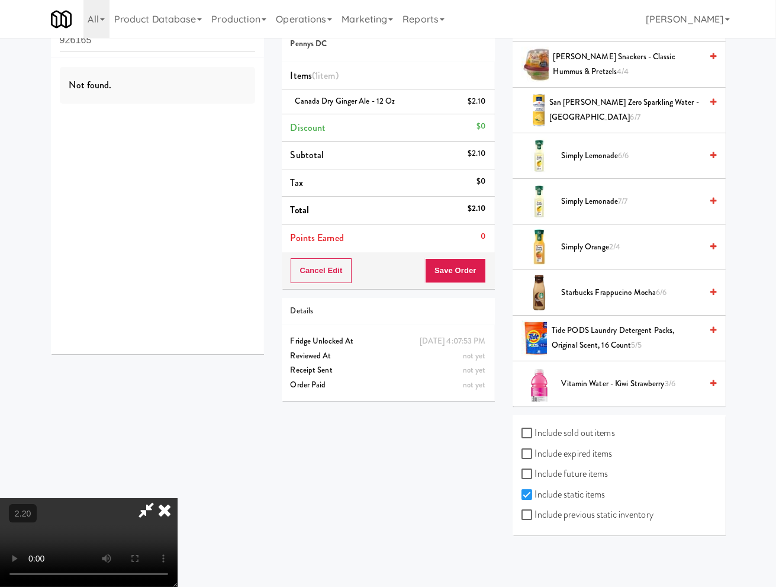
click at [571, 512] on label "Include previous static inventory" at bounding box center [588, 515] width 132 height 18
click at [535, 512] on input "Include previous static inventory" at bounding box center [529, 514] width 14 height 9
checkbox input "true"
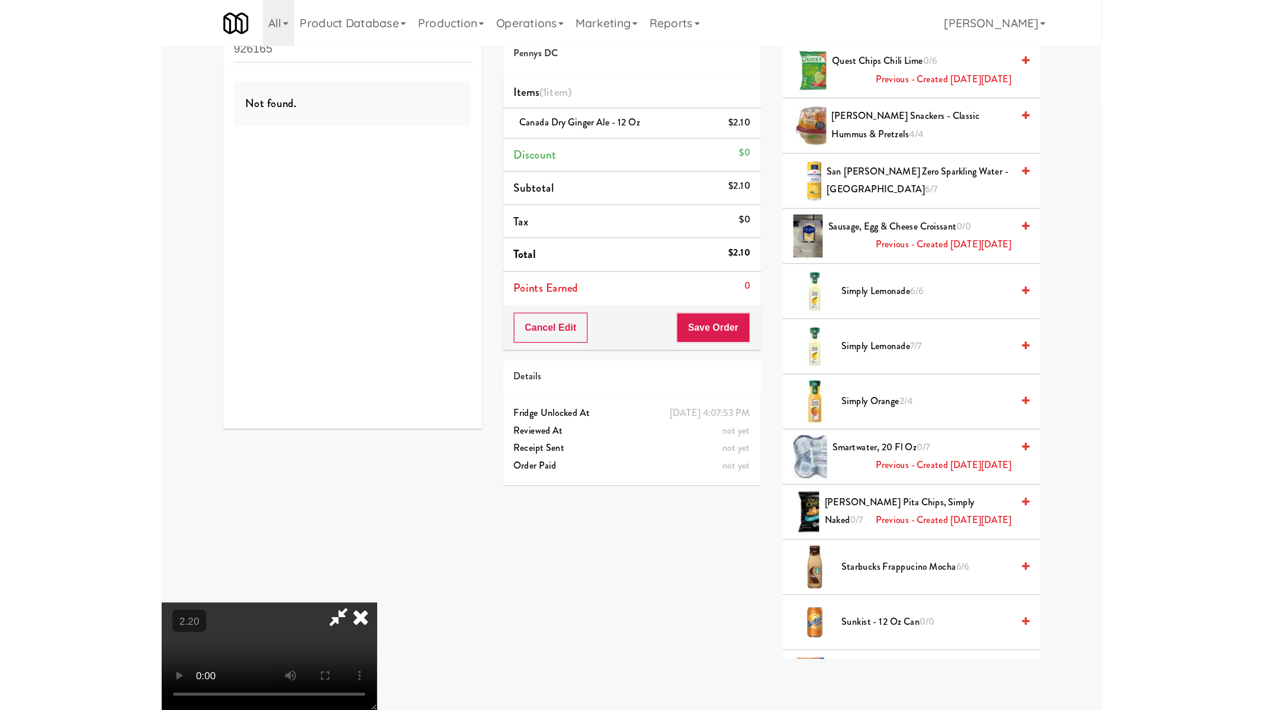
scroll to position [2127, 0]
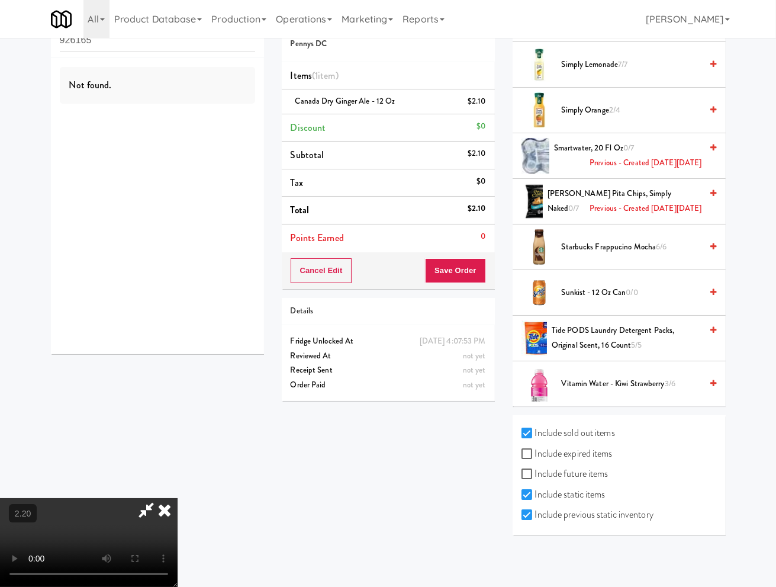
click at [178, 498] on video at bounding box center [89, 542] width 178 height 89
drag, startPoint x: 285, startPoint y: 435, endPoint x: 298, endPoint y: 518, distance: 83.8
click at [178, 498] on video at bounding box center [89, 542] width 178 height 89
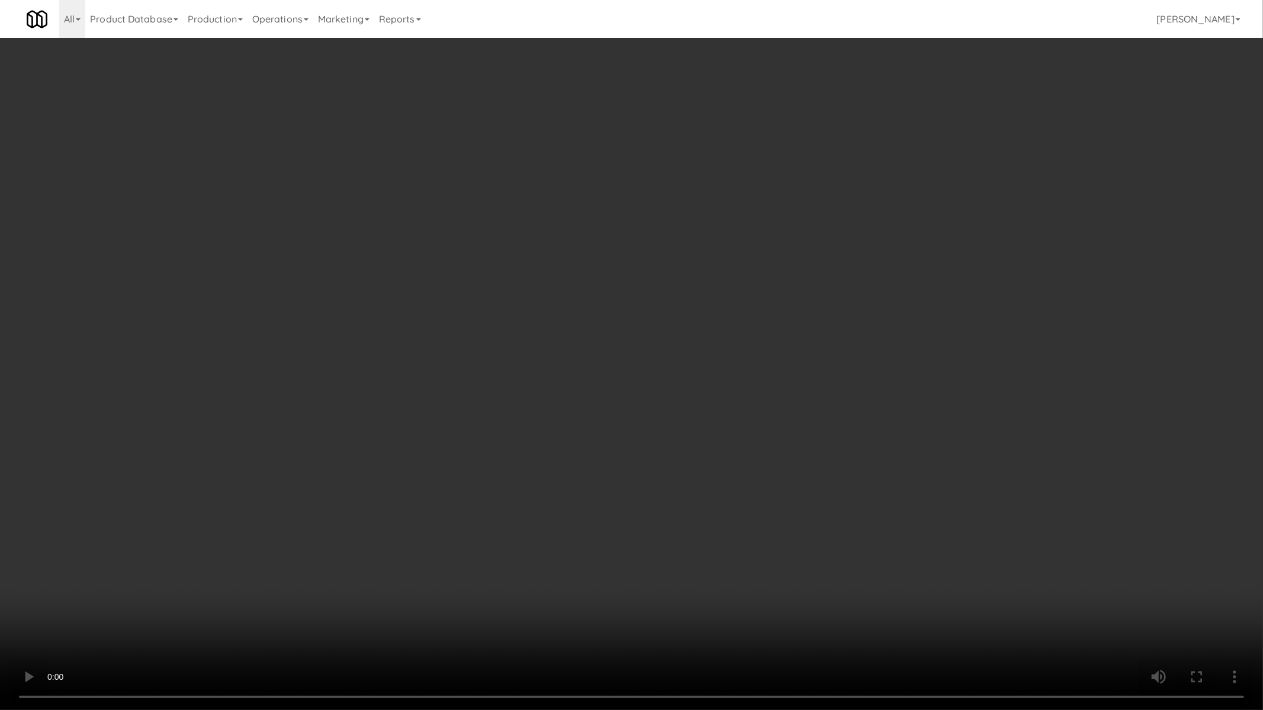
click at [410, 490] on video at bounding box center [631, 355] width 1263 height 710
click at [483, 305] on video at bounding box center [631, 355] width 1263 height 710
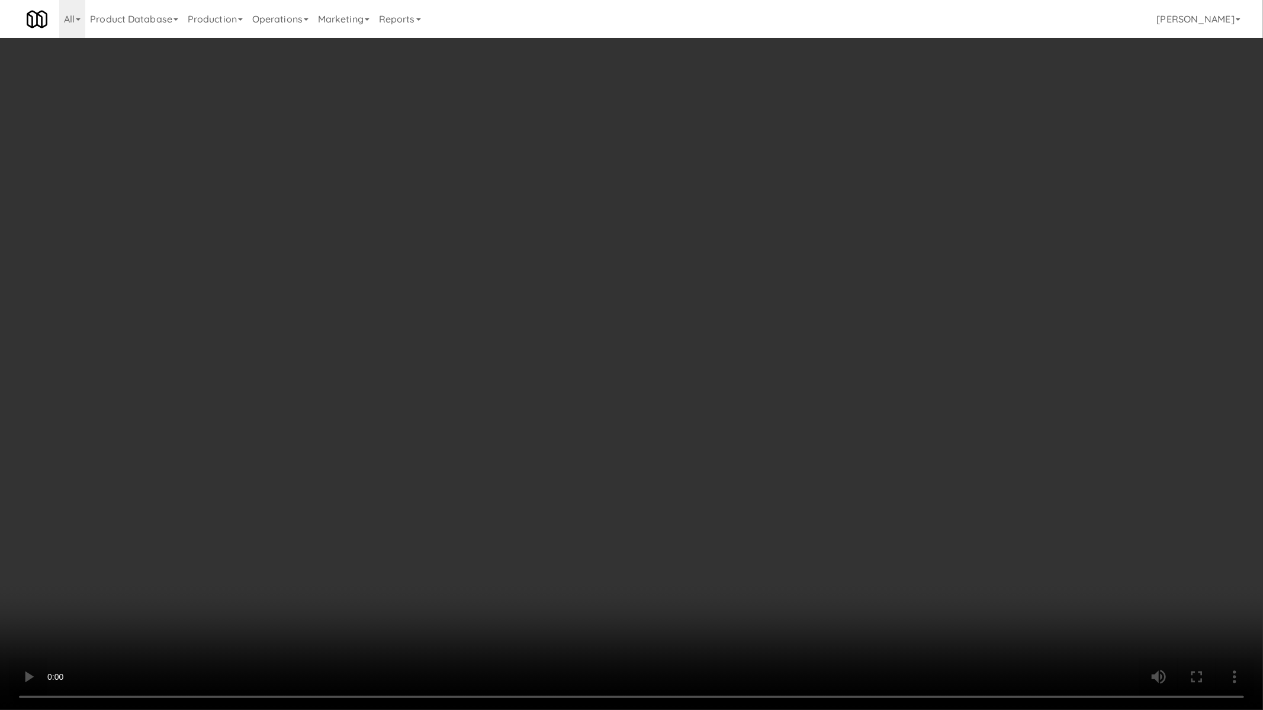
click at [483, 305] on video at bounding box center [631, 355] width 1263 height 710
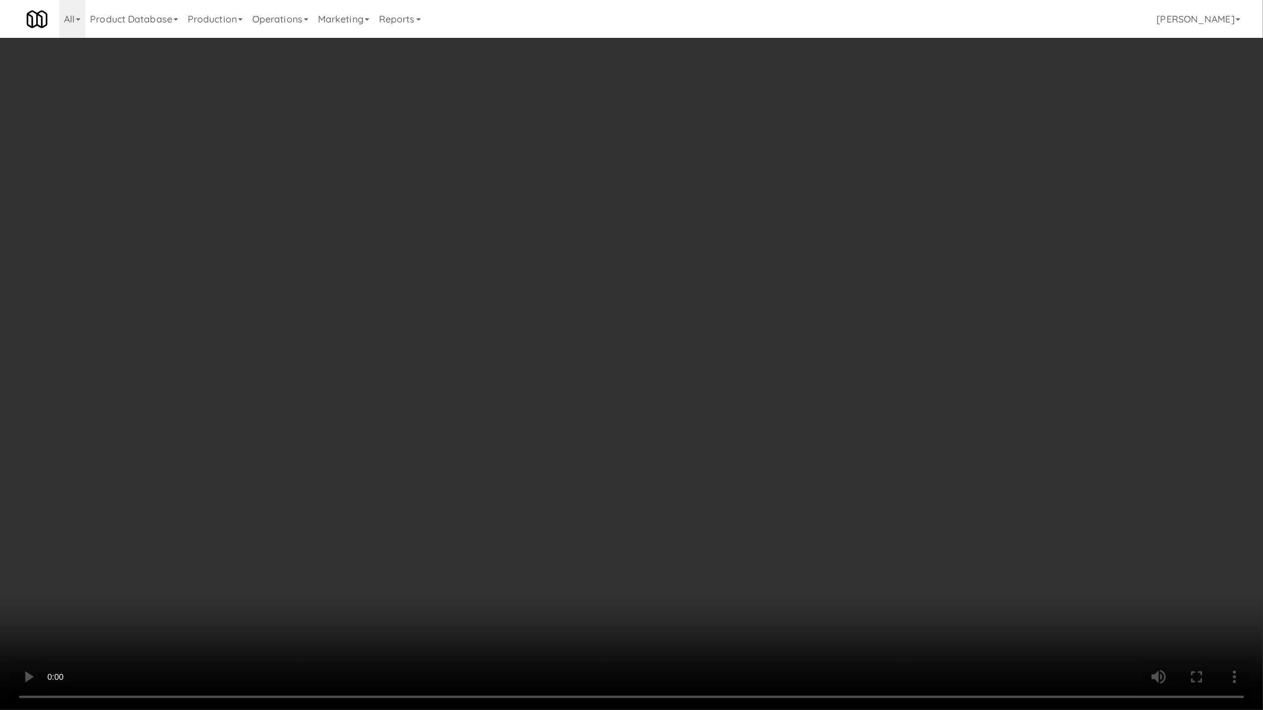
click at [483, 305] on video at bounding box center [631, 355] width 1263 height 710
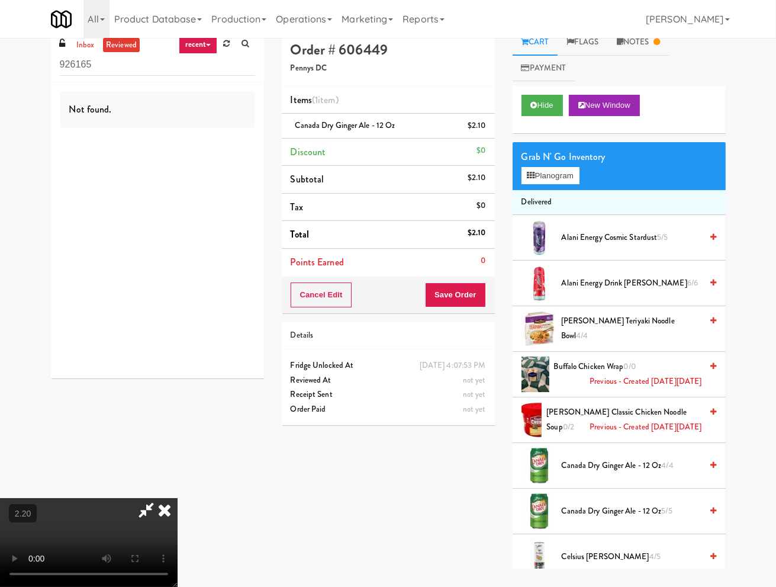
scroll to position [0, 0]
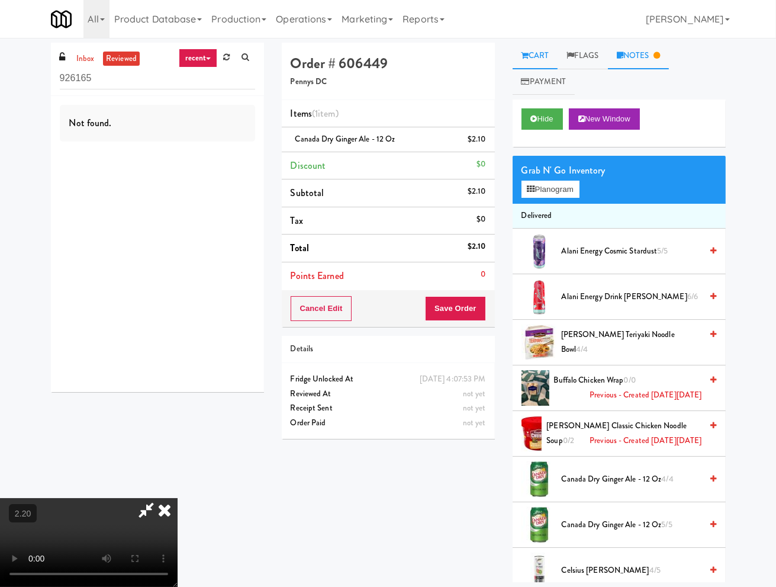
click at [634, 54] on link "Notes" at bounding box center [639, 56] width 62 height 27
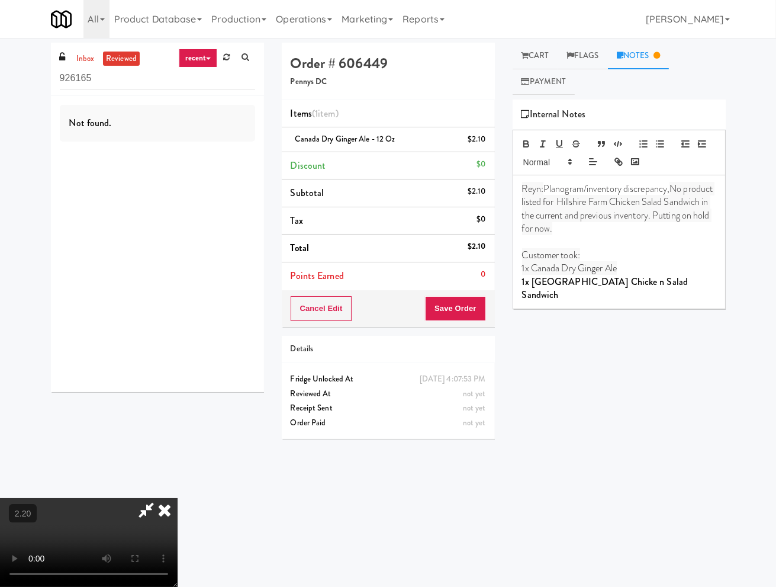
click at [609, 285] on strong "1x [GEOGRAPHIC_DATA] Chicke n Salad Sandwich" at bounding box center [606, 288] width 169 height 27
click at [608, 285] on strong "1x [GEOGRAPHIC_DATA] Chicke n Salad Sandwich" at bounding box center [606, 288] width 169 height 27
click at [607, 285] on strong "1x [GEOGRAPHIC_DATA] Chicke n Salad Sandwich" at bounding box center [606, 288] width 169 height 27
copy strong "1x [GEOGRAPHIC_DATA] Chicke n Salad Sandwich"
click at [533, 60] on link "Cart" at bounding box center [536, 56] width 46 height 27
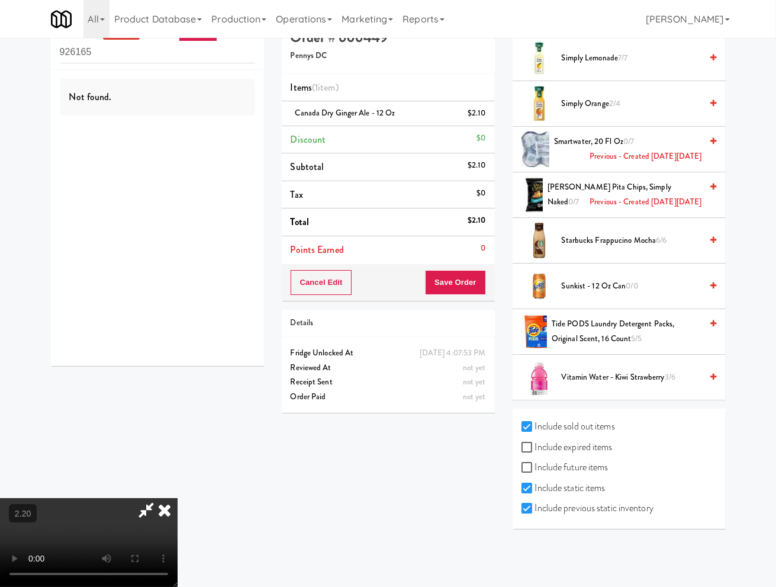
scroll to position [38, 0]
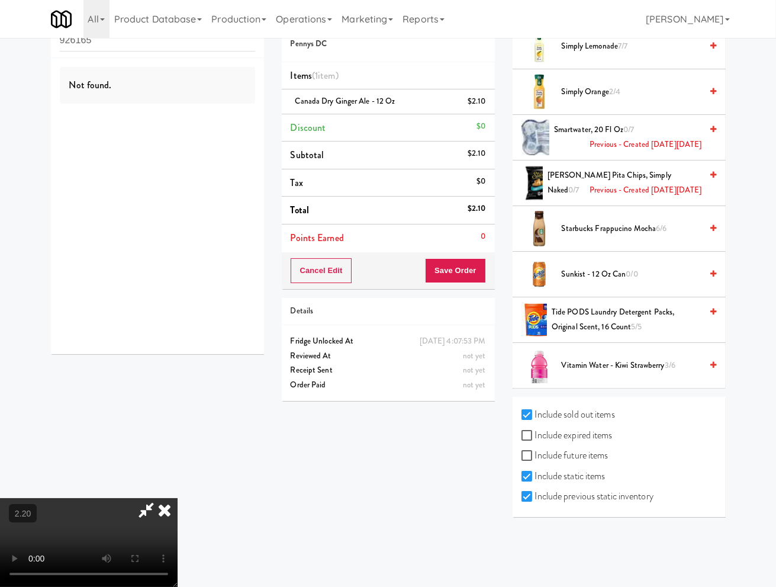
drag, startPoint x: 560, startPoint y: 452, endPoint x: 560, endPoint y: 472, distance: 19.5
click at [560, 444] on label "Include expired items" at bounding box center [567, 435] width 91 height 18
click at [535, 441] on input "Include expired items" at bounding box center [529, 435] width 14 height 9
checkbox input "true"
click at [560, 464] on label "Include future items" at bounding box center [565, 455] width 87 height 18
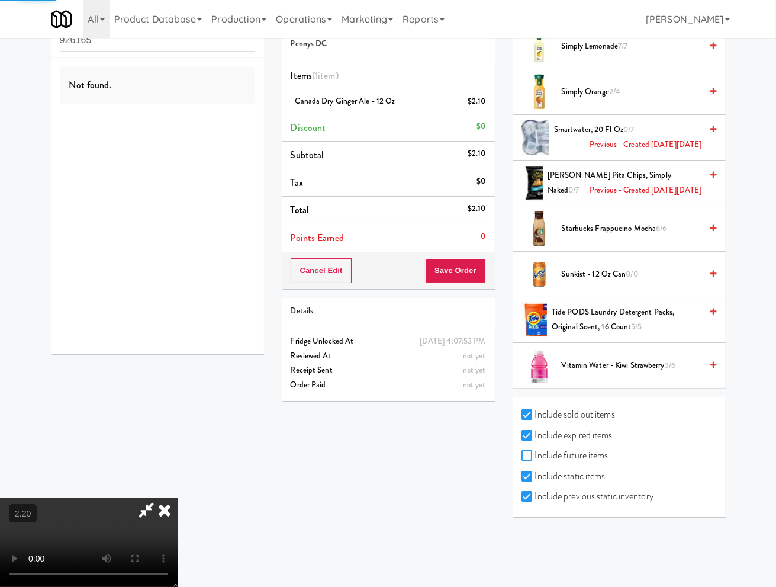
click at [535, 461] on input "Include future items" at bounding box center [529, 455] width 14 height 9
checkbox input "true"
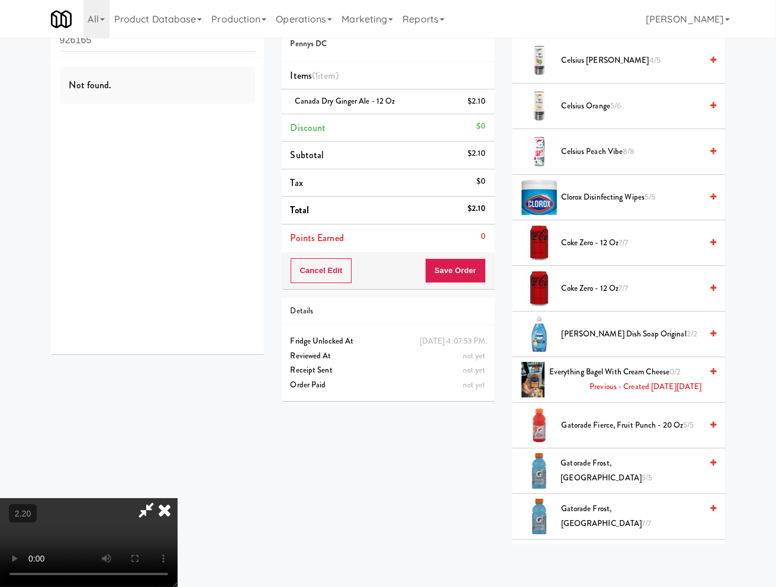
scroll to position [1416, 0]
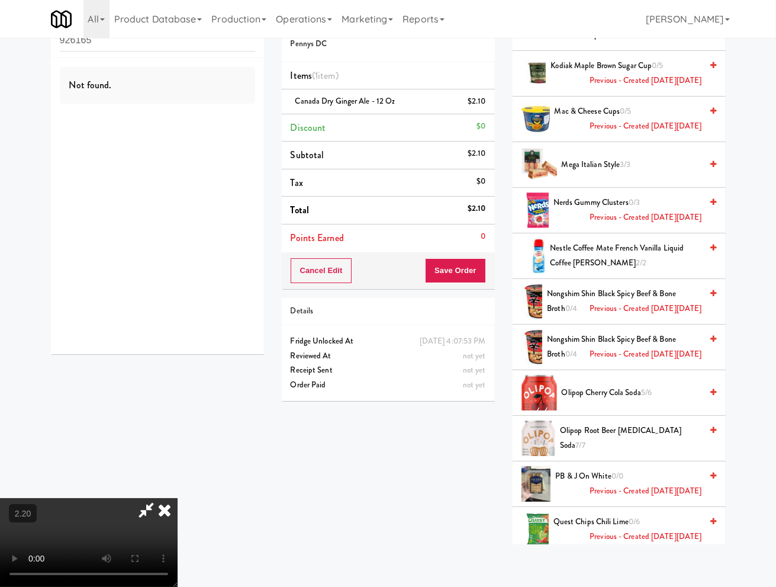
click at [604, 163] on span "Mega Italian Style 3/3" at bounding box center [632, 164] width 140 height 15
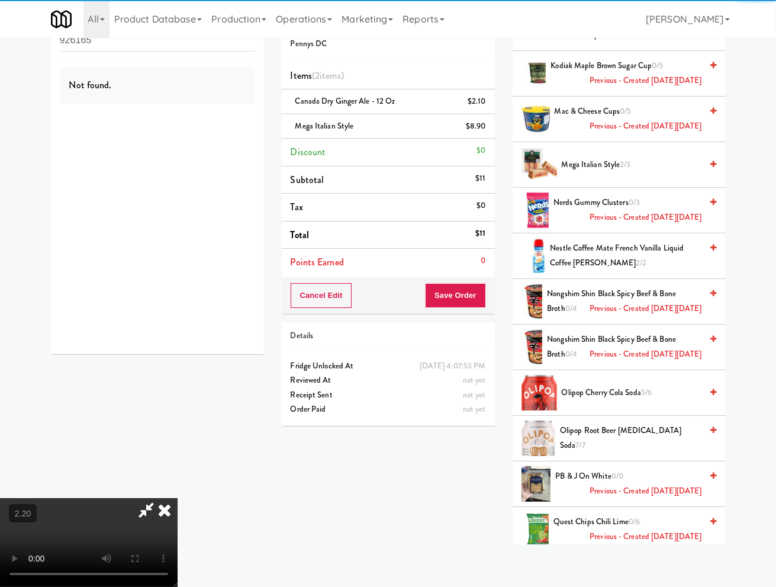
scroll to position [944, 0]
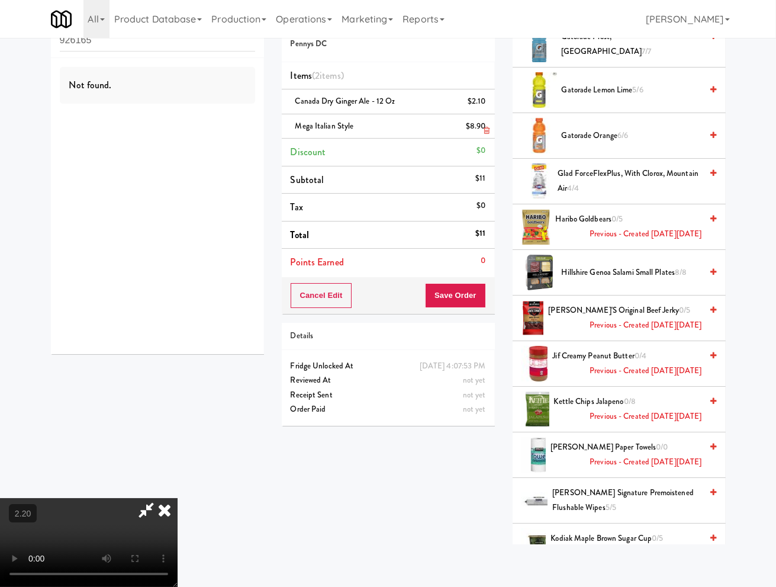
click at [483, 124] on link at bounding box center [484, 131] width 11 height 15
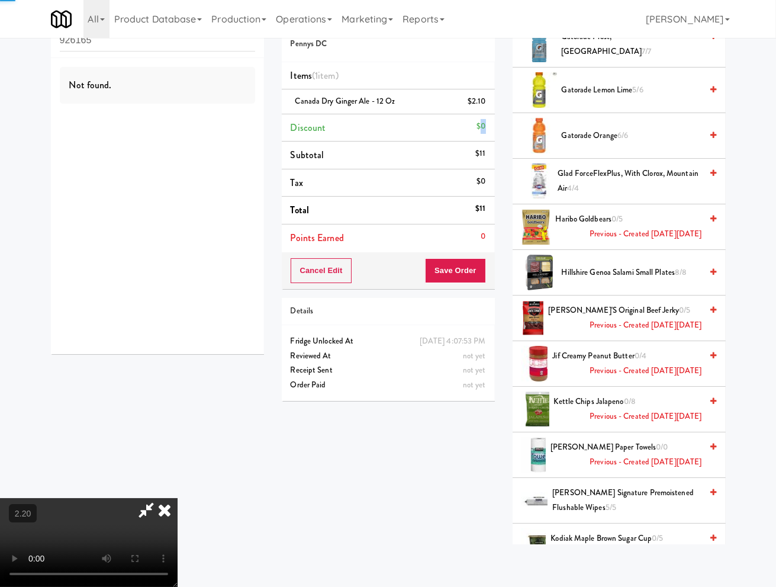
click at [483, 125] on div "$0" at bounding box center [481, 126] width 9 height 15
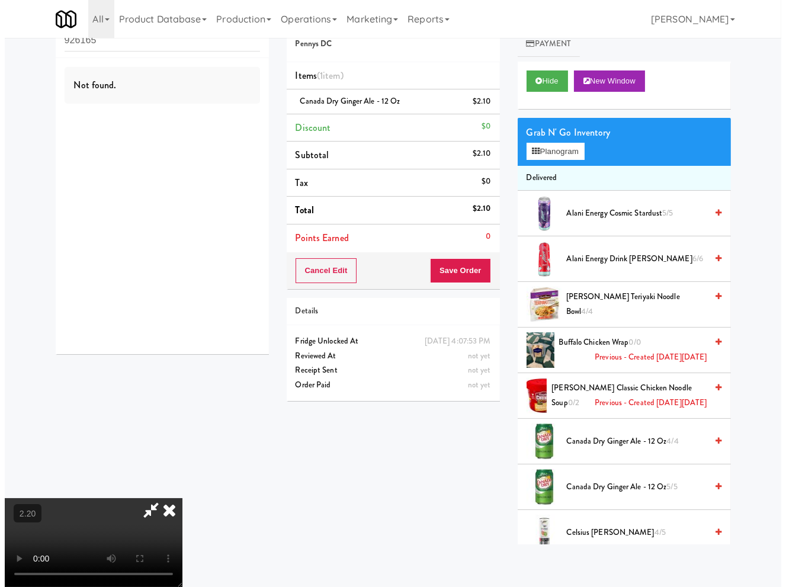
scroll to position [1308, 0]
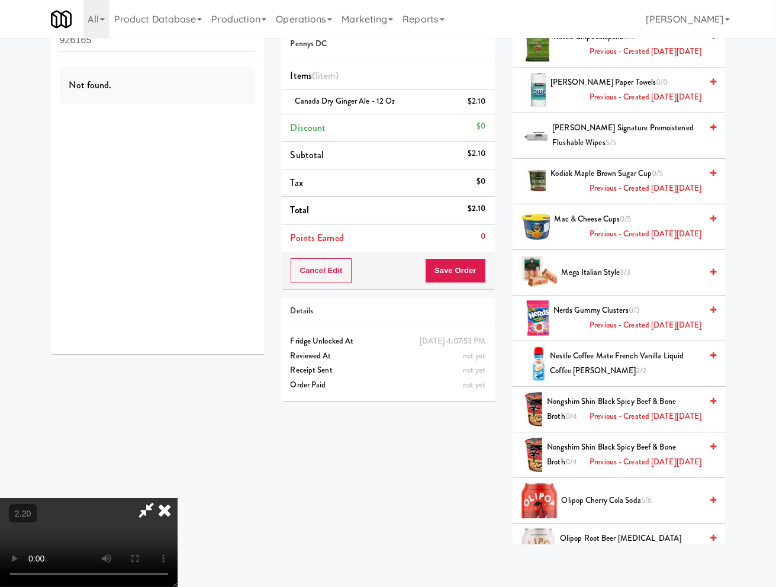
click at [610, 273] on span "Mega Italian Style 3/3" at bounding box center [632, 272] width 140 height 15
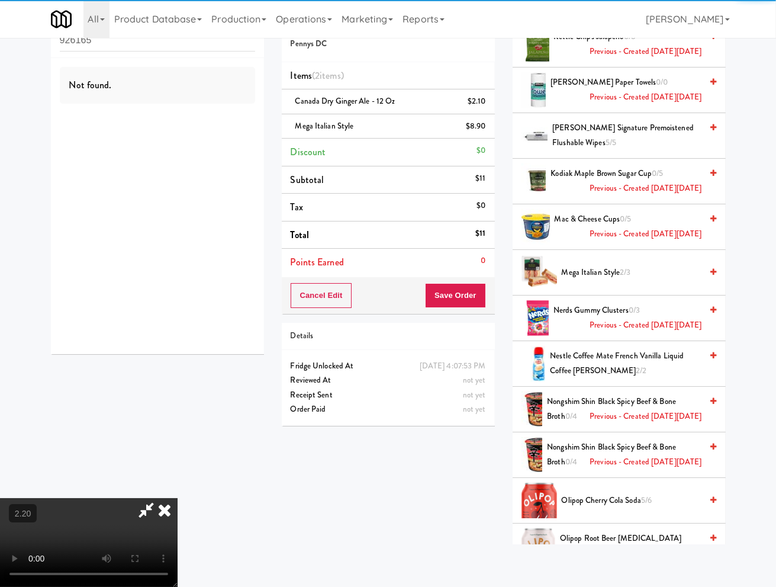
drag, startPoint x: 460, startPoint y: 111, endPoint x: 458, endPoint y: 117, distance: 6.9
click at [178, 498] on icon at bounding box center [165, 510] width 26 height 24
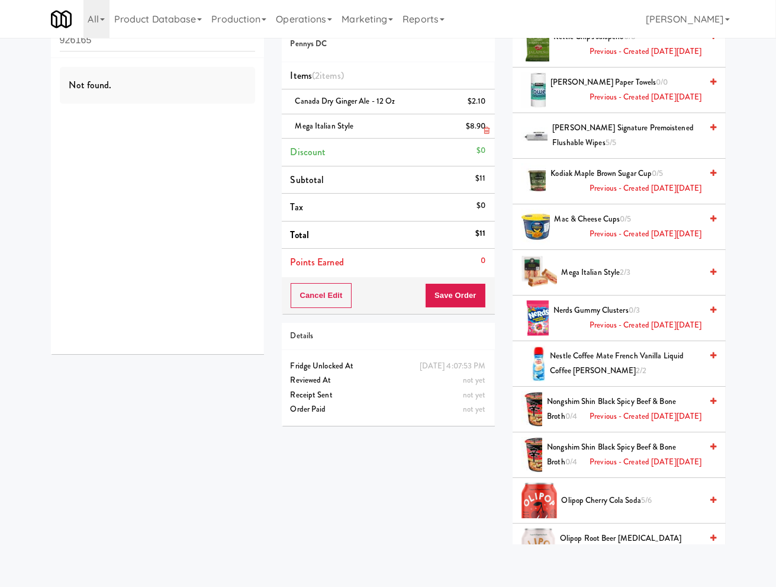
click at [345, 125] on span "Mega Italian Style" at bounding box center [324, 125] width 59 height 11
click at [343, 126] on span "Mega Italian Style" at bounding box center [324, 125] width 59 height 11
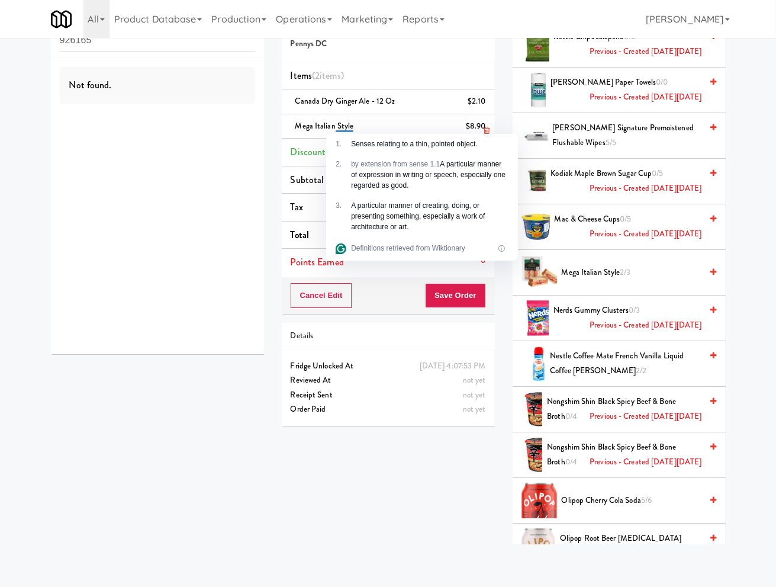
click at [320, 118] on li "Mega Italian Style $8.90" at bounding box center [388, 126] width 213 height 25
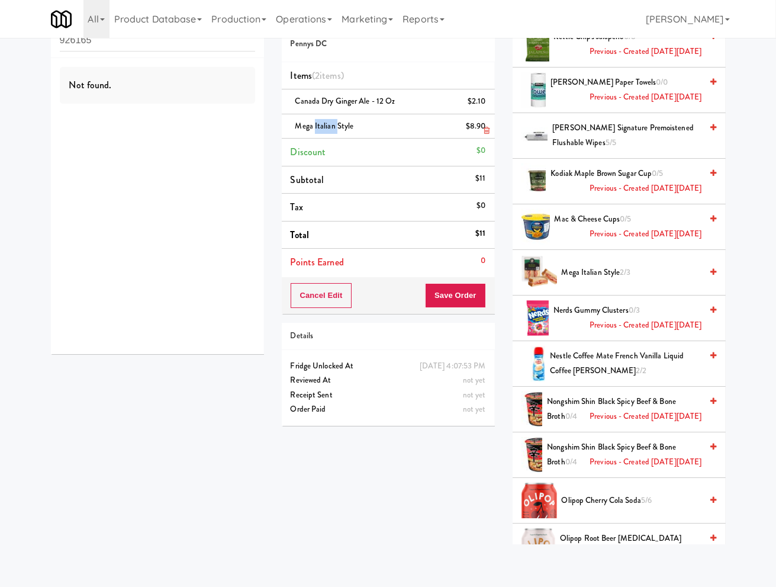
click at [319, 120] on div "Mega Italian Style $8.90" at bounding box center [388, 126] width 195 height 15
click at [319, 122] on span "Mega Italian Style" at bounding box center [324, 125] width 59 height 11
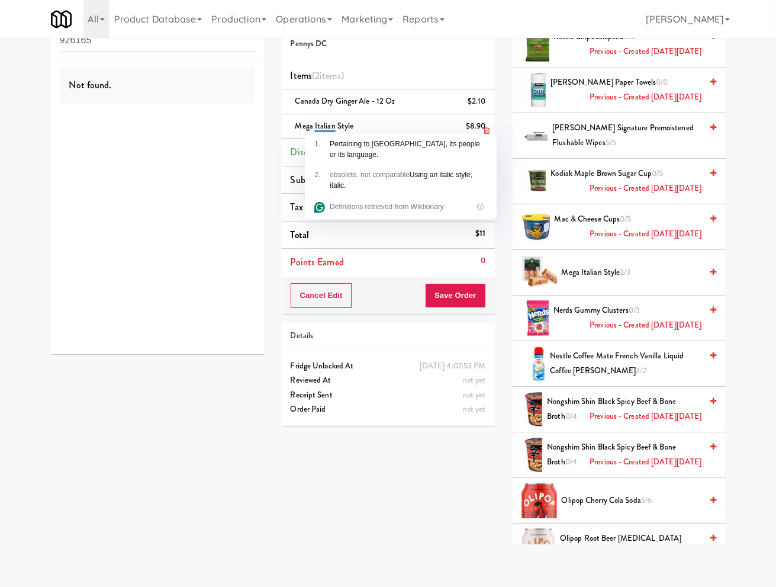
click at [353, 126] on span "Mega Italian Style" at bounding box center [324, 125] width 59 height 11
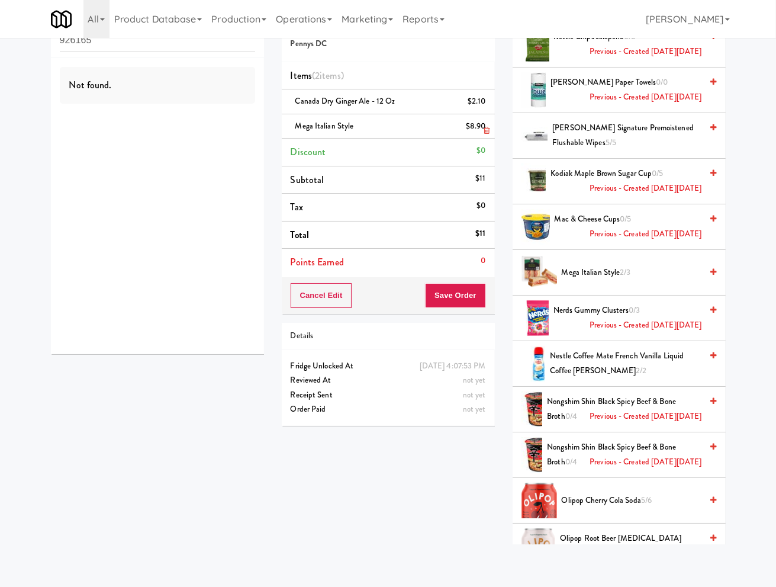
drag, startPoint x: 294, startPoint y: 126, endPoint x: 353, endPoint y: 127, distance: 58.6
click at [353, 127] on div "Mega Italian Style $8.90" at bounding box center [388, 126] width 195 height 15
copy span "Mega Italian Style"
click at [448, 287] on button "Save Order" at bounding box center [455, 295] width 60 height 25
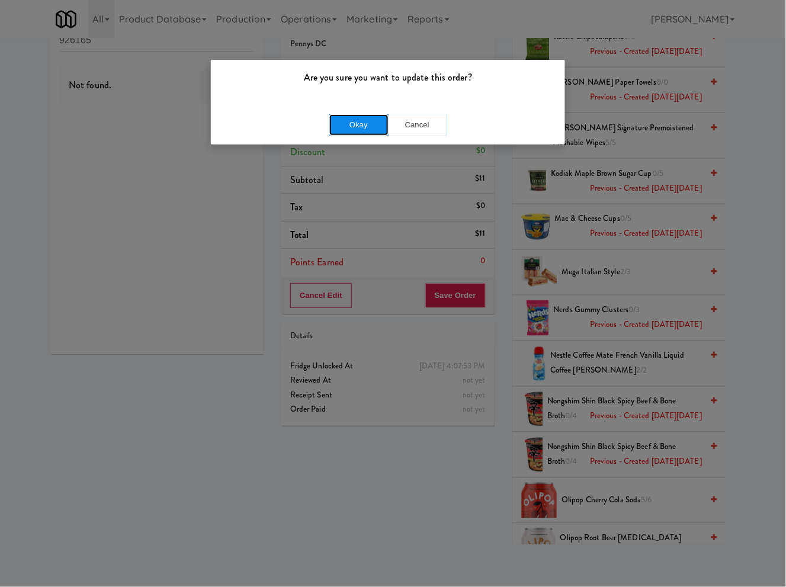
drag, startPoint x: 369, startPoint y: 125, endPoint x: 398, endPoint y: 130, distance: 30.1
click at [369, 125] on button "Okay" at bounding box center [358, 124] width 59 height 21
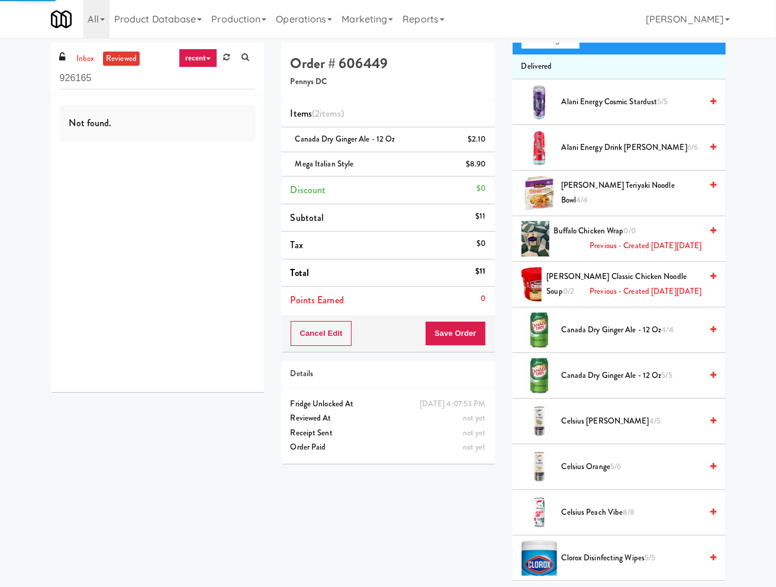
scroll to position [0, 0]
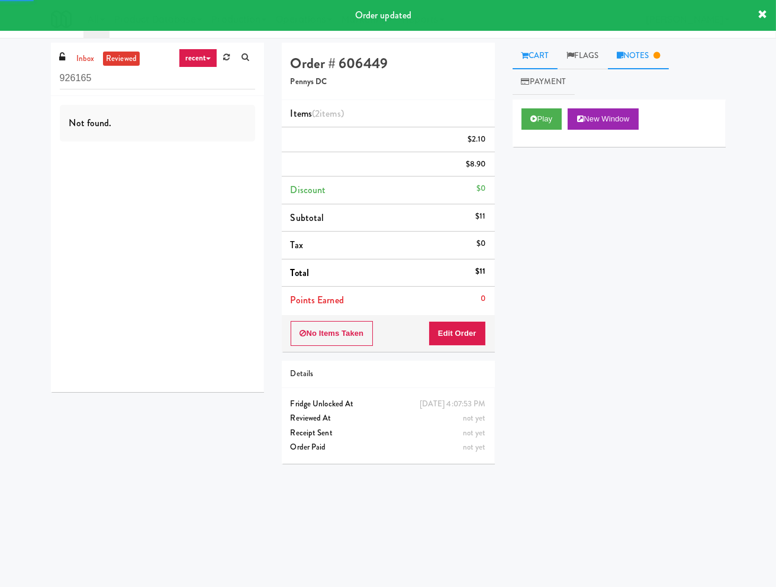
click at [644, 57] on link "Notes" at bounding box center [639, 56] width 62 height 27
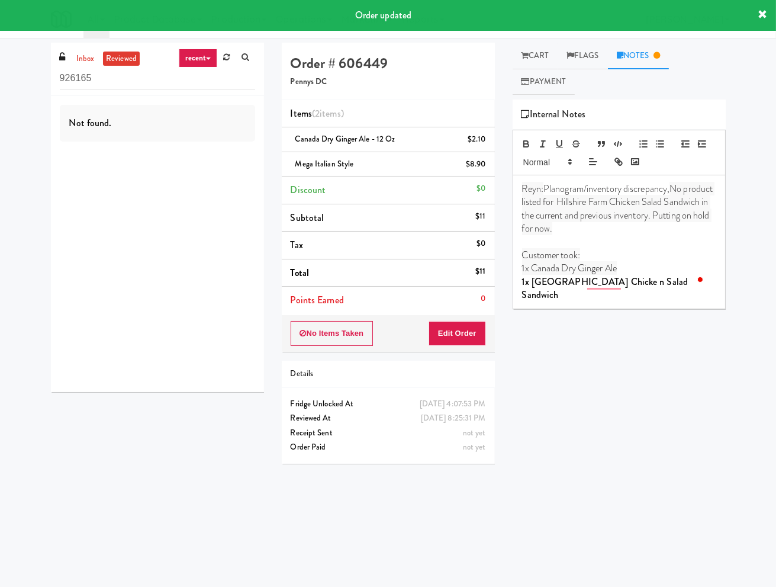
click at [693, 284] on p "1x [GEOGRAPHIC_DATA] Chicke n Salad Sandwich" at bounding box center [619, 288] width 194 height 27
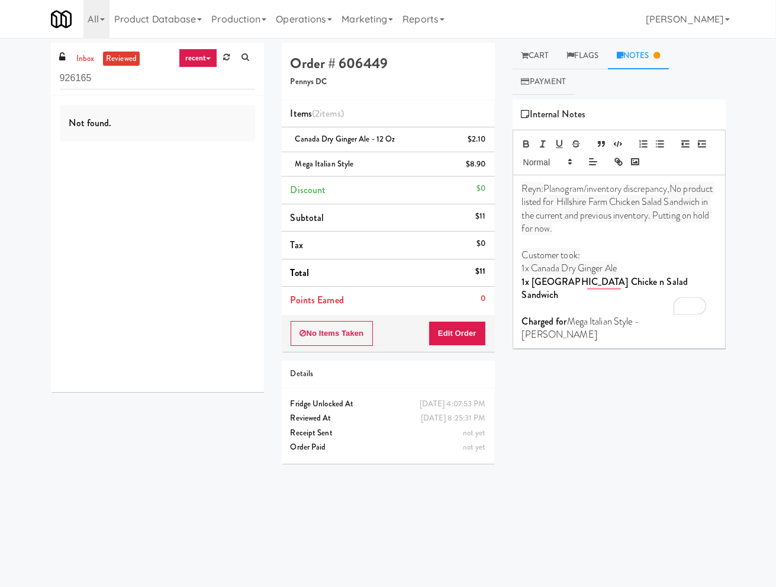
drag, startPoint x: 563, startPoint y: 467, endPoint x: 589, endPoint y: 448, distance: 31.7
click at [574, 466] on div "Play New Window Primary Flag Clear Flag if unable to determine what was taken o…" at bounding box center [619, 321] width 213 height 444
